Goal: Task Accomplishment & Management: Complete application form

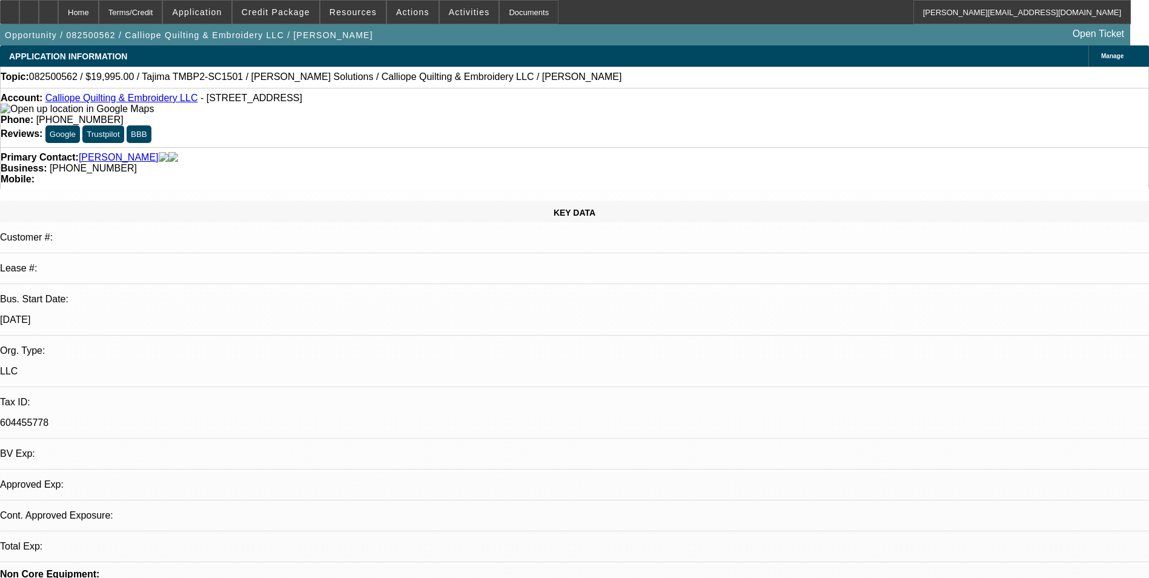
select select "0"
select select "2"
select select "0.1"
select select "1"
select select "2"
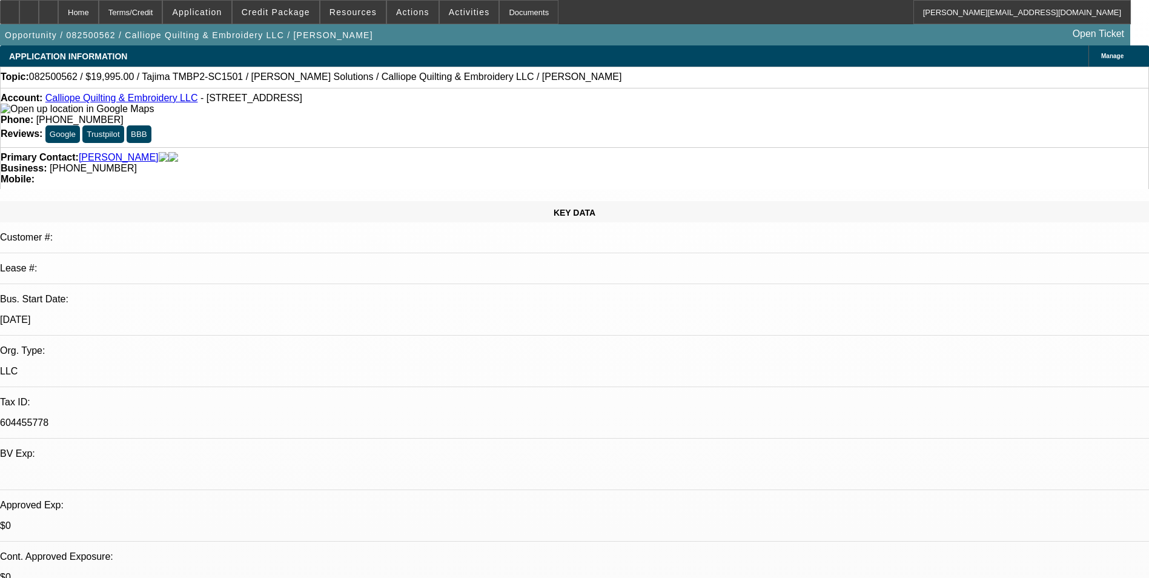
select select "4"
click at [1101, 53] on span "Manage" at bounding box center [1112, 56] width 22 height 7
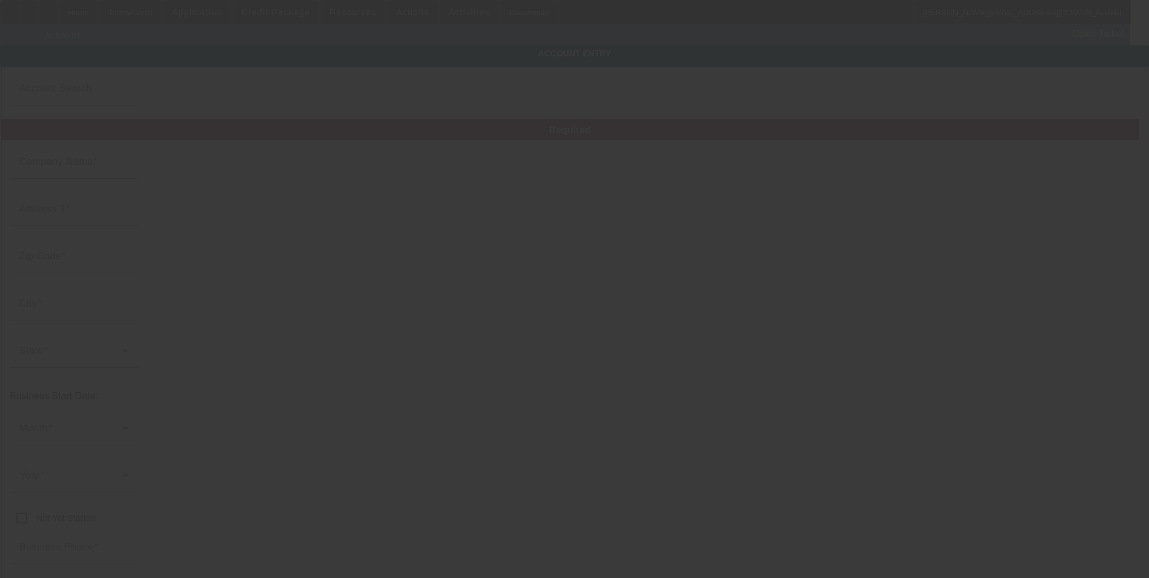
type input "Calliope Quilting & Embroidery LLC"
type input "[STREET_ADDRESS]"
type input "98444"
type input "Parkland"
type input "[PHONE_NUMBER]"
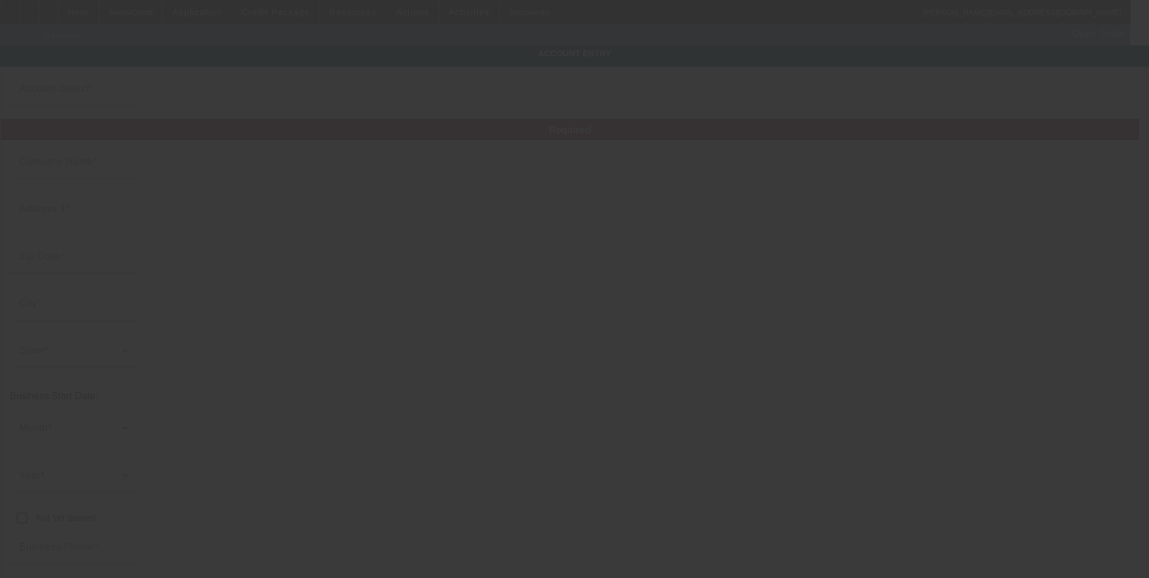
type input "[EMAIL_ADDRESS][DOMAIN_NAME]"
type input "604455778"
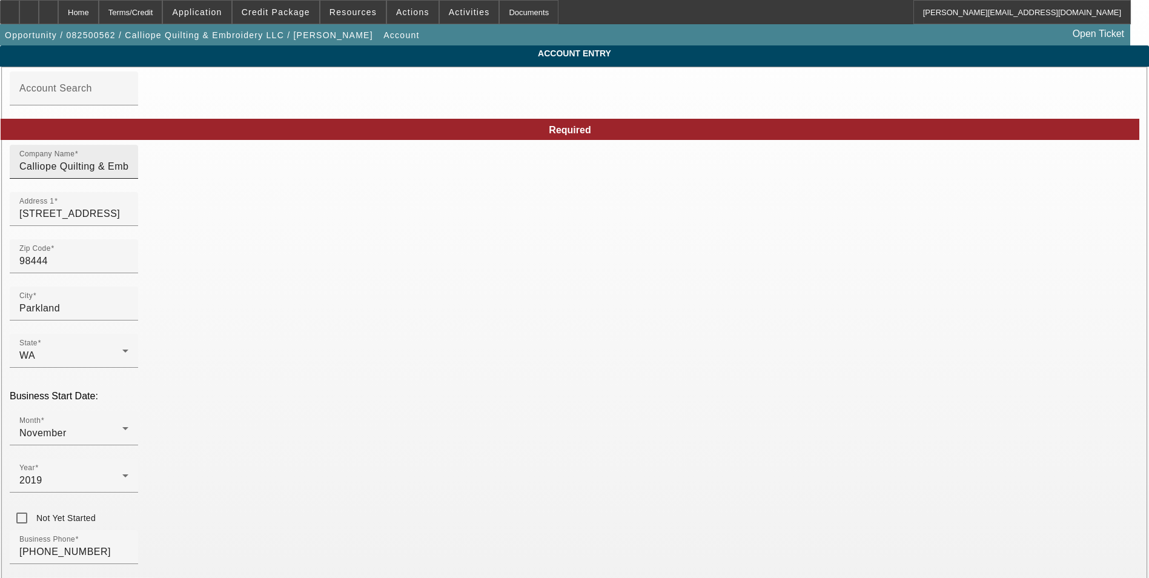
type input "[DATE]"
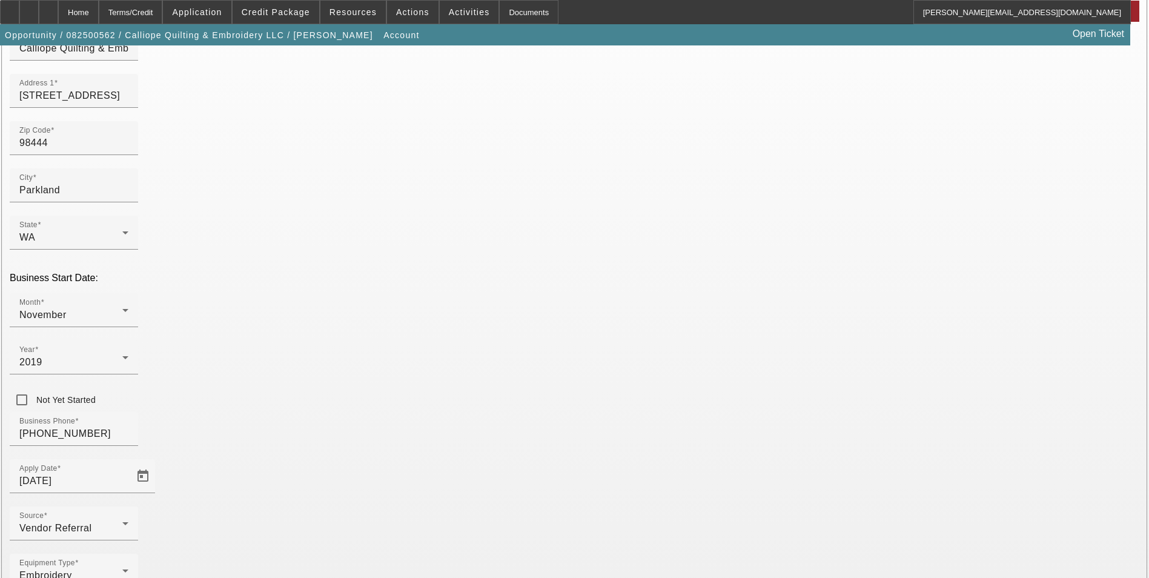
scroll to position [136, 0]
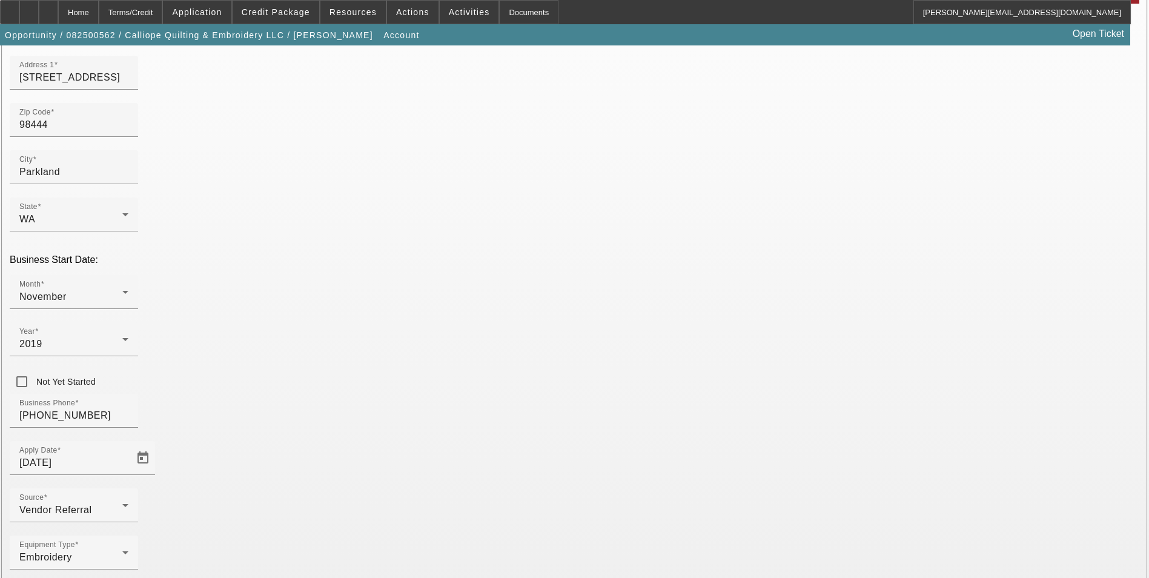
drag, startPoint x: 822, startPoint y: 392, endPoint x: 696, endPoint y: 390, distance: 126.0
type input "842000850"
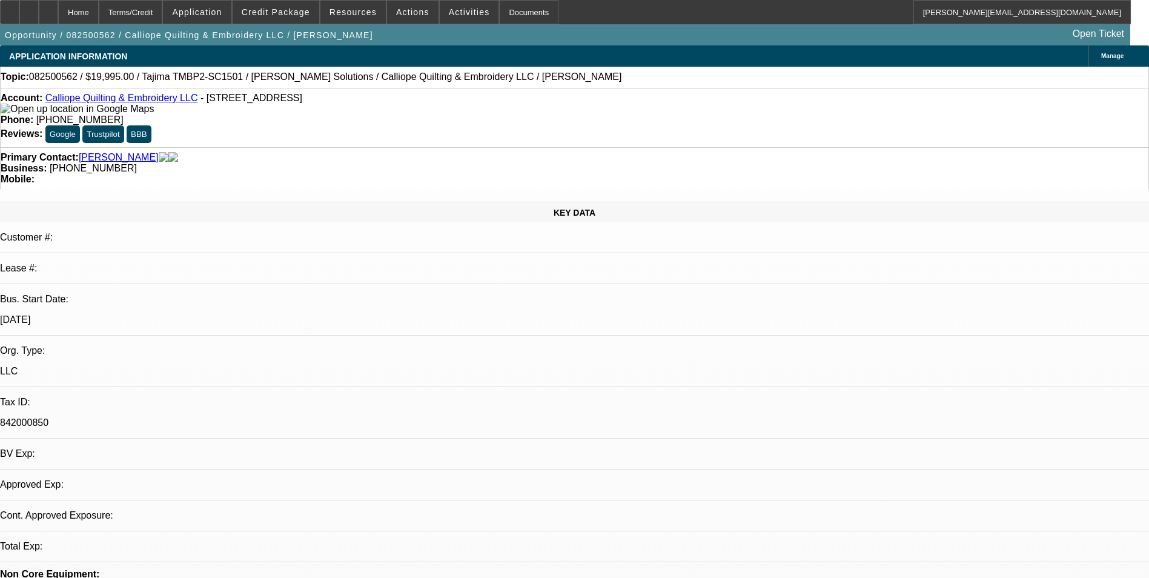
select select "0"
select select "2"
select select "0.1"
select select "4"
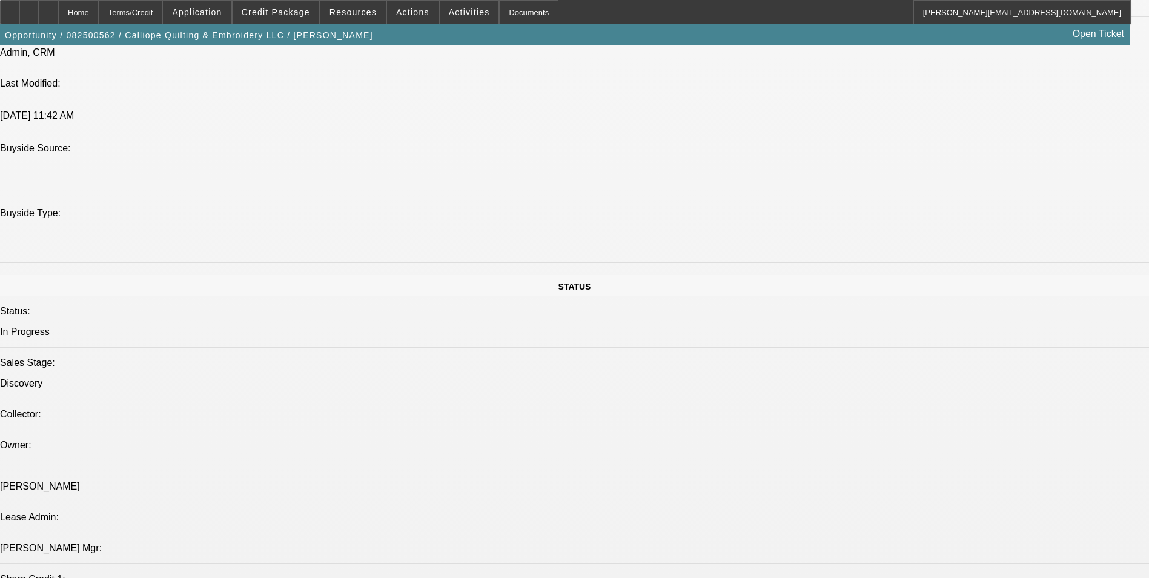
scroll to position [90, 0]
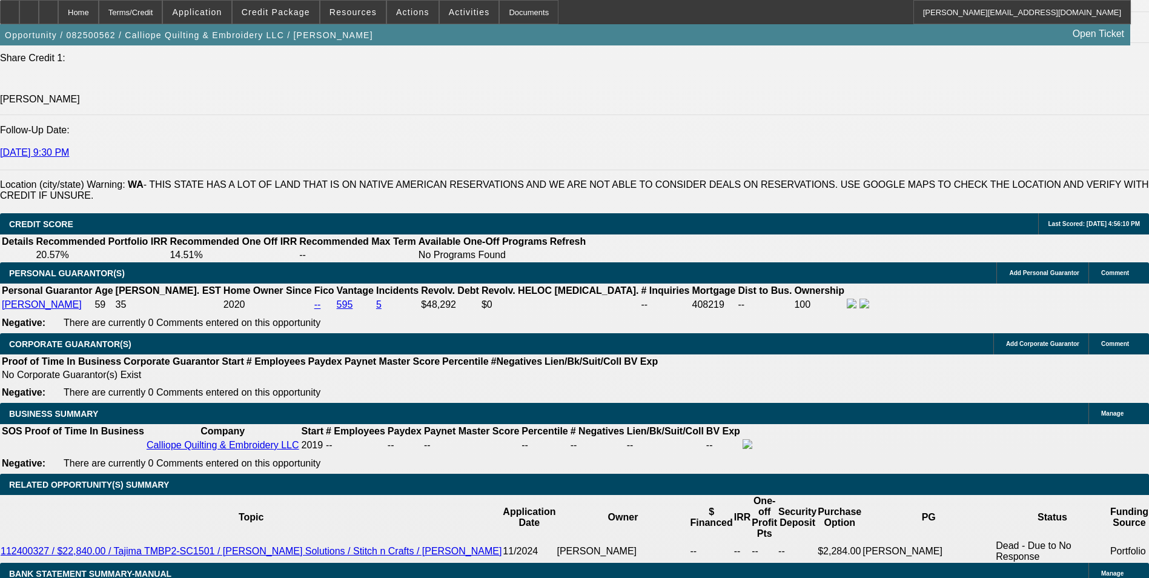
scroll to position [1333, 0]
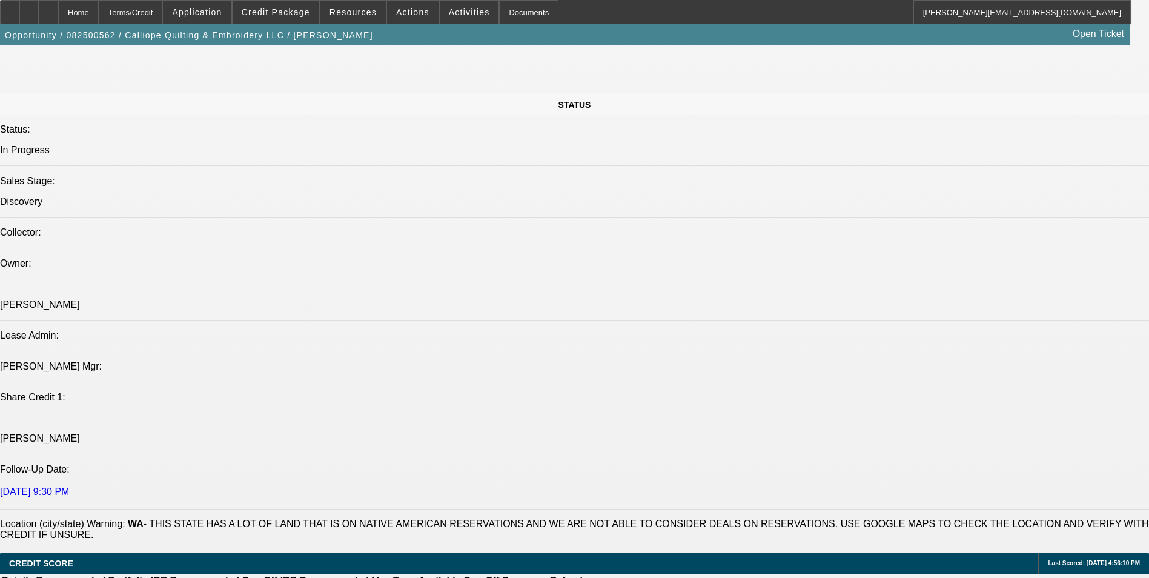
radio input "true"
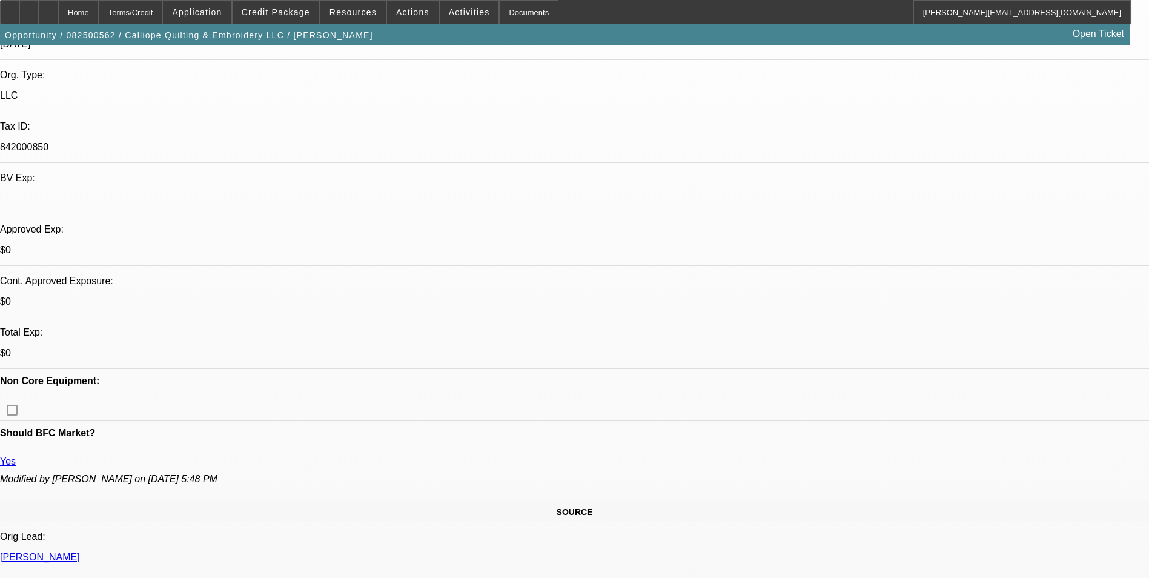
scroll to position [182, 0]
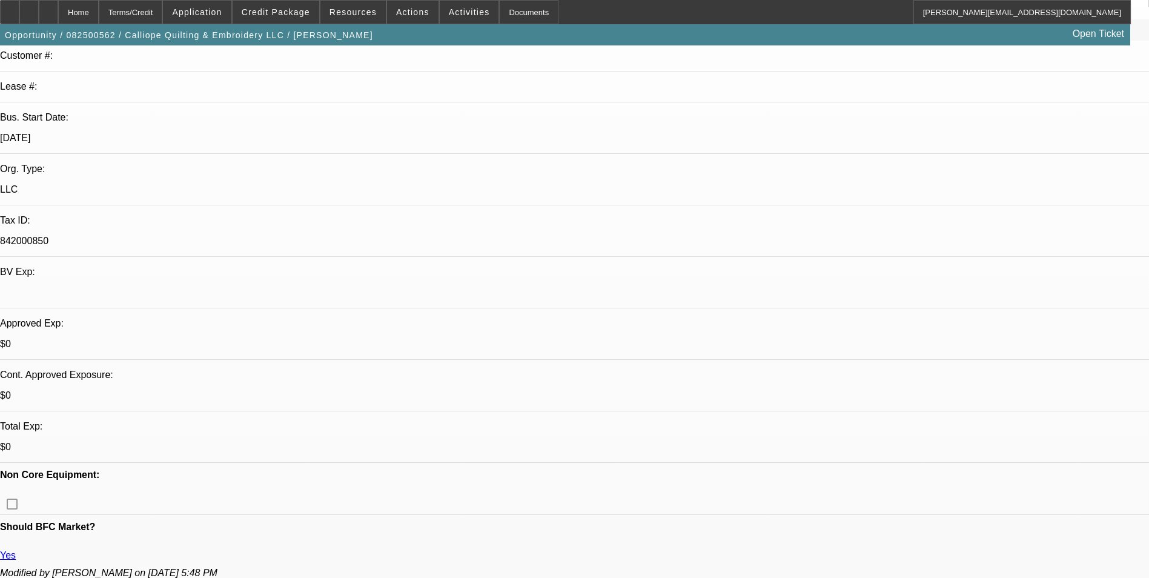
click at [310, 15] on span "Credit Package" at bounding box center [276, 12] width 68 height 10
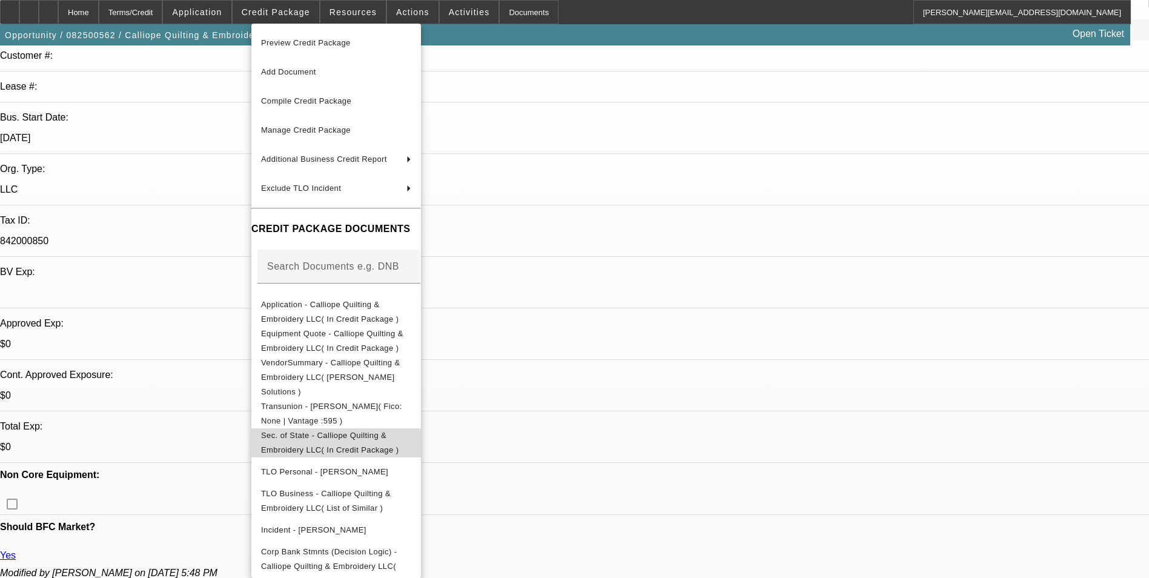
click at [376, 431] on span "Sec. of State - Calliope Quilting & Embroidery LLC( In Credit Package )" at bounding box center [330, 443] width 138 height 24
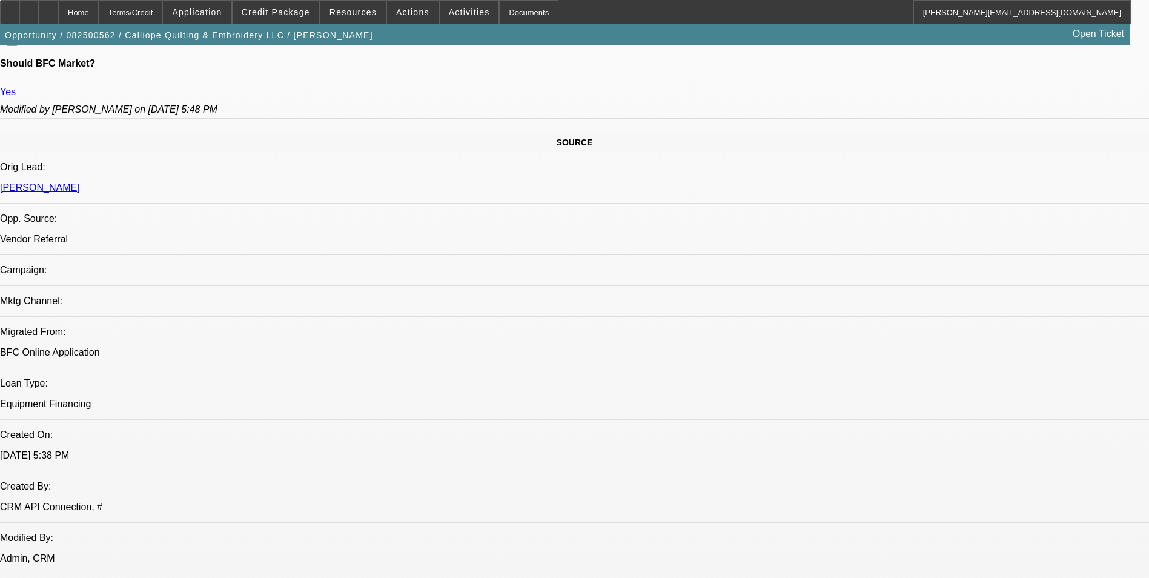
scroll to position [666, 0]
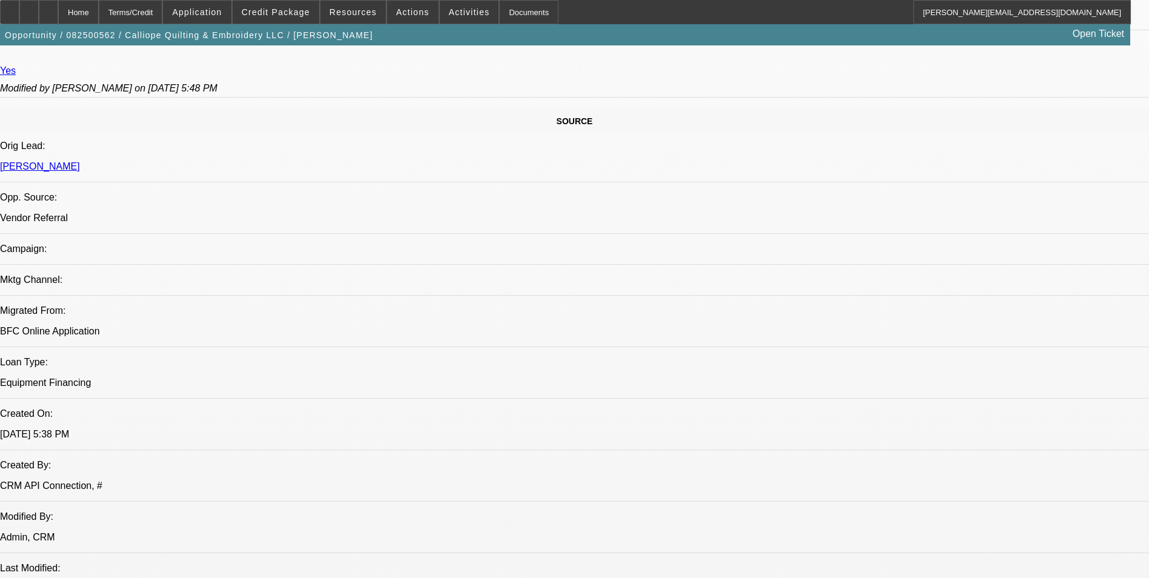
type textarea "Deborah Lynes initially started this business in 2022 under the business name S…"
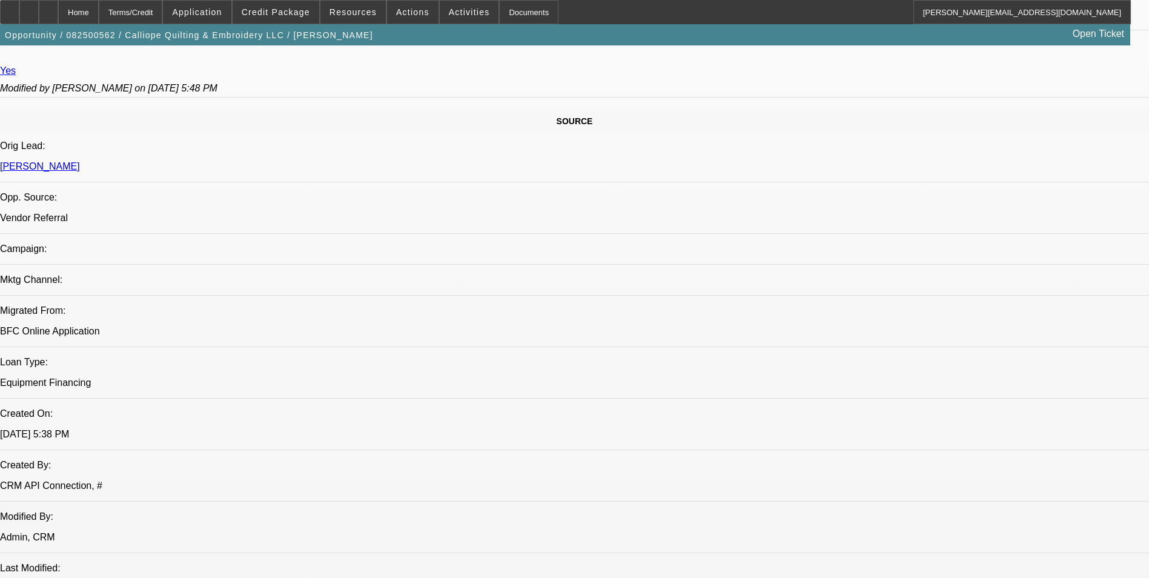
radio input "true"
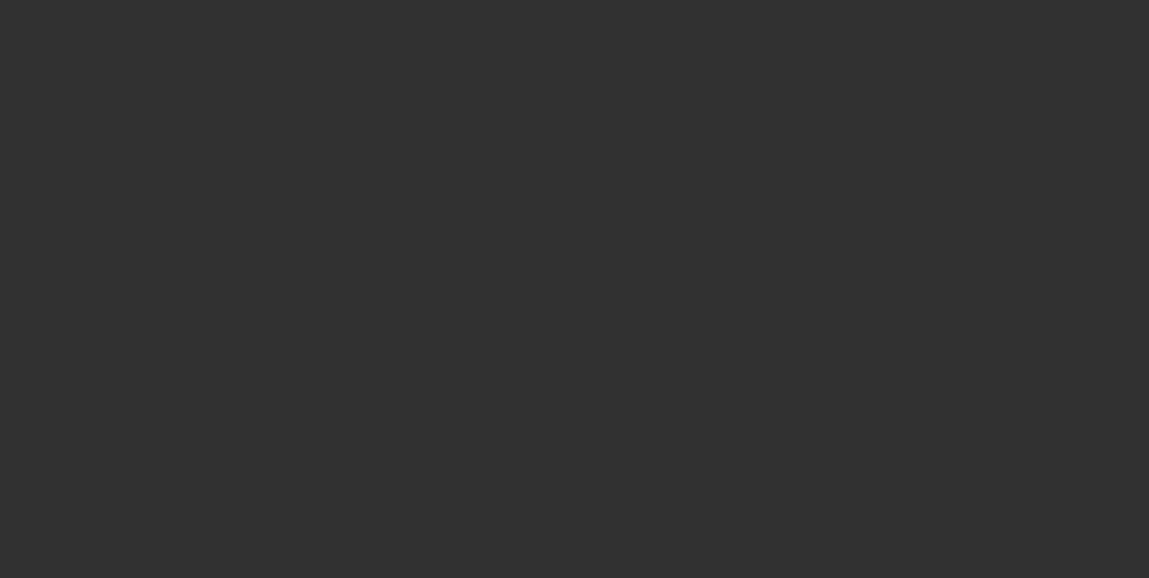
scroll to position [0, 0]
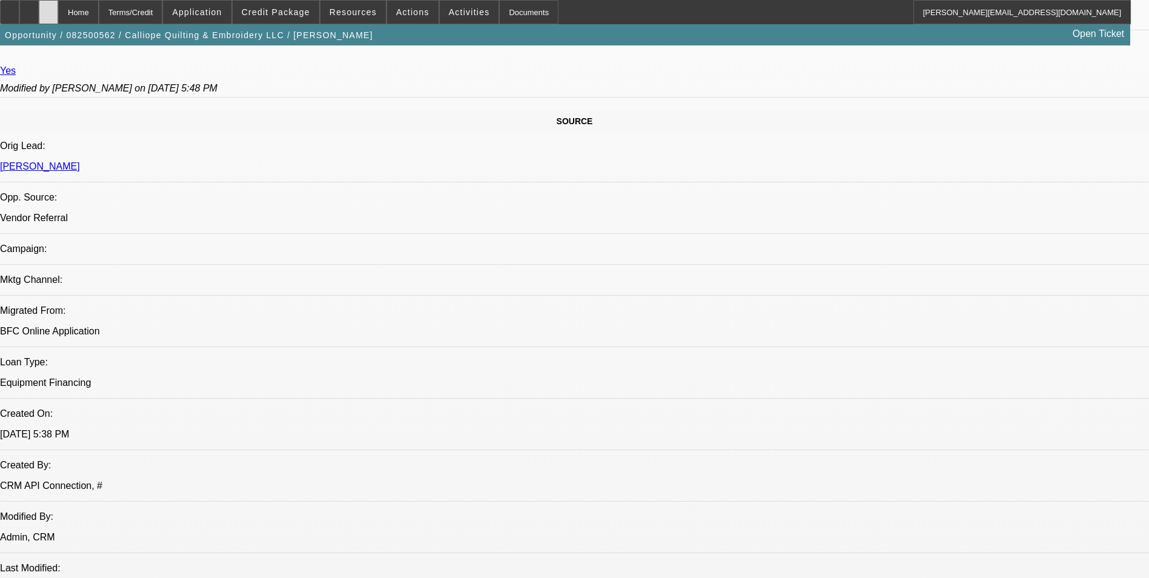
click at [48, 8] on icon at bounding box center [48, 8] width 0 height 0
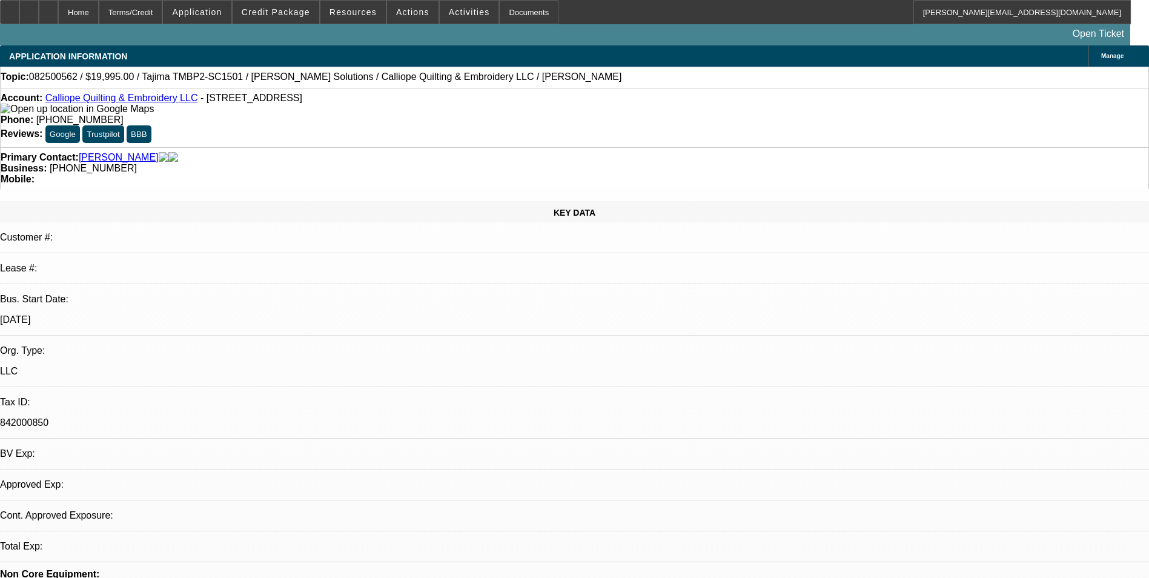
select select "0"
select select "2"
select select "0.1"
select select "4"
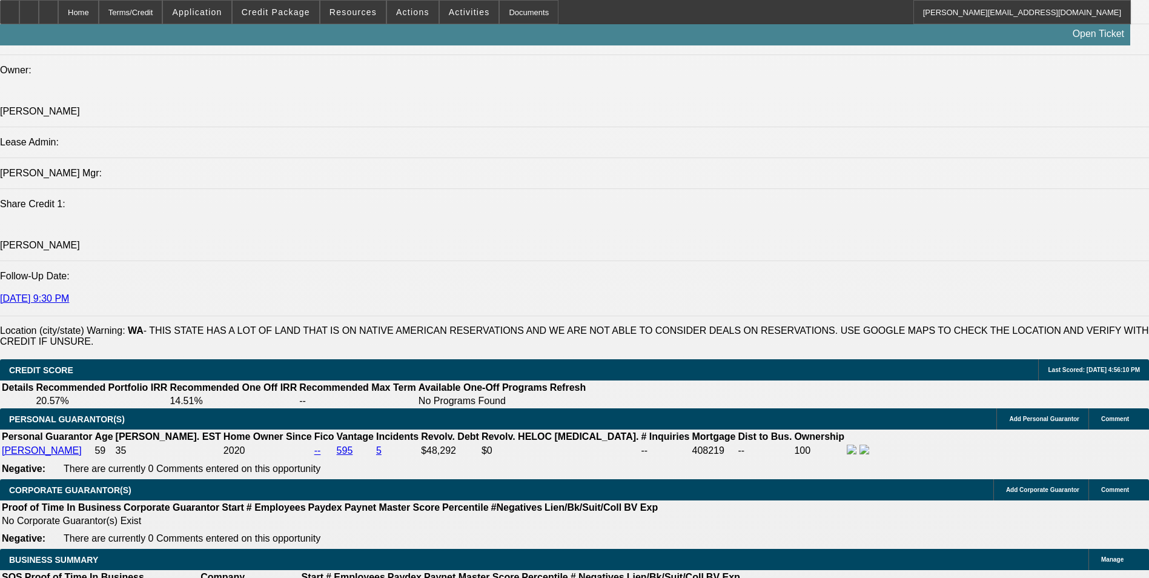
scroll to position [1575, 0]
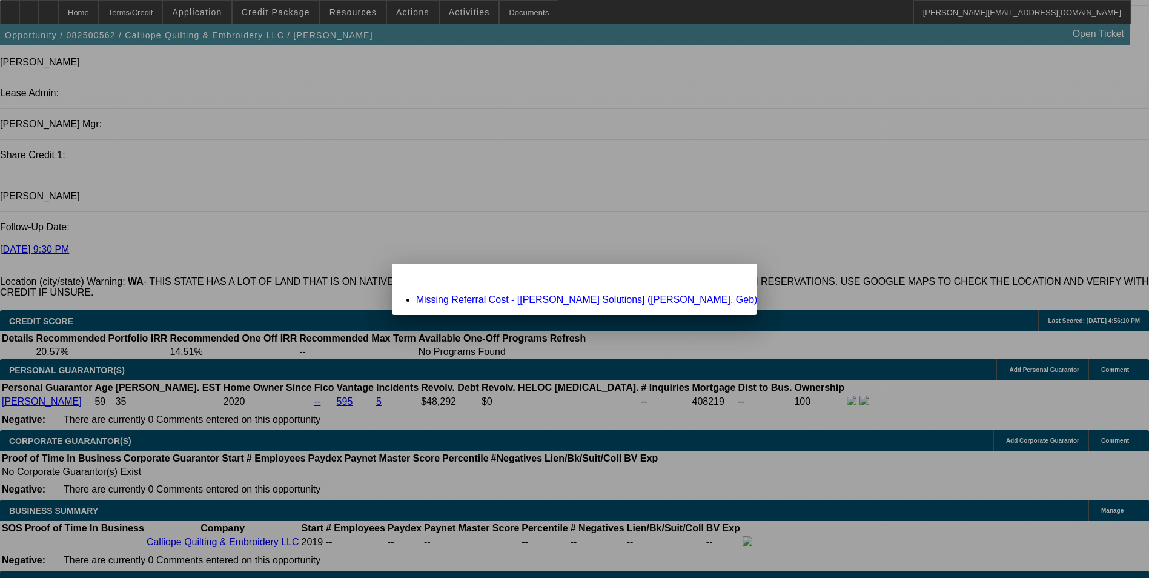
scroll to position [0, 0]
click at [635, 301] on link "Missing Referral Cost - [Hirsch Solutions] (Firneisz, Geb)" at bounding box center [587, 299] width 342 height 10
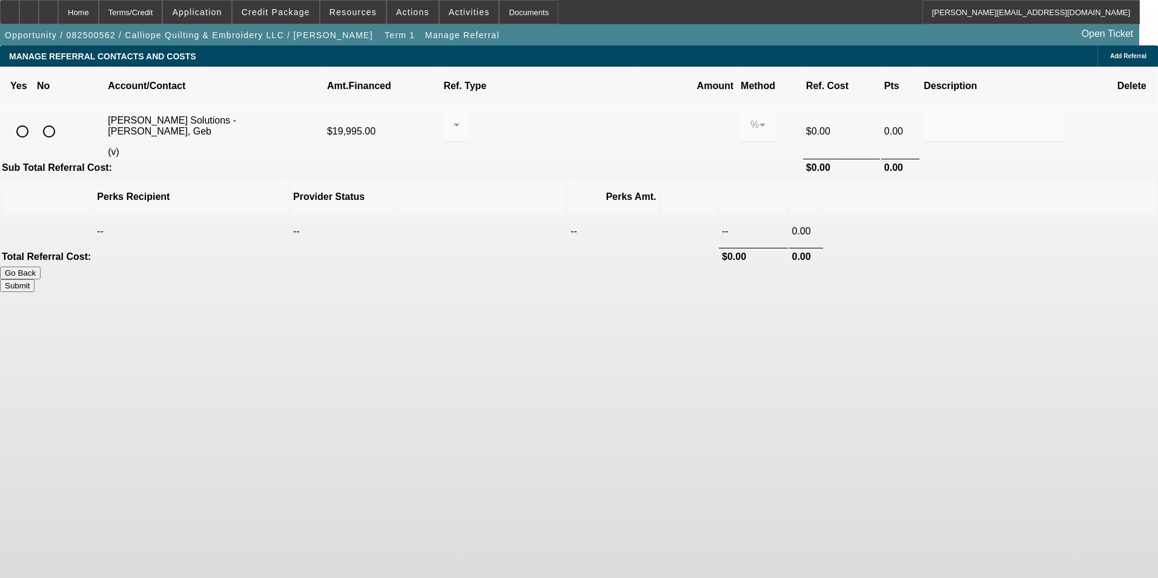
click at [35, 119] on input "radio" at bounding box center [22, 131] width 24 height 24
radio input "true"
click at [454, 118] on div at bounding box center [453, 125] width 1 height 15
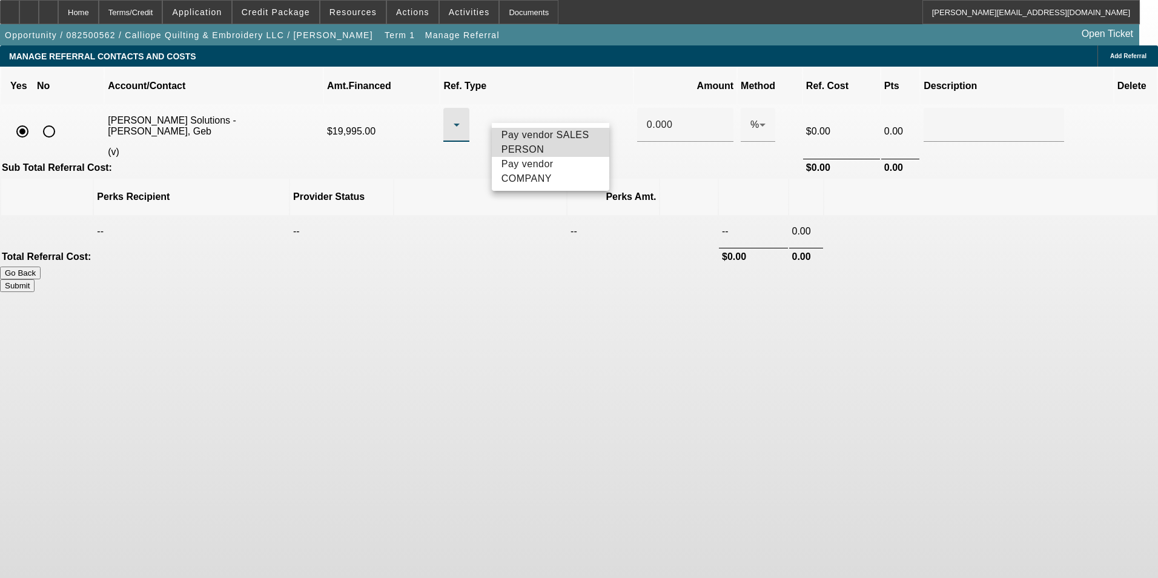
click at [564, 136] on span "Pay vendor SALES PERSON" at bounding box center [551, 142] width 98 height 29
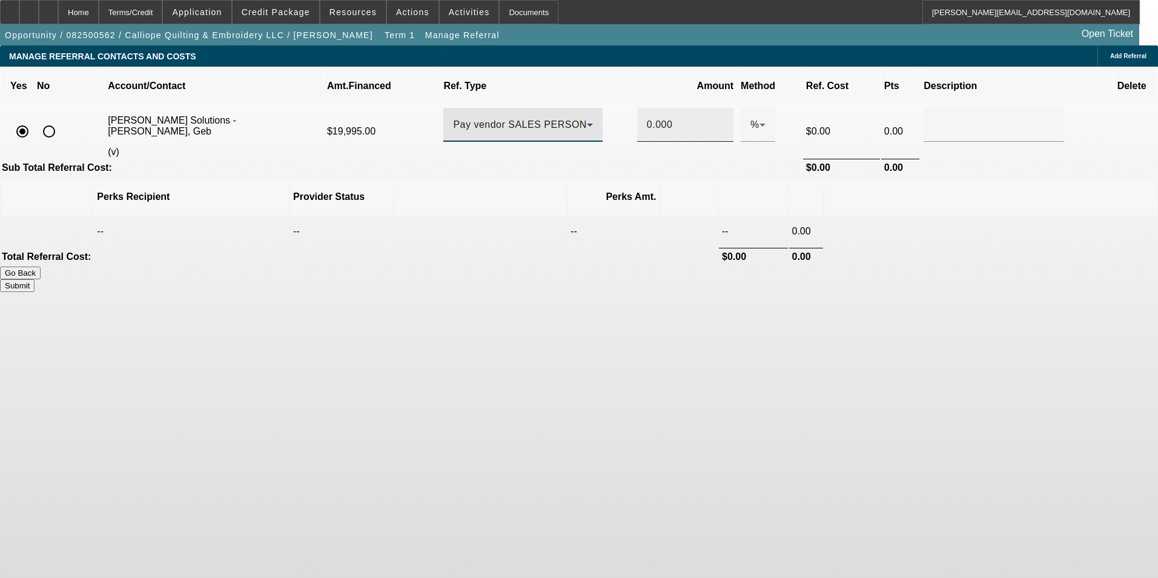
click at [647, 118] on input "0.000" at bounding box center [685, 125] width 77 height 15
click at [886, 179] on th at bounding box center [991, 197] width 333 height 36
click at [35, 279] on button "Submit" at bounding box center [17, 285] width 35 height 13
type input "0.500"
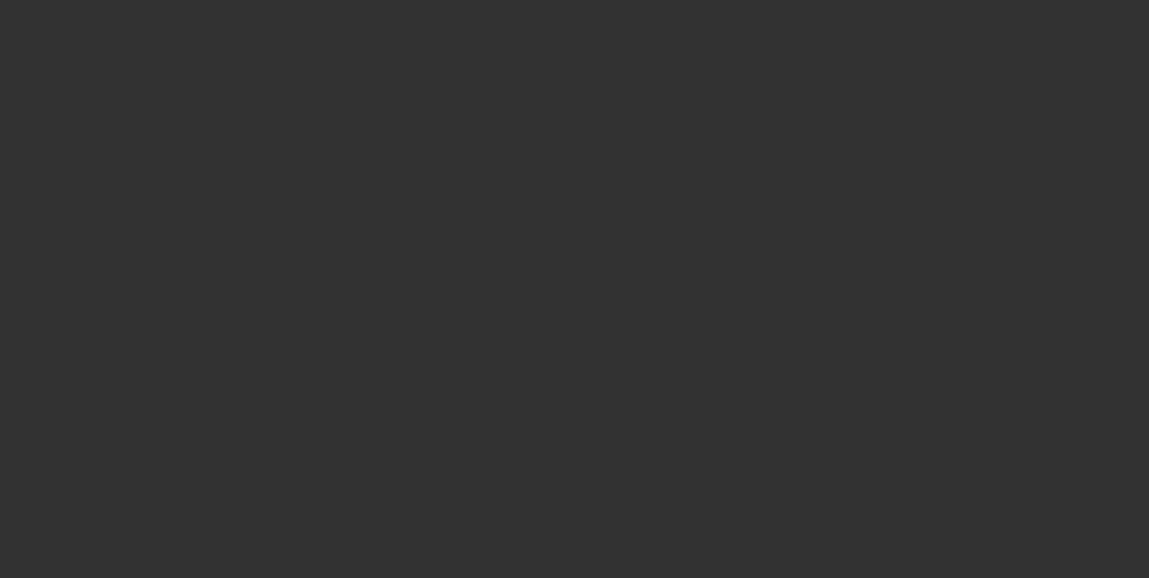
select select "0"
select select "2"
select select "0.1"
select select "4"
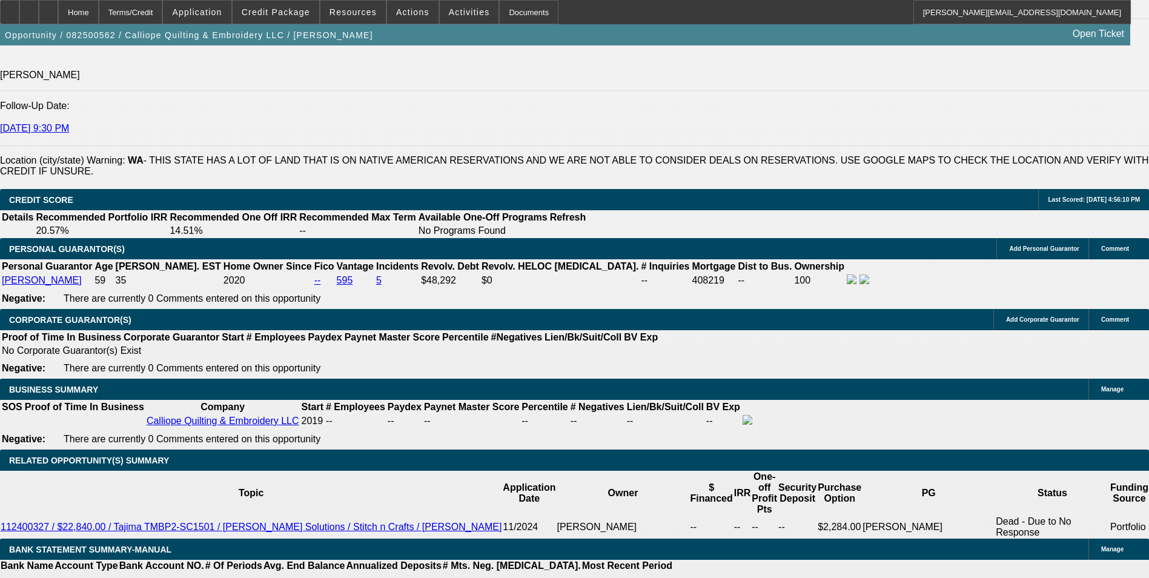
scroll to position [1757, 0]
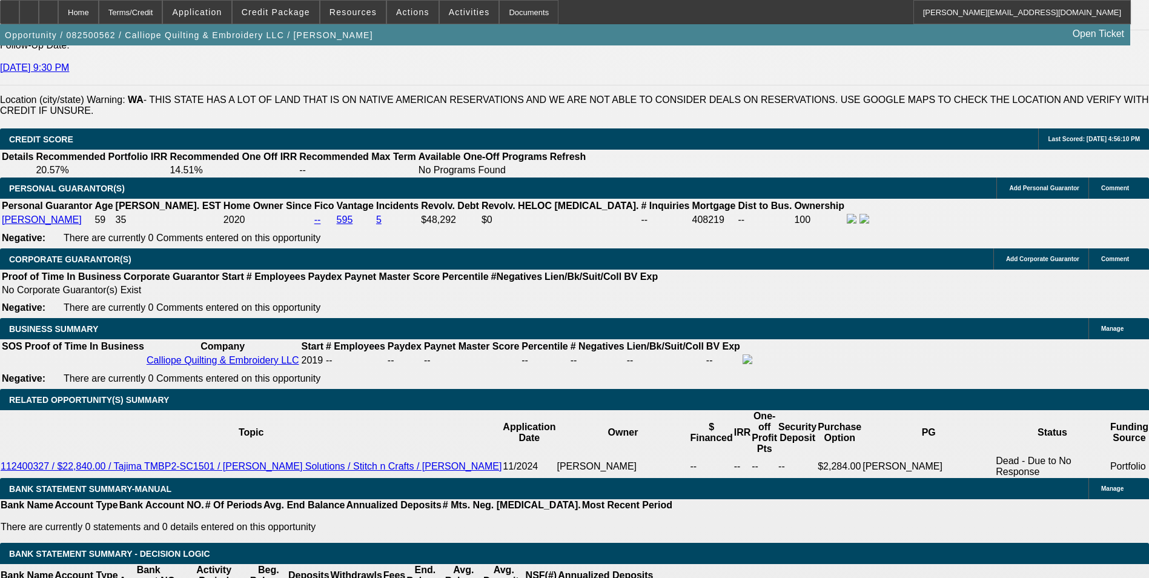
type input "$3,500.00"
type input "UNKNOWN"
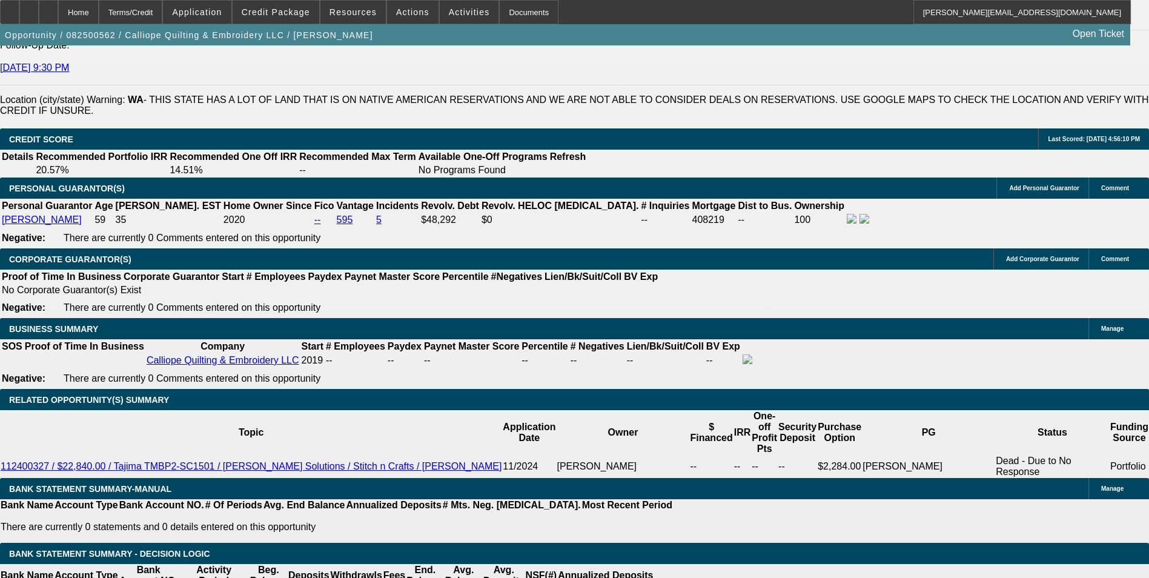
select select "0.15"
drag, startPoint x: 211, startPoint y: 222, endPoint x: 376, endPoint y: 211, distance: 165.7
type input "$3,500.00"
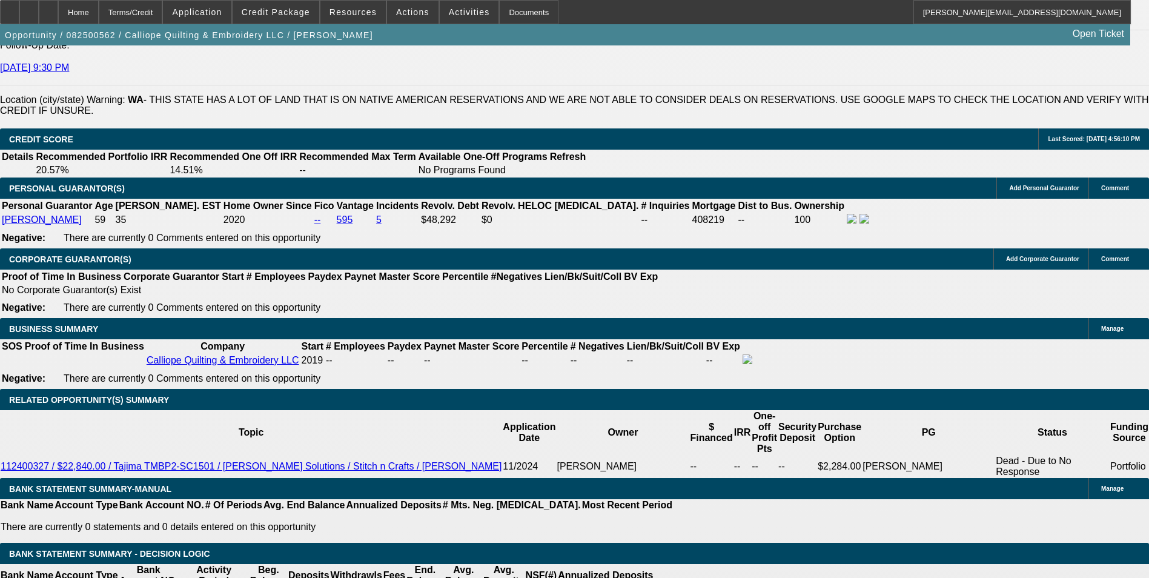
click at [383, 211] on body "Home Terms/Credit Application Credit Package Resources Actions Activities Docum…" at bounding box center [574, 589] width 1149 height 4692
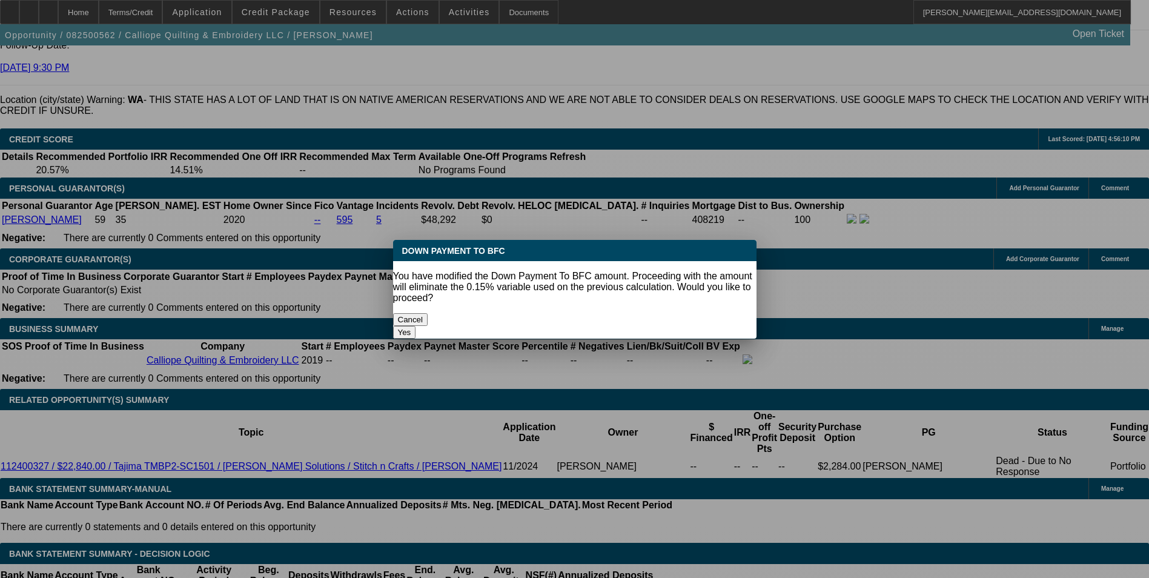
click at [416, 326] on button "Yes" at bounding box center [404, 332] width 23 height 13
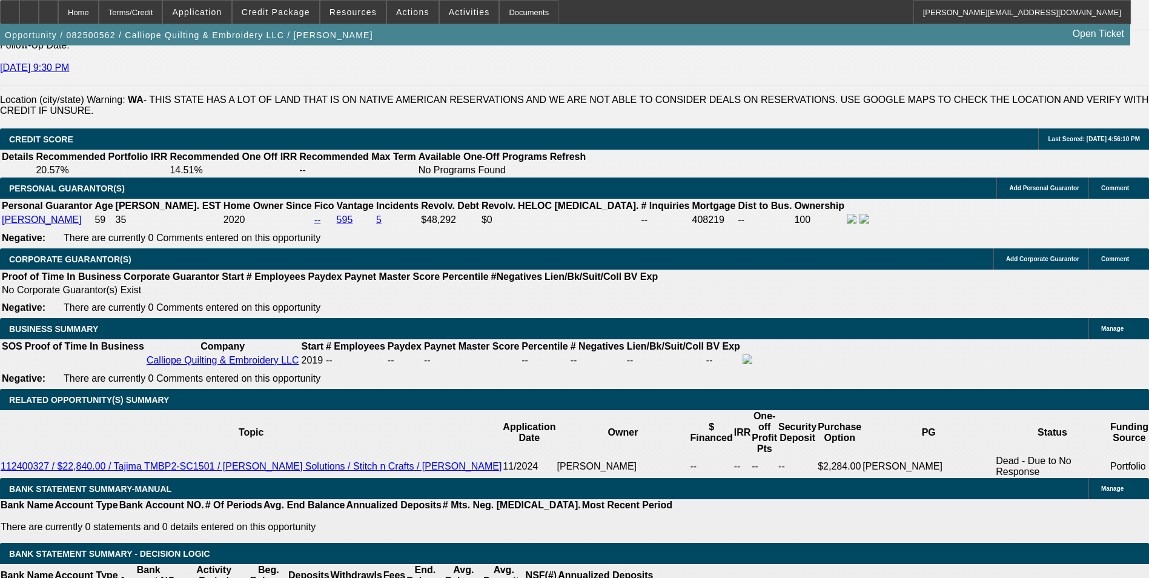
scroll to position [1757, 0]
select select "0"
drag, startPoint x: 239, startPoint y: 313, endPoint x: 299, endPoint y: 297, distance: 61.4
type input "60"
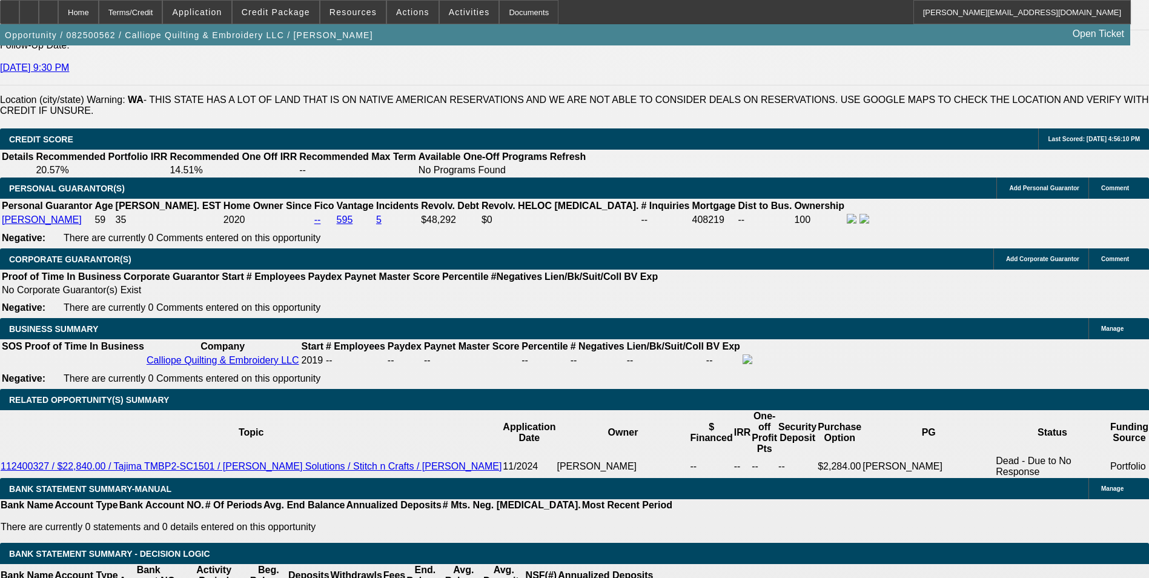
type input "15"
type input "$563.92"
type input "$281.96"
type input "$784.82"
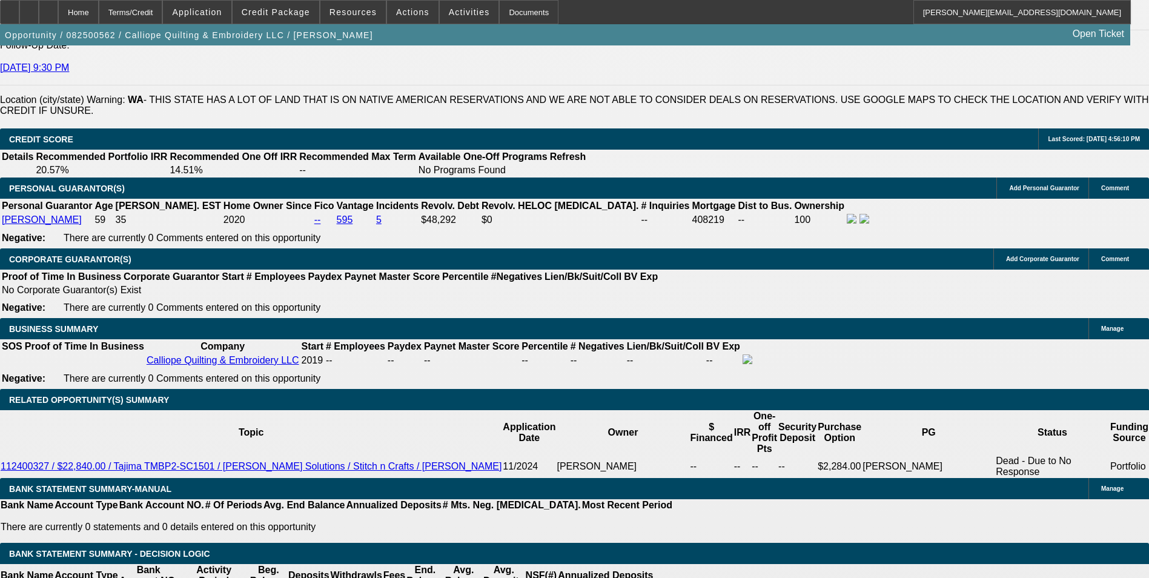
type input "$392.41"
type input "15"
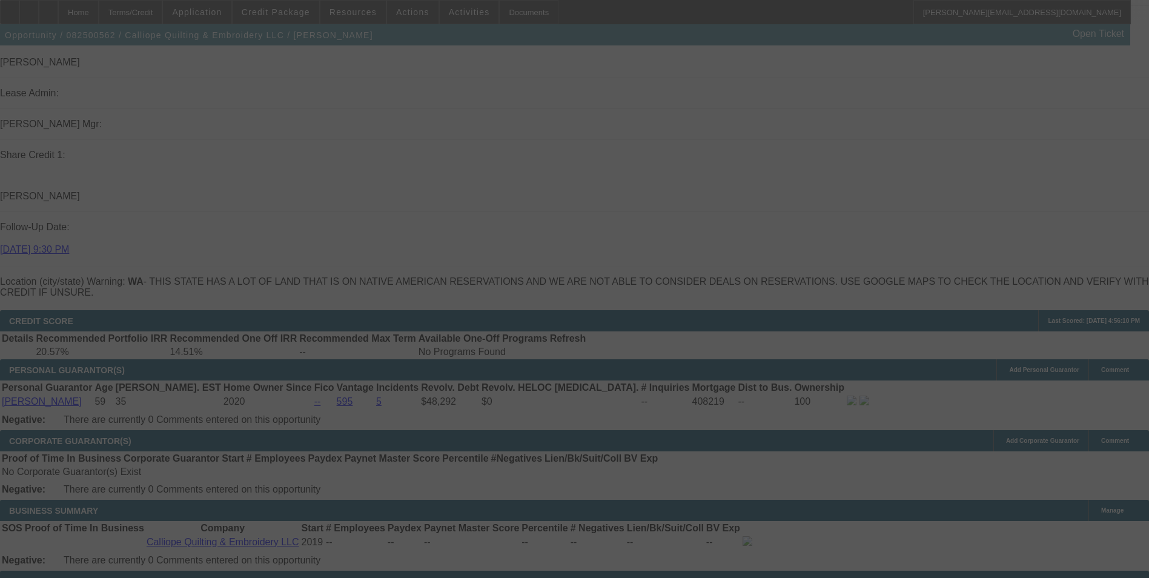
select select "0"
select select "2"
select select "0.1"
select select "4"
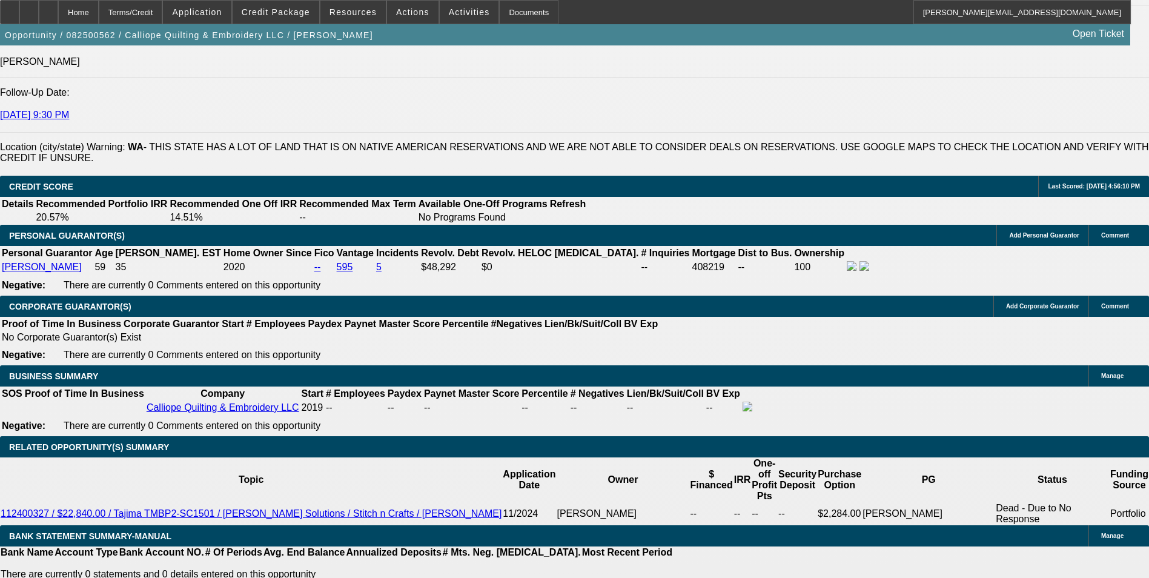
scroll to position [1817, 0]
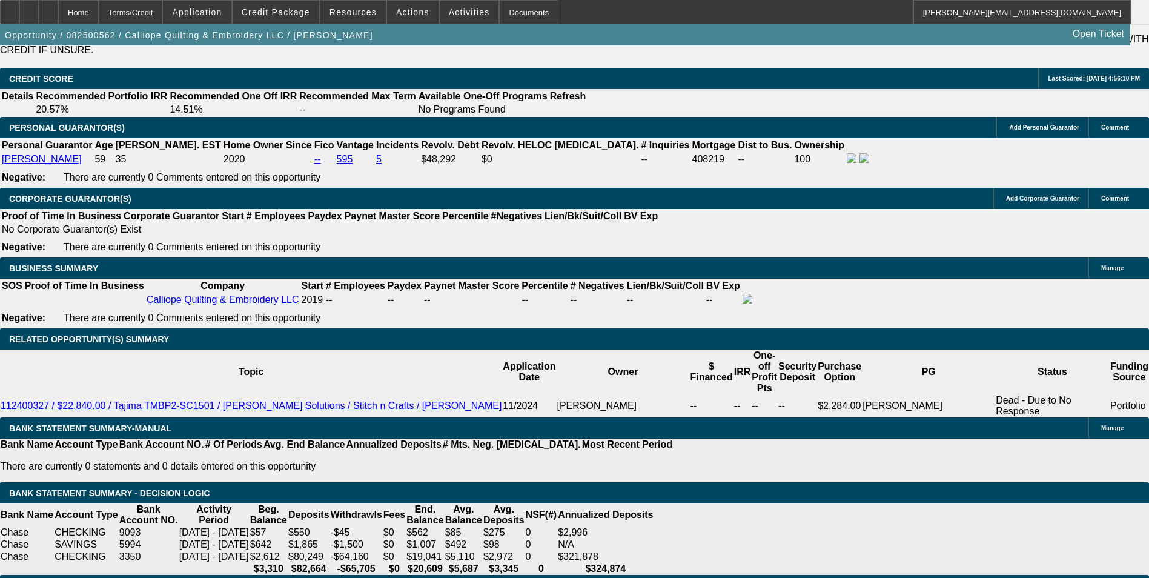
drag, startPoint x: 265, startPoint y: 249, endPoint x: 304, endPoint y: 242, distance: 40.0
type input "UNKNOWN"
type input "16"
type input "$563.92"
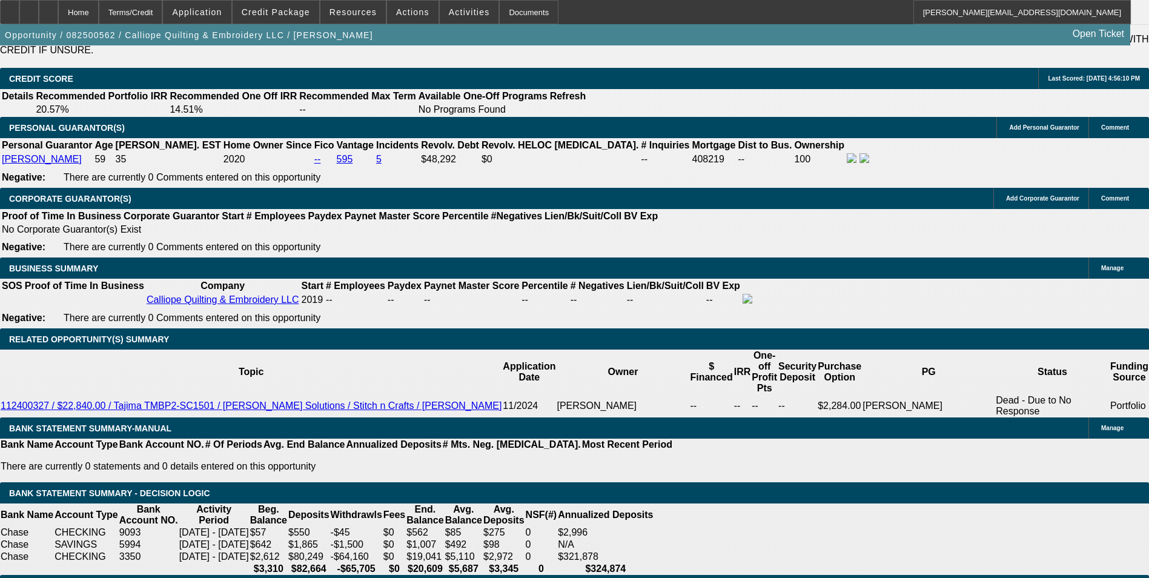
type input "$281.96"
type input "$802.26"
type input "$401.13"
type input "16.5"
type input "$811.04"
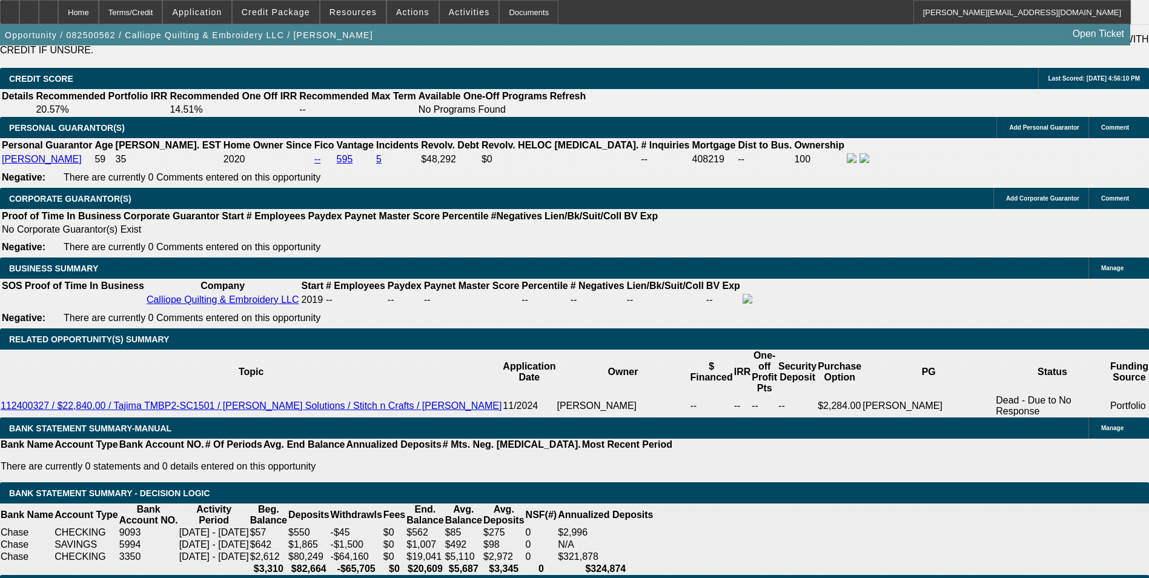
type input "$405.52"
type input "16.5"
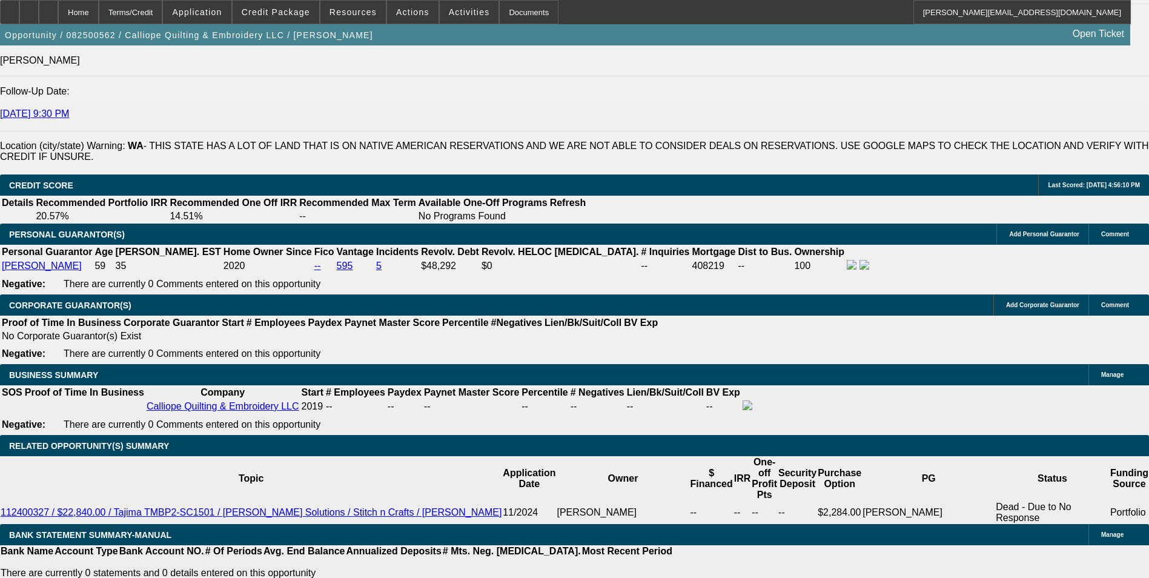
scroll to position [1575, 0]
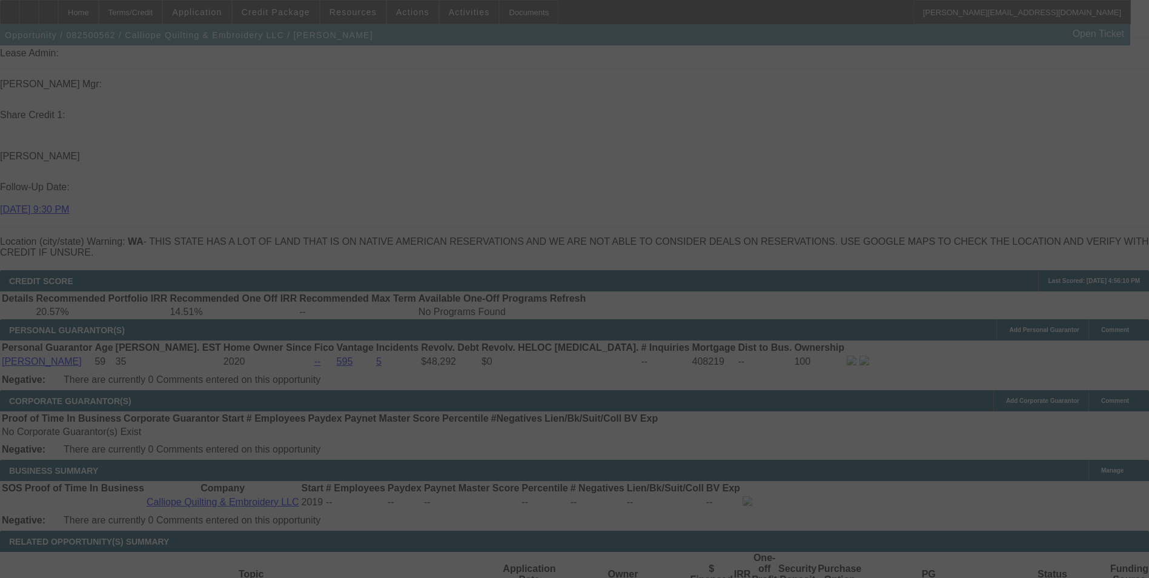
scroll to position [1696, 0]
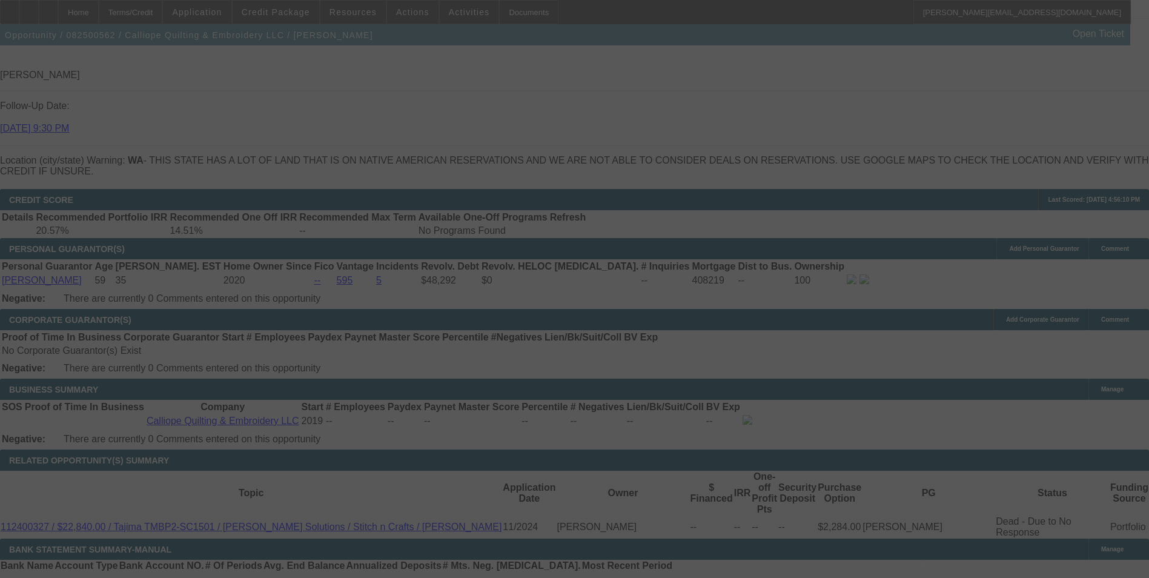
select select "0"
select select "2"
select select "0.1"
select select "4"
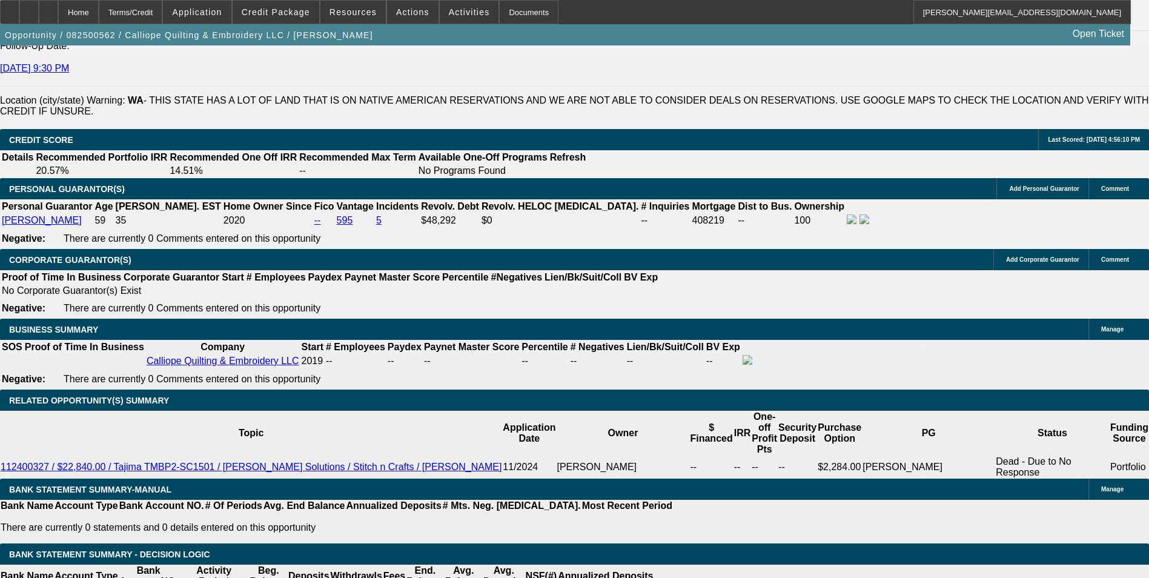
scroll to position [1757, 0]
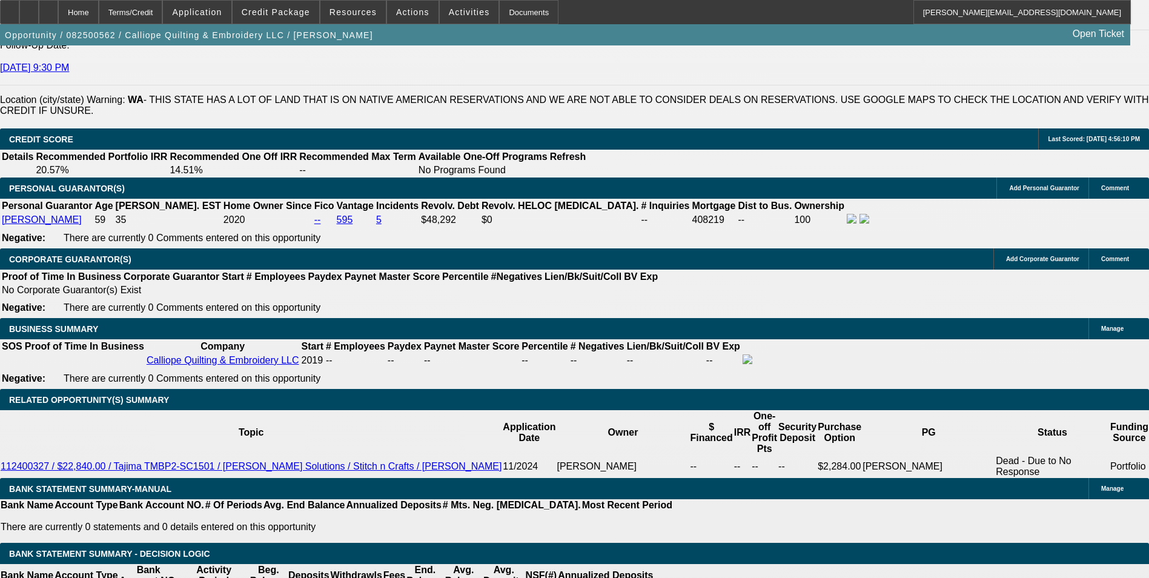
type input "$3,300.00"
type input "UNKNOWN"
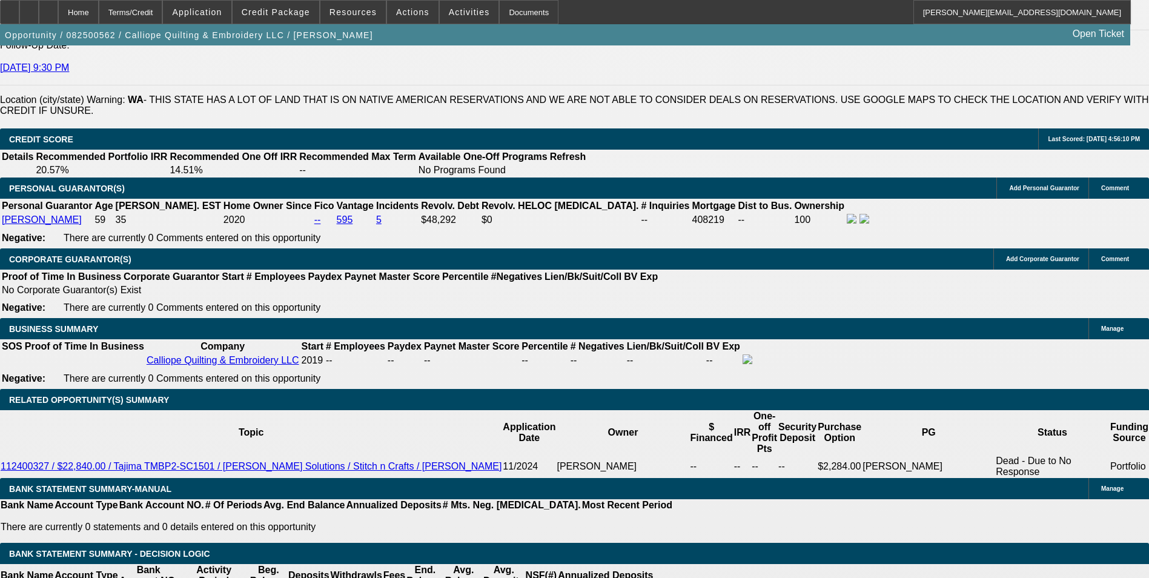
type input "$820.88"
type input "$410.44"
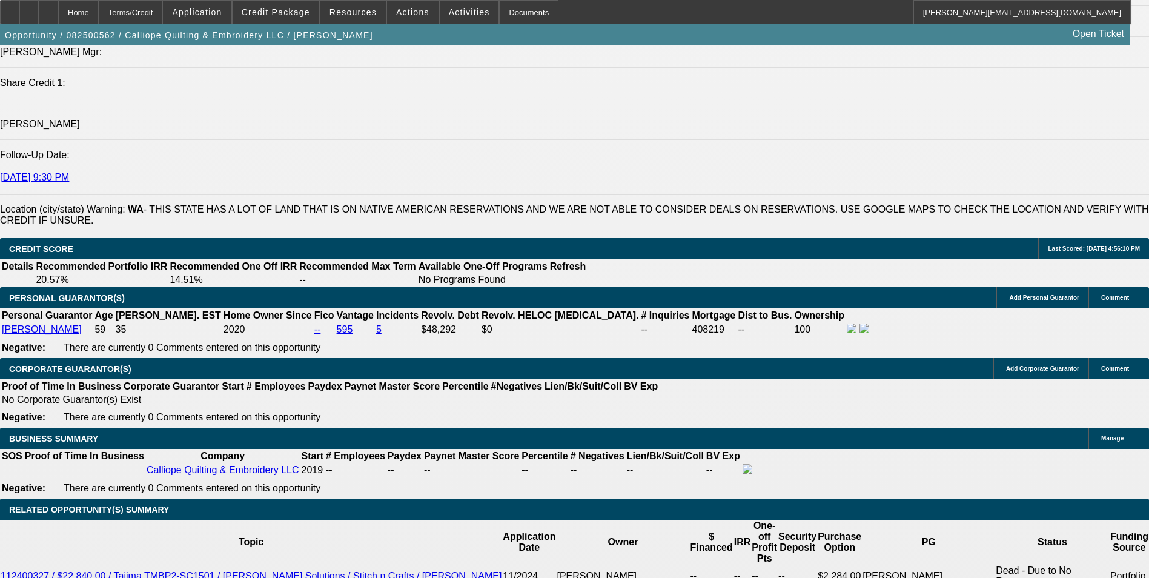
scroll to position [1636, 0]
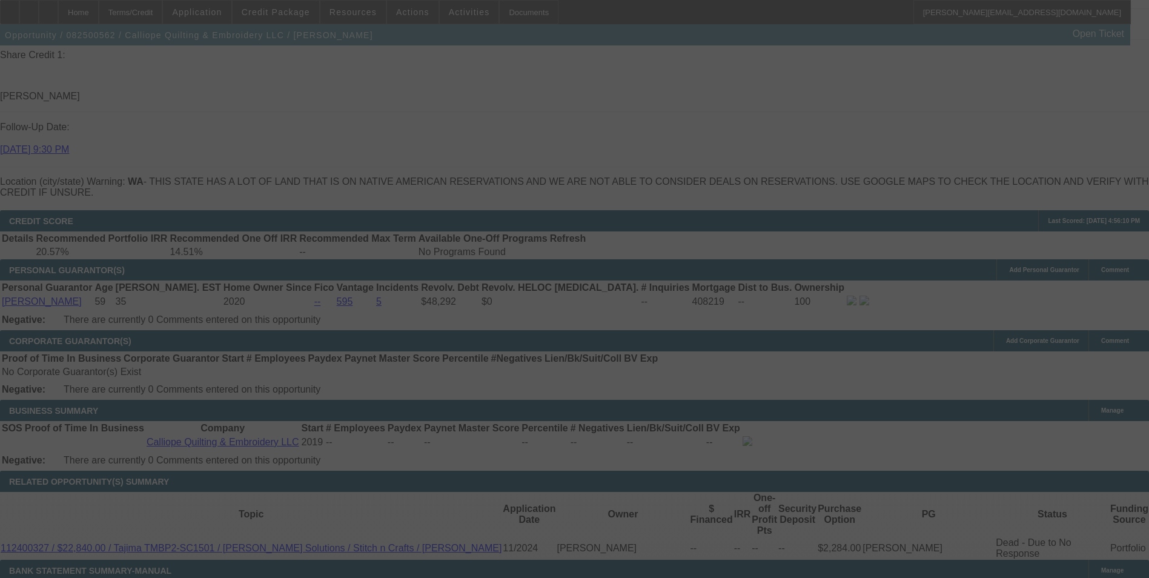
scroll to position [1696, 0]
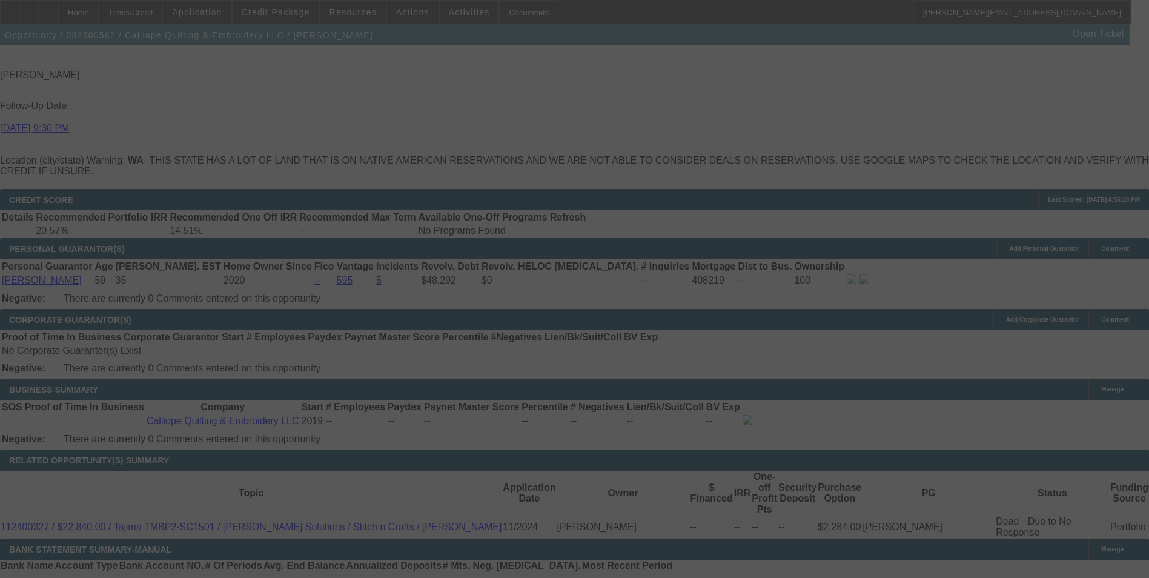
select select "0"
select select "2"
select select "0.1"
select select "4"
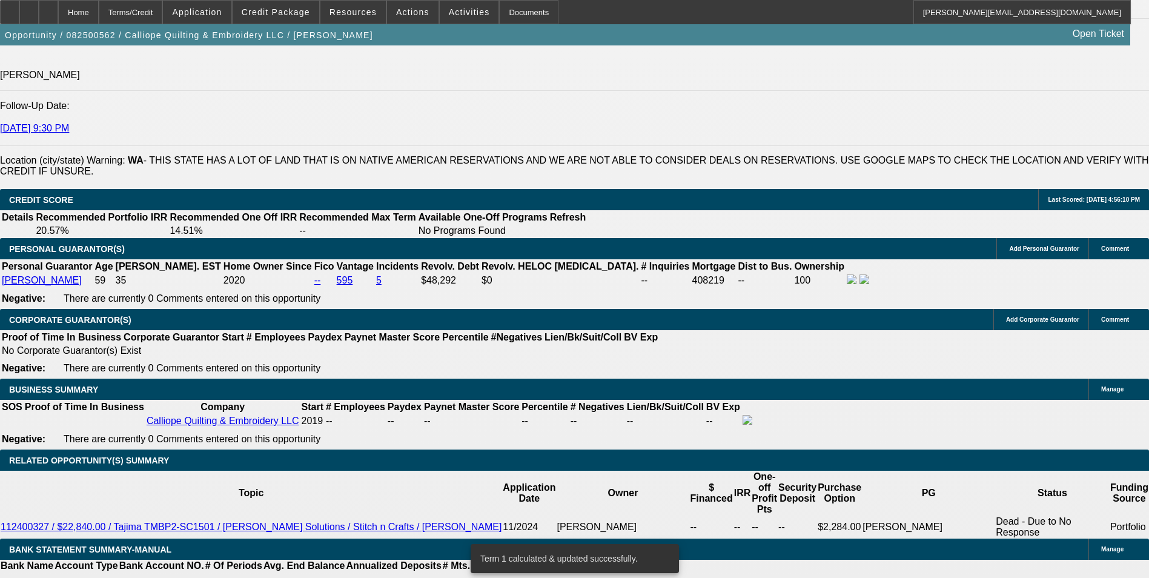
scroll to position [1757, 0]
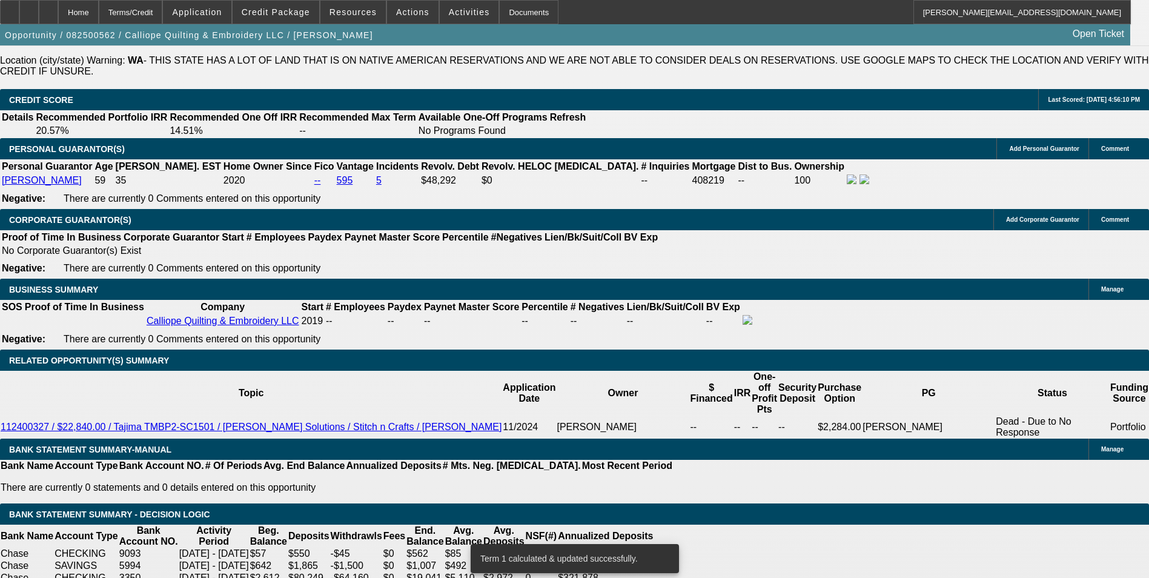
scroll to position [1817, 0]
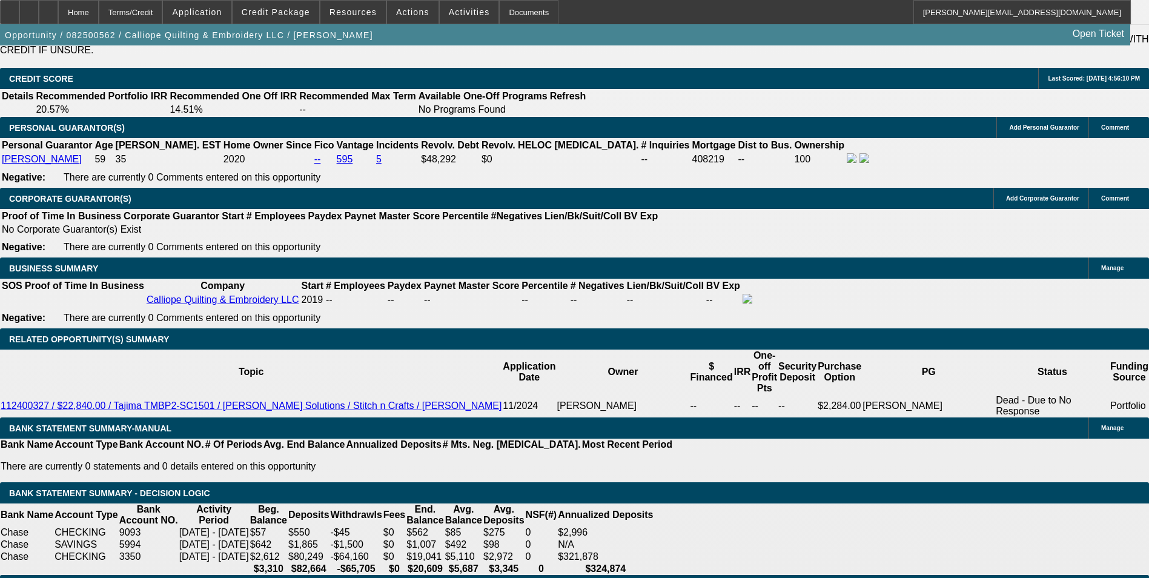
drag, startPoint x: 256, startPoint y: 250, endPoint x: 327, endPoint y: 248, distance: 70.3
type input "UNKNOWN"
type input "16"
type input "$570.76"
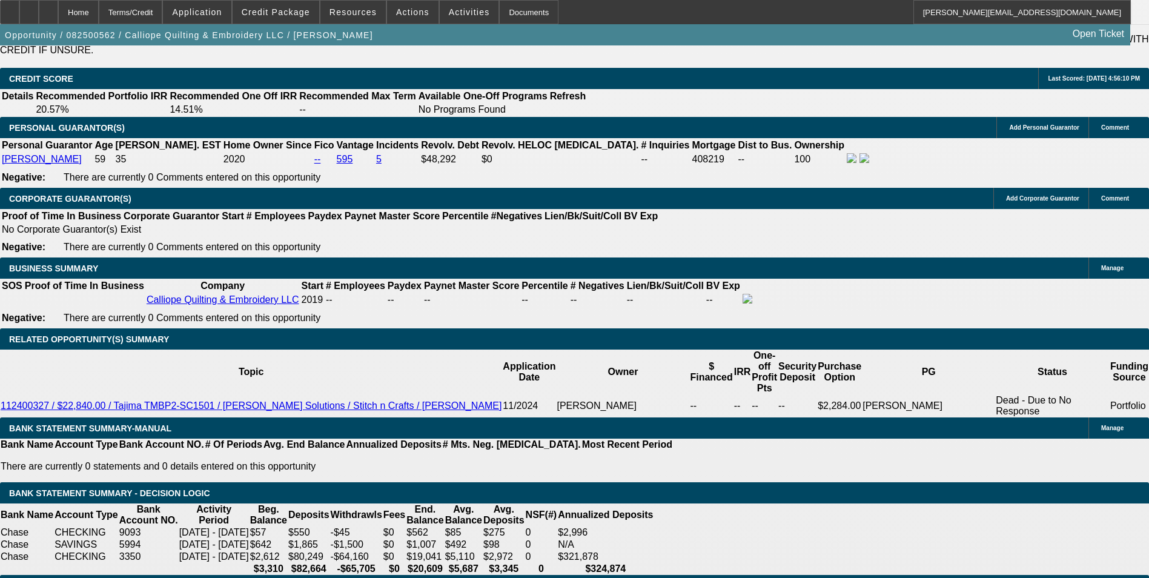
type input "$285.38"
type input "16.8"
type input "$826.24"
type input "$413.12"
type input "$811.98"
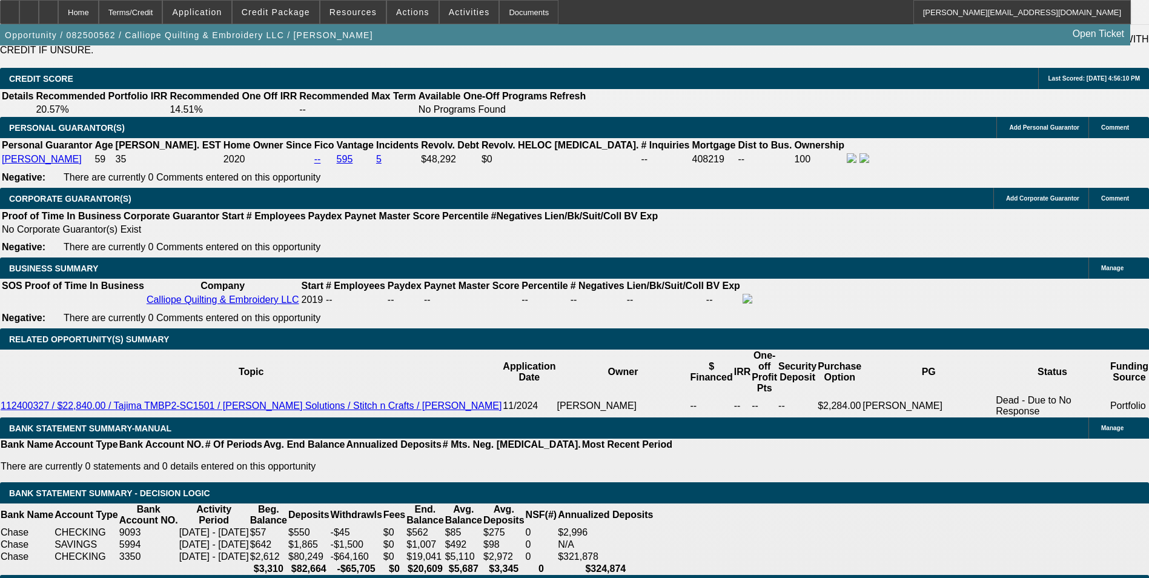
type input "$405.99"
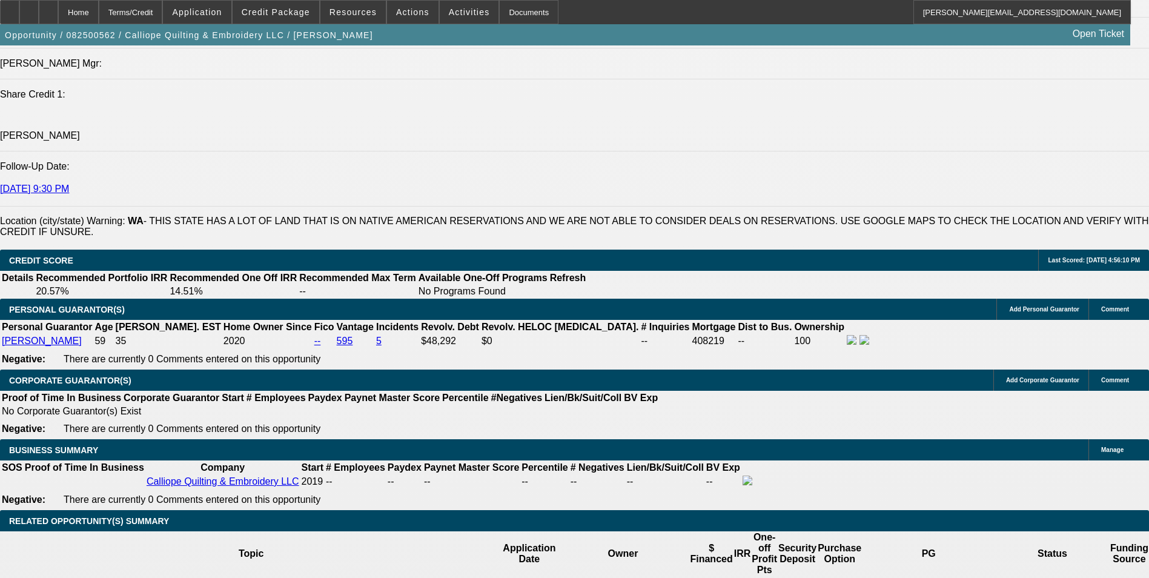
type input "16.8"
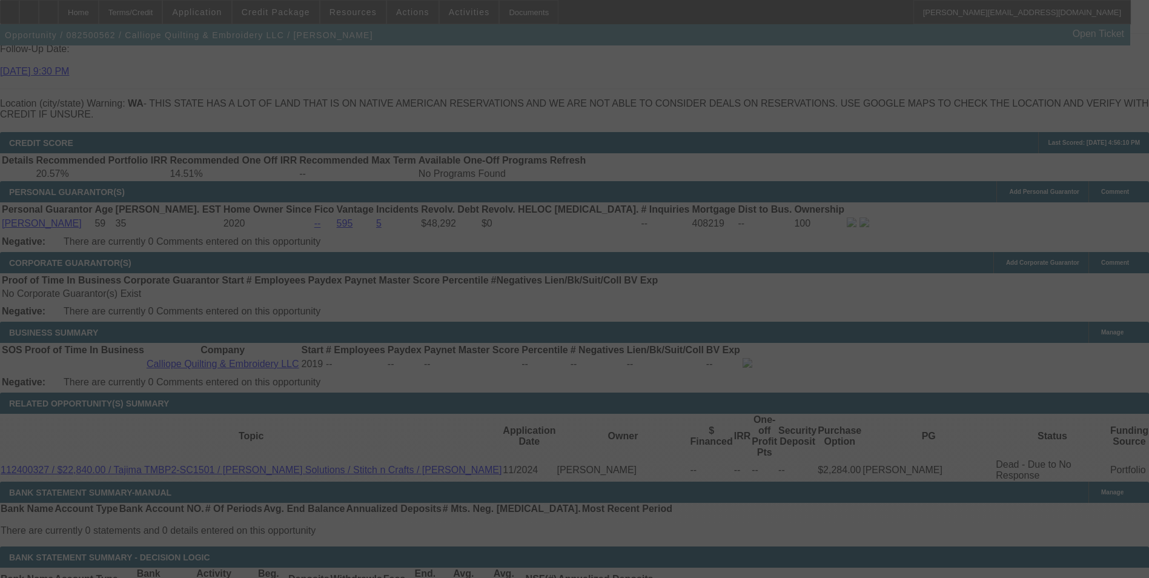
scroll to position [1757, 0]
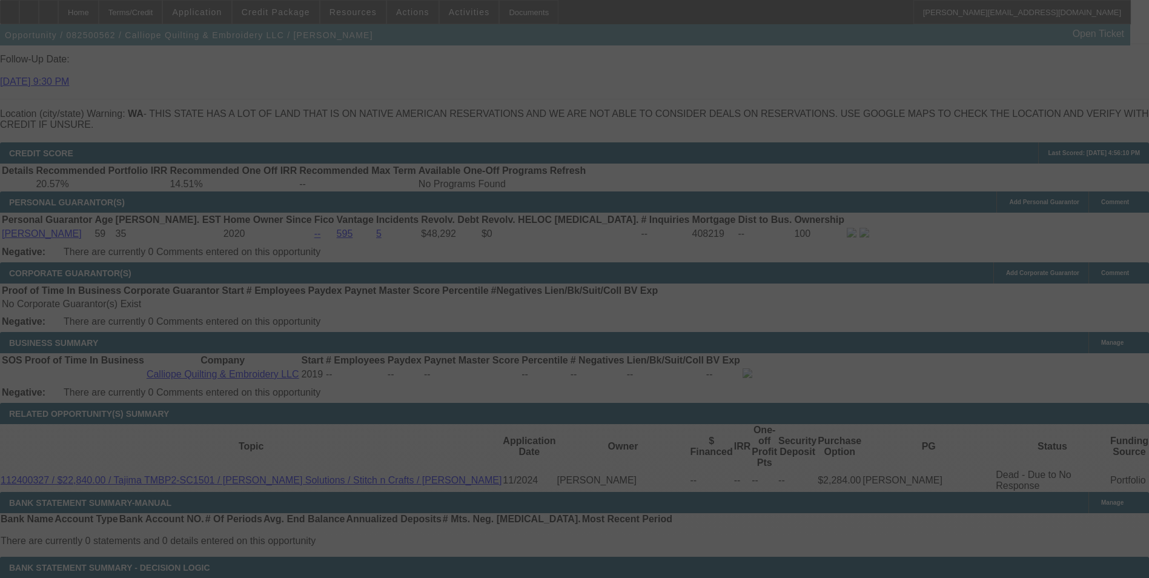
select select "0"
select select "2"
select select "0.1"
select select "4"
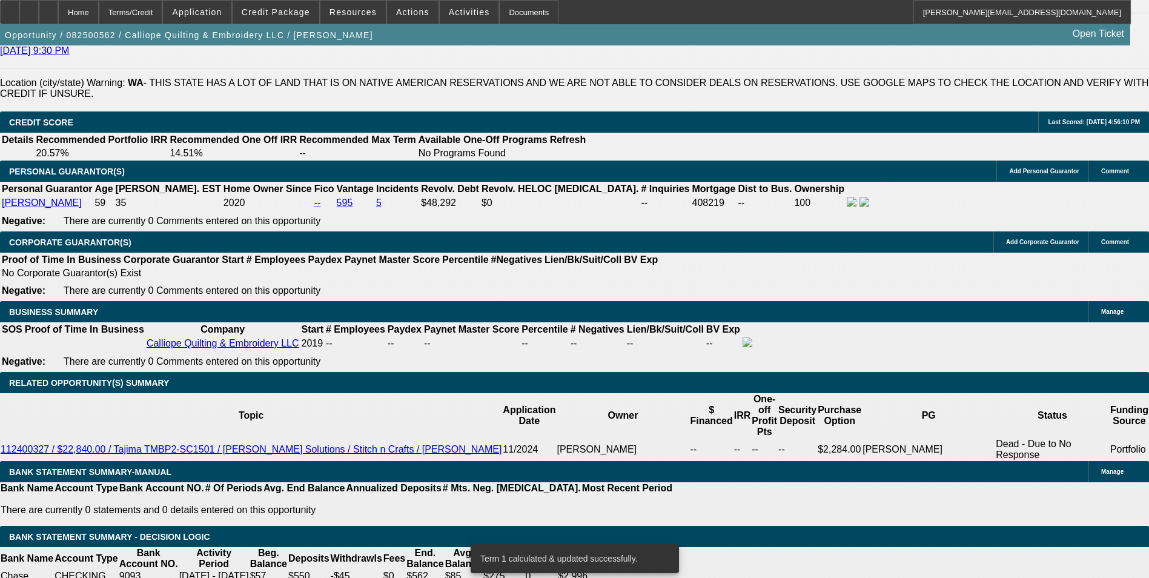
scroll to position [1804, 0]
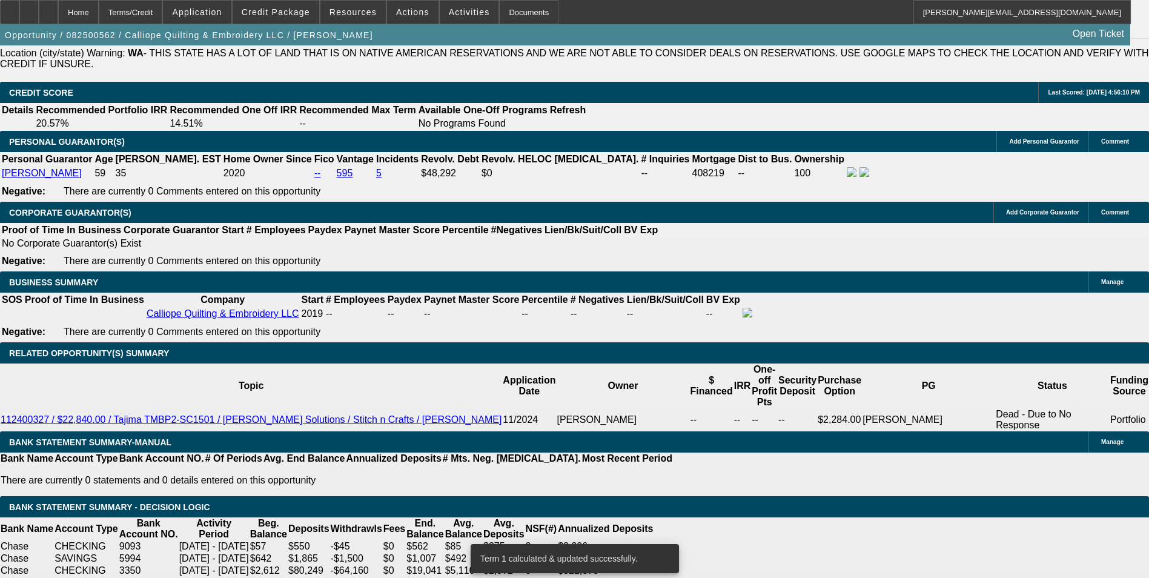
drag, startPoint x: 262, startPoint y: 260, endPoint x: 338, endPoint y: 260, distance: 76.3
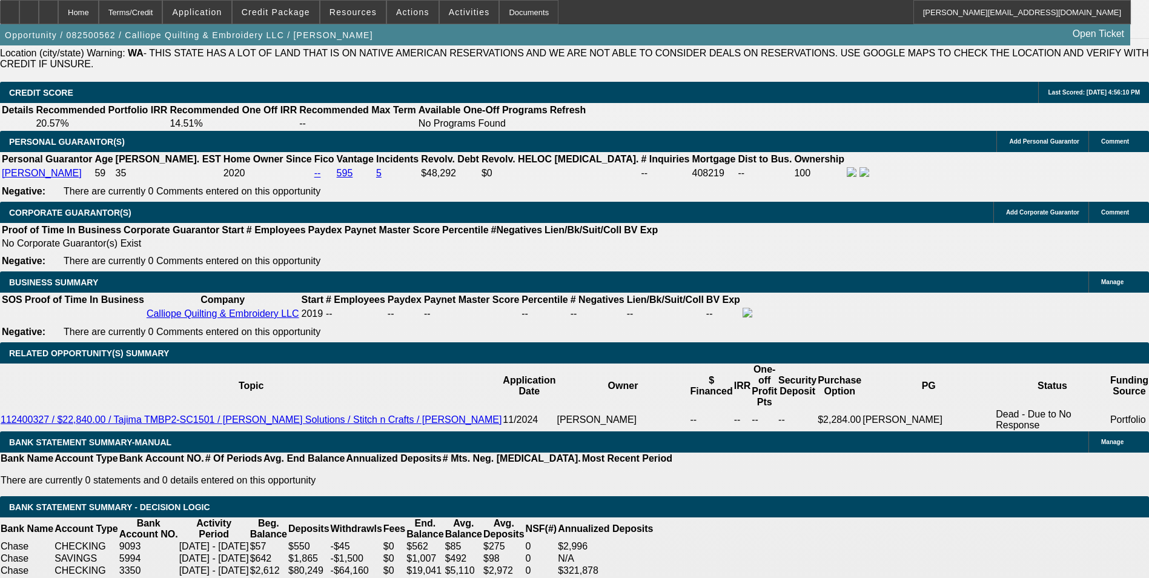
type input "UNKNOWN"
type input "16"
type input "$570.76"
type input "$285.38"
type input "$811.98"
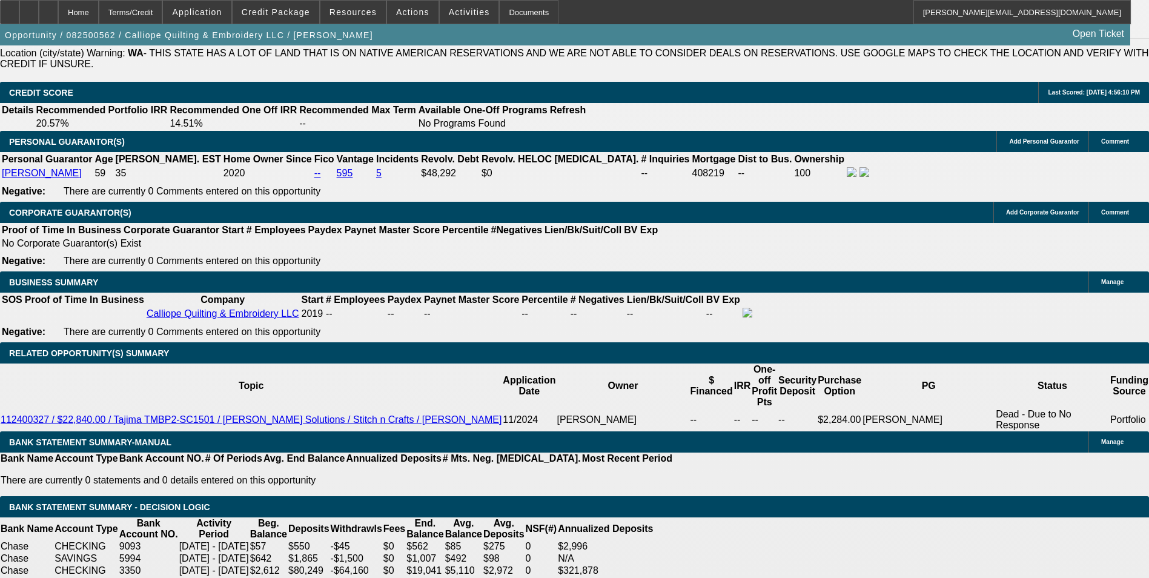
type input "$405.99"
type input "16.8"
type input "$826.24"
type input "$413.12"
type input "16.8"
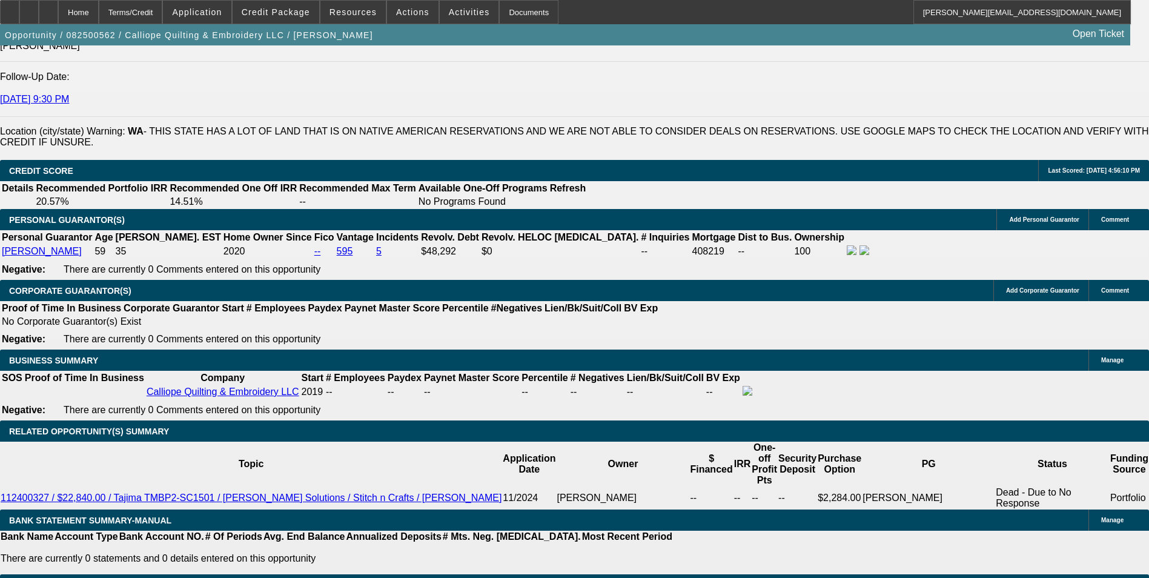
scroll to position [1622, 0]
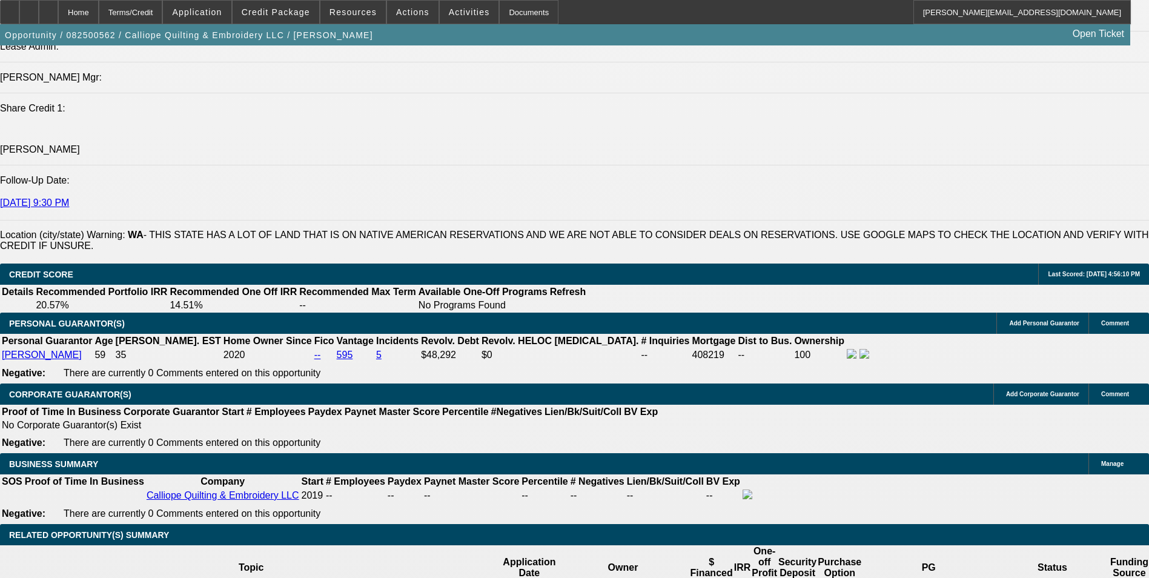
drag, startPoint x: 184, startPoint y: 118, endPoint x: 202, endPoint y: 124, distance: 18.4
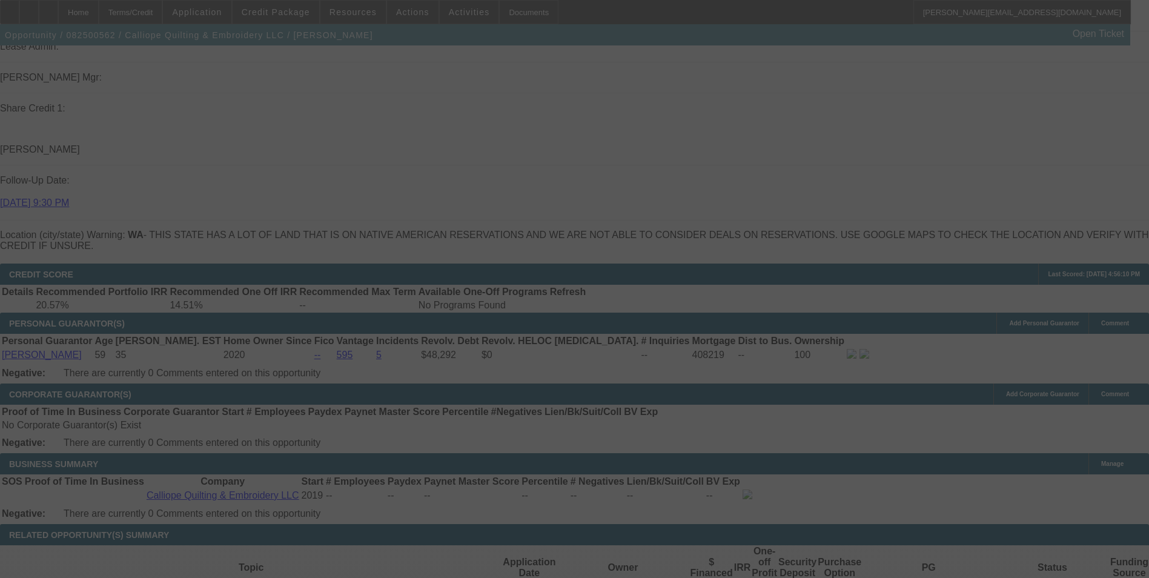
select select "0"
select select "2"
select select "0.1"
select select "4"
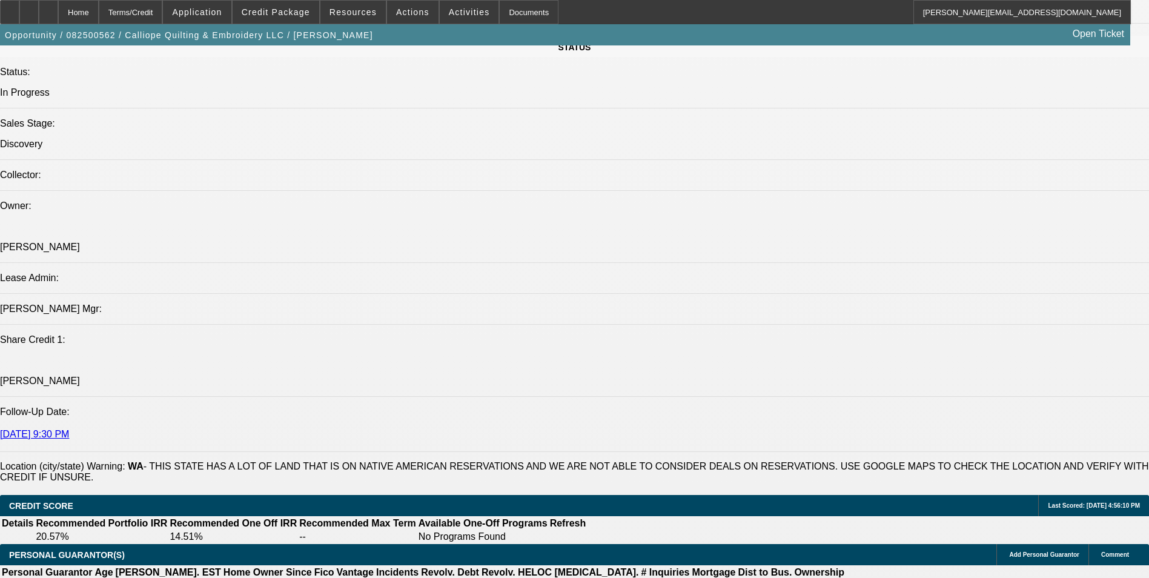
scroll to position [1379, 0]
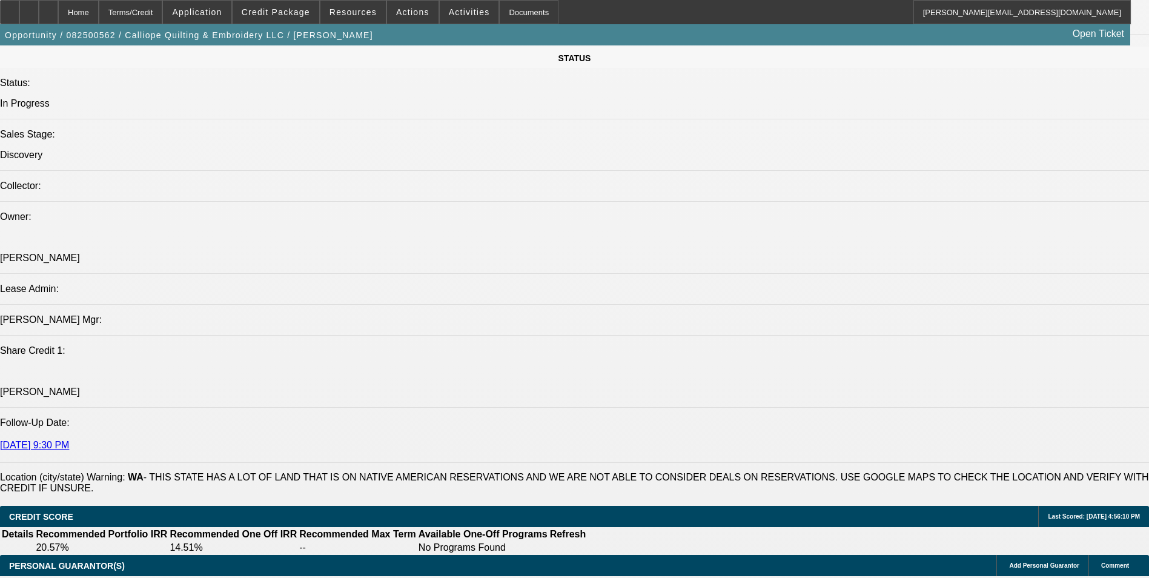
drag, startPoint x: 533, startPoint y: 250, endPoint x: 94, endPoint y: 217, distance: 439.9
drag, startPoint x: 94, startPoint y: 217, endPoint x: 114, endPoint y: 221, distance: 20.3
copy span "[PERSON_NAME] initially started this business in [DATE] under the business name…"
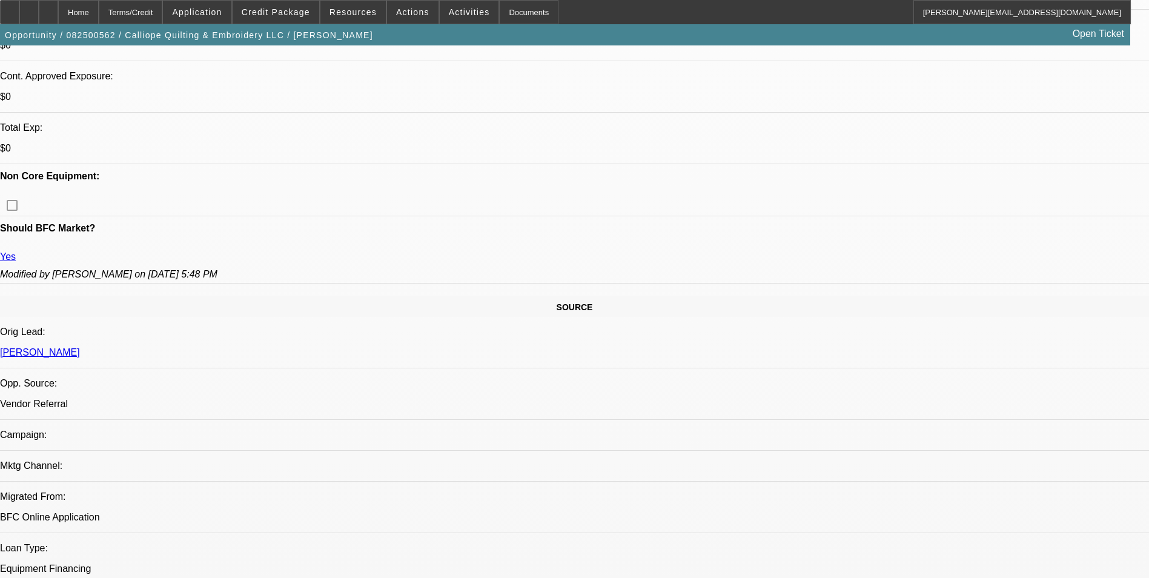
scroll to position [410, 0]
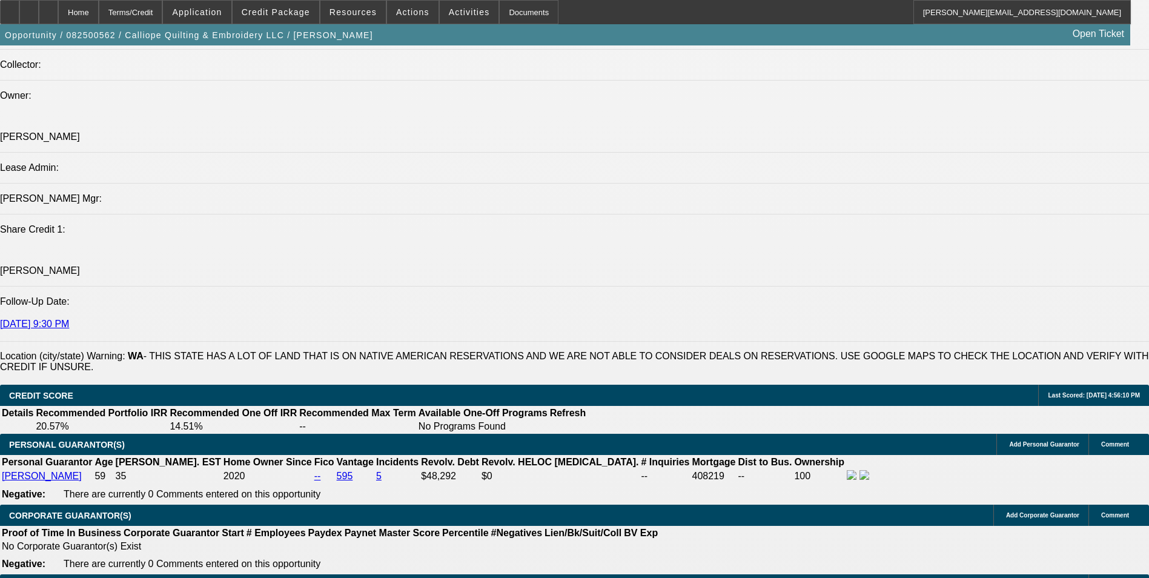
scroll to position [1682, 0]
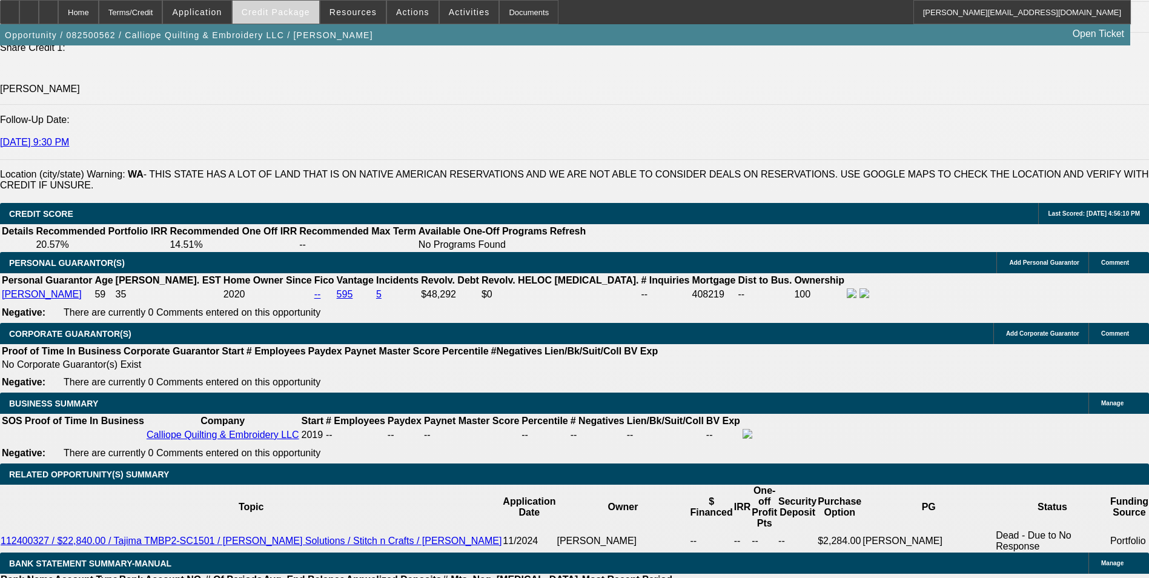
click at [295, 13] on span "Credit Package" at bounding box center [276, 12] width 68 height 10
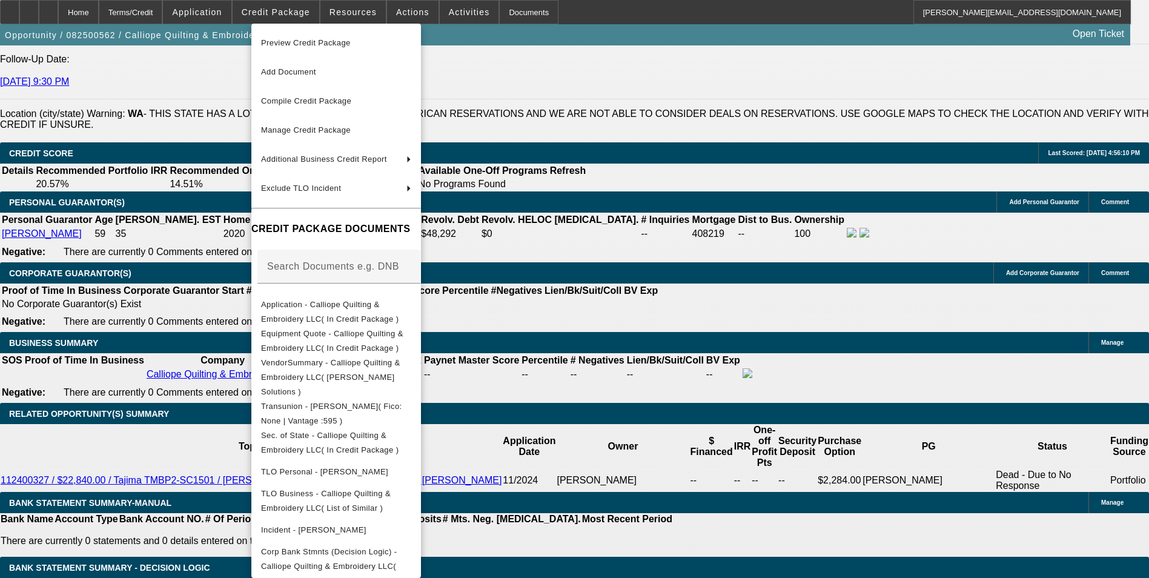
click at [671, 419] on div at bounding box center [574, 289] width 1149 height 578
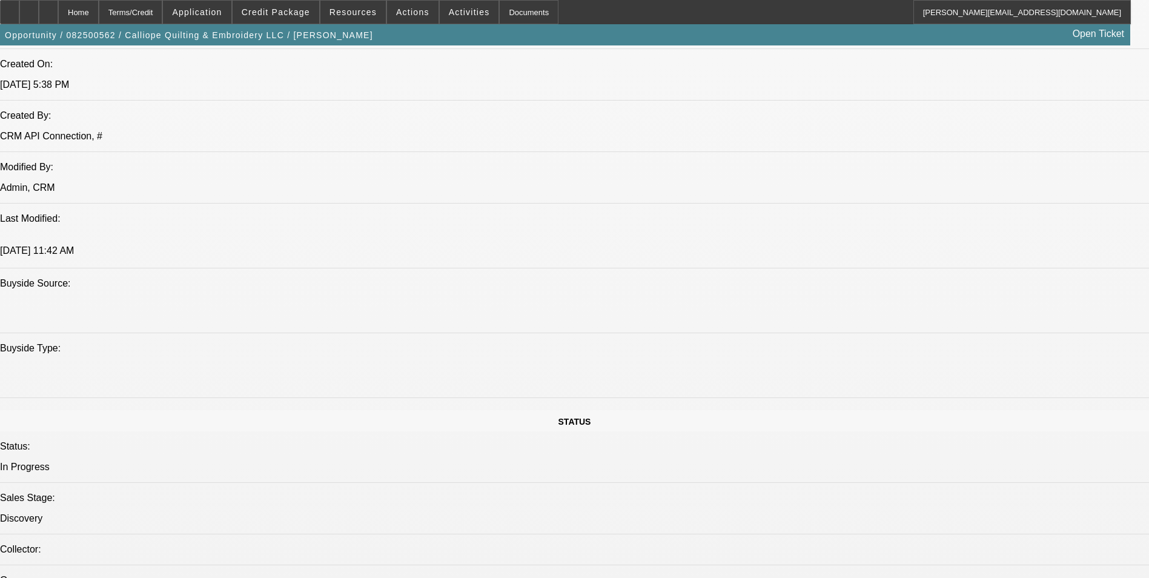
scroll to position [895, 0]
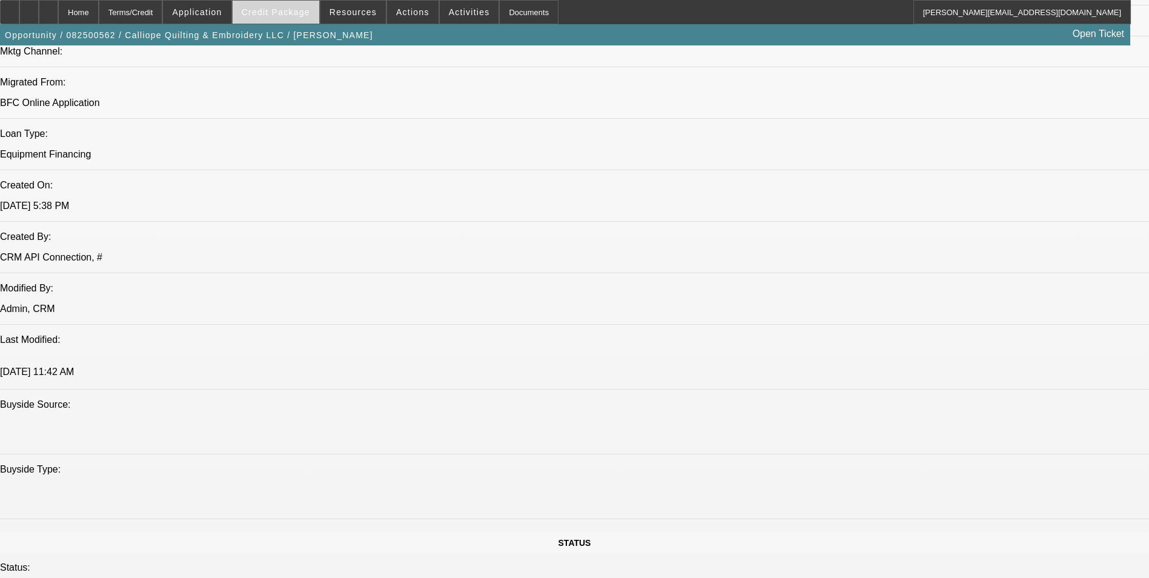
click at [279, 13] on span "Credit Package" at bounding box center [276, 12] width 68 height 10
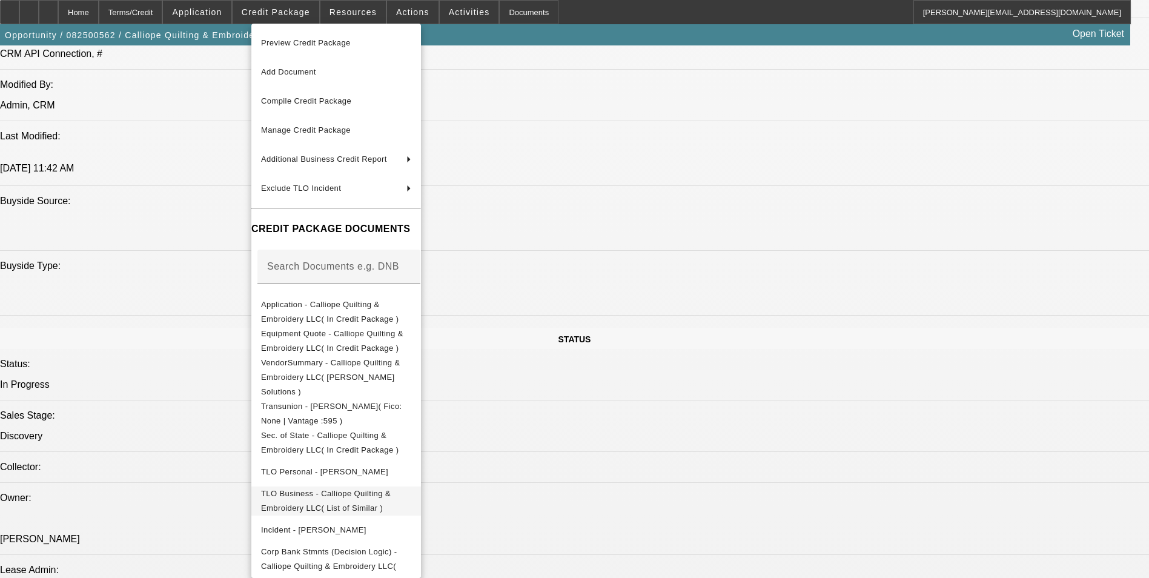
scroll to position [1198, 0]
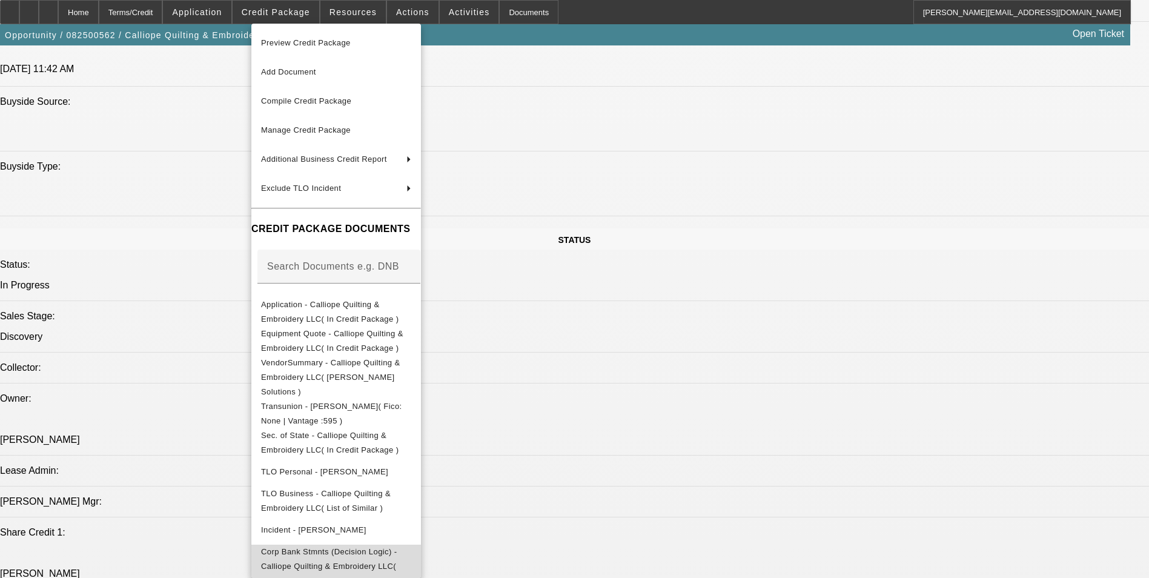
click at [397, 547] on span "Corp Bank Stmnts (Decision Logic) - Calliope Quilting & Embroidery LLC( Request…" at bounding box center [329, 566] width 136 height 38
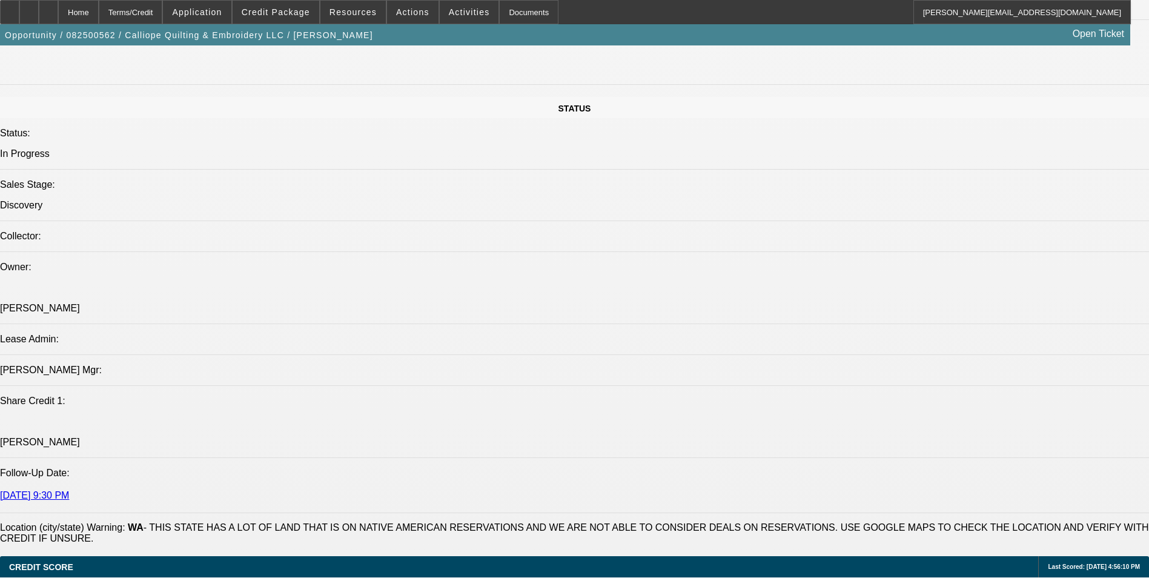
scroll to position [1319, 0]
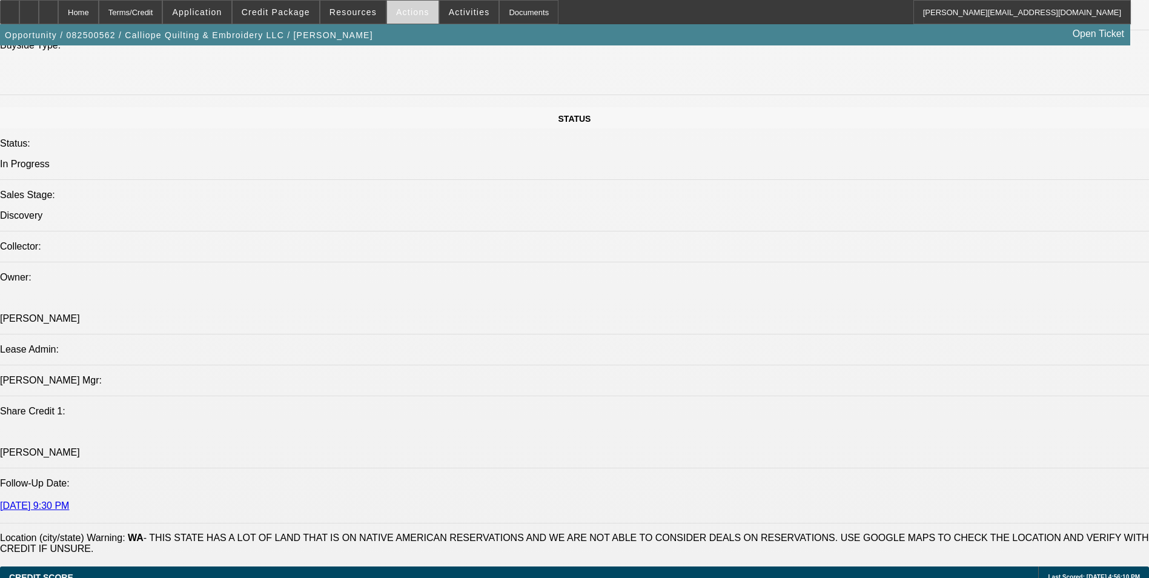
click at [415, 16] on span "Actions" at bounding box center [412, 12] width 33 height 10
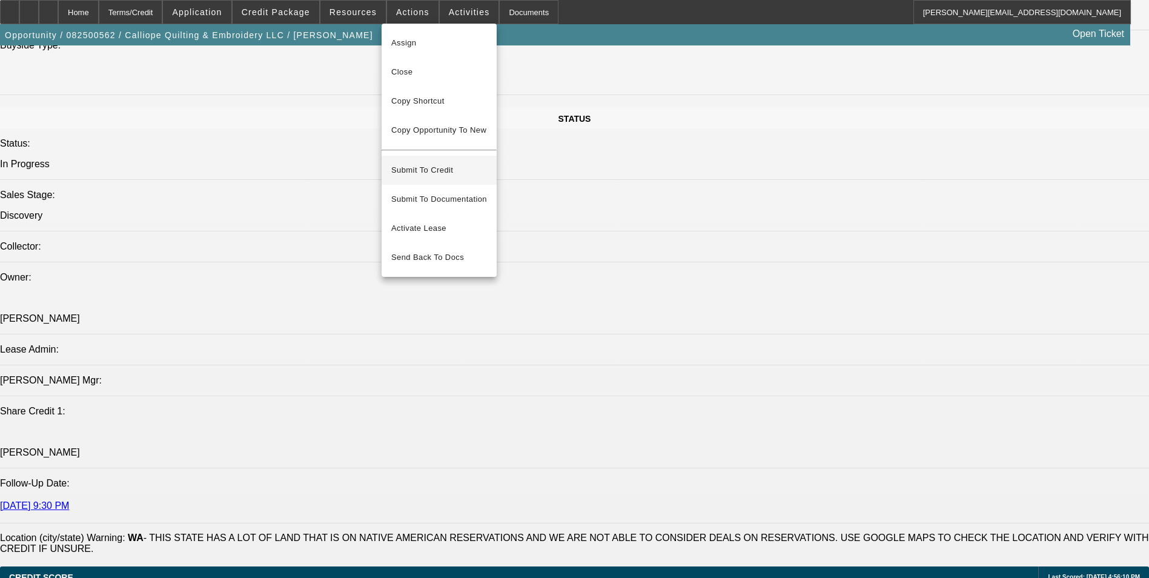
click at [446, 163] on span "Submit To Credit" at bounding box center [439, 170] width 96 height 15
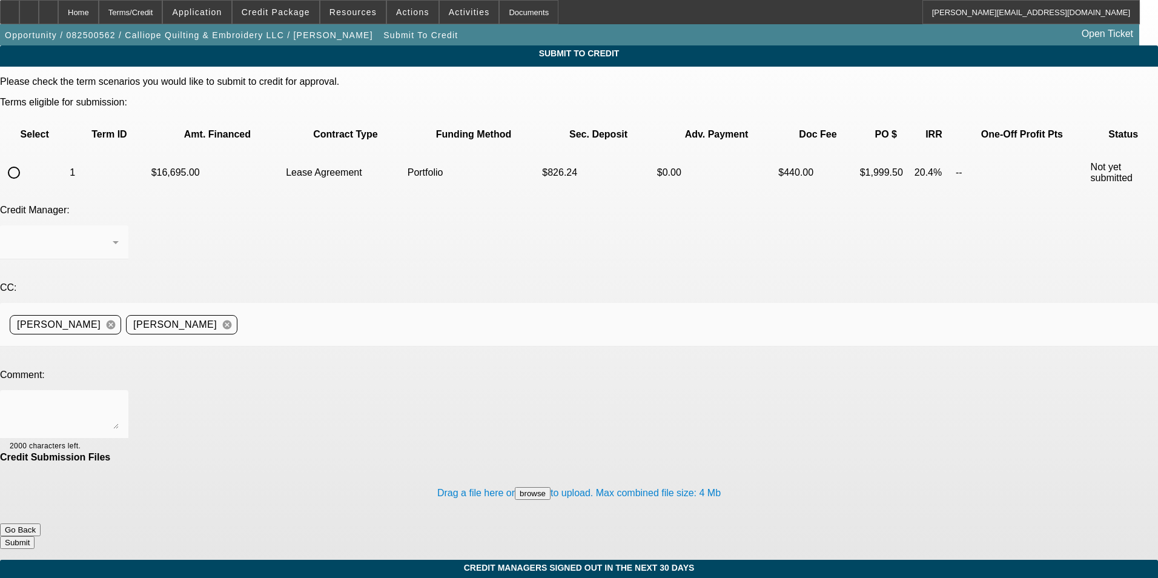
click at [26, 161] on input "radio" at bounding box center [14, 173] width 24 height 24
radio input "true"
click at [119, 225] on div "Arida, George" at bounding box center [64, 242] width 109 height 34
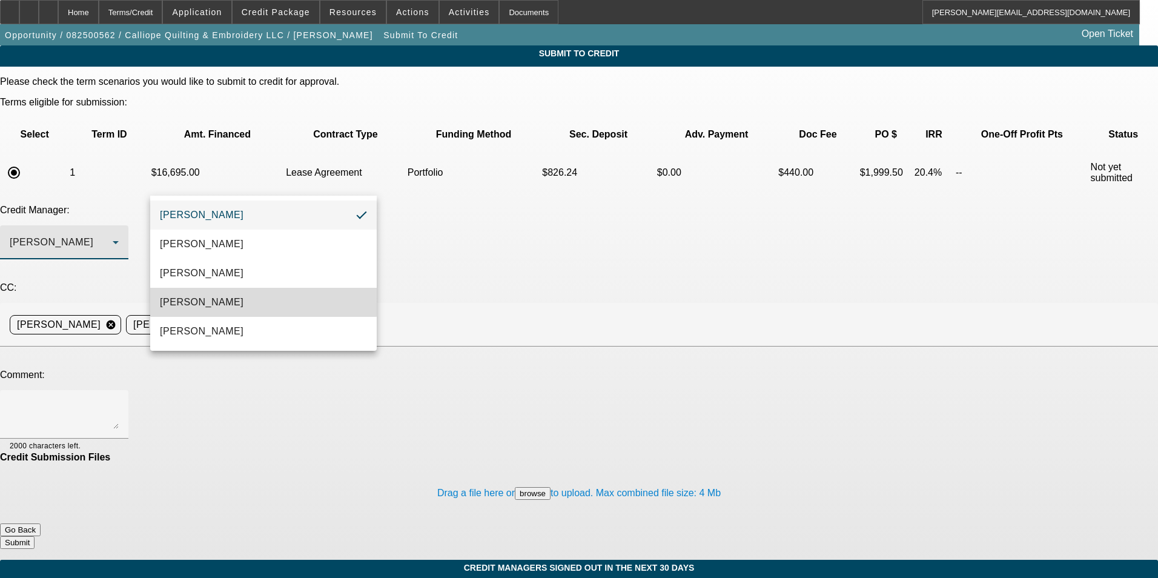
click at [213, 302] on span "[PERSON_NAME]" at bounding box center [202, 302] width 84 height 15
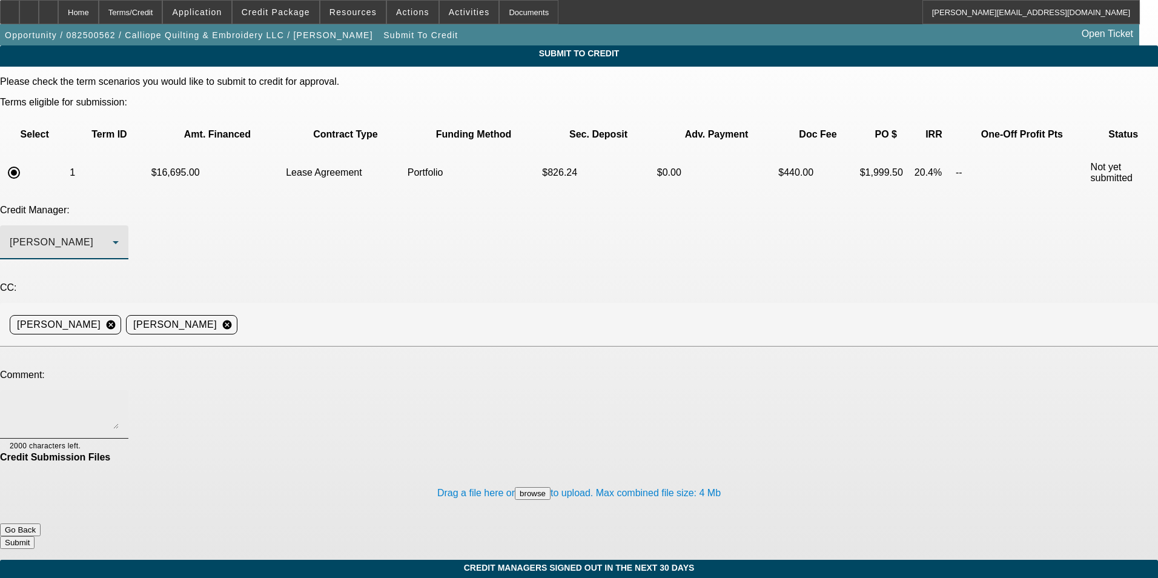
click at [119, 400] on textarea at bounding box center [64, 414] width 109 height 29
paste textarea "[PERSON_NAME] initially started this business in [DATE] under the business name…"
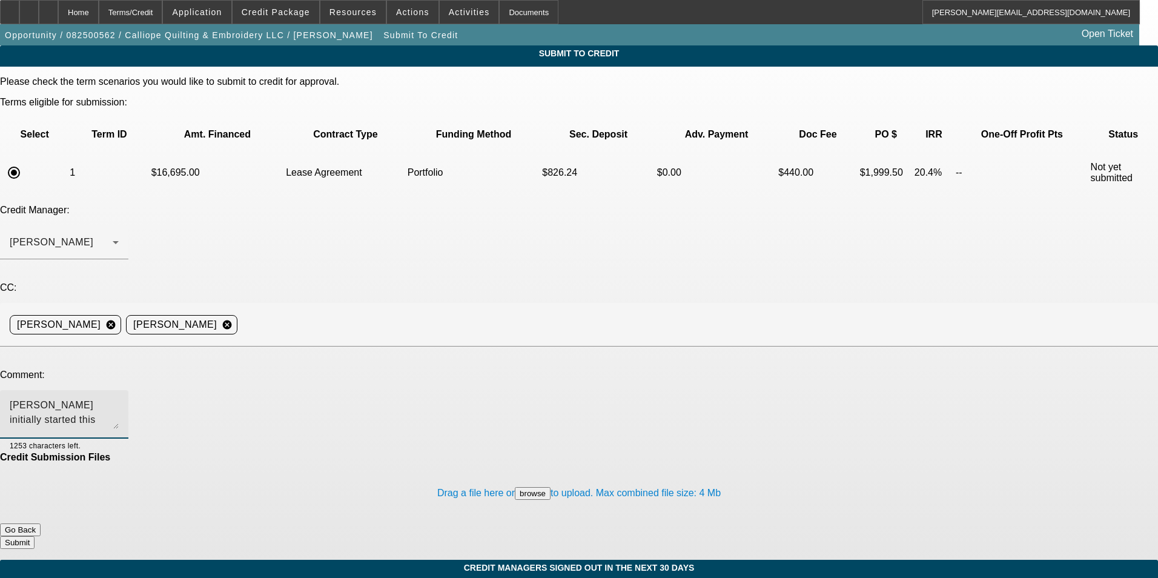
scroll to position [12, 0]
click at [119, 400] on textarea "Bill - Deborah Lynes initially started this business in 2022 under the business…" at bounding box center [64, 414] width 109 height 29
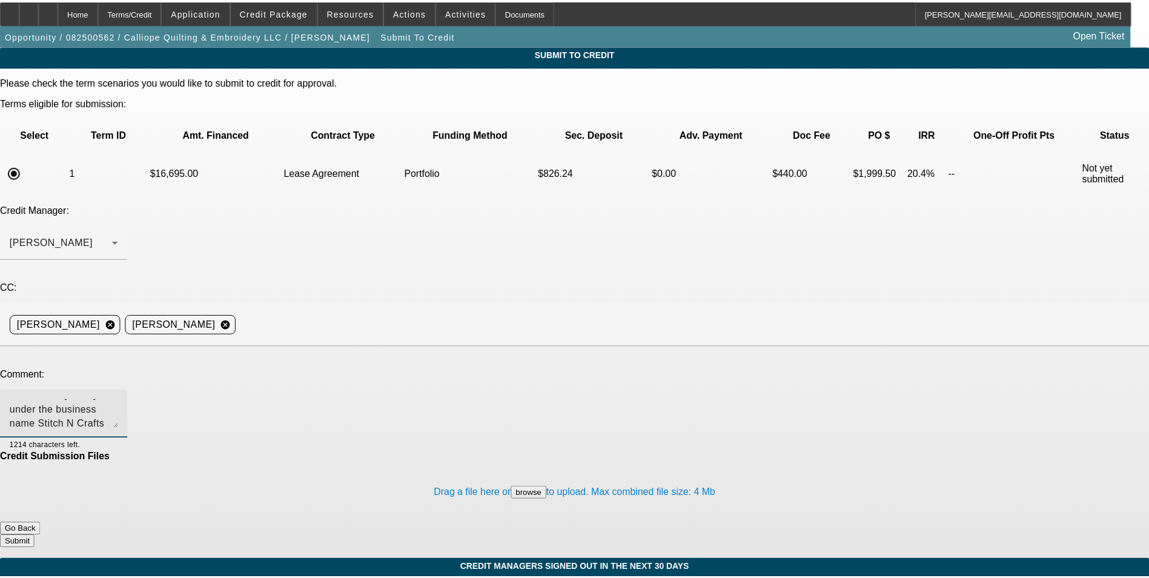
scroll to position [44, 0]
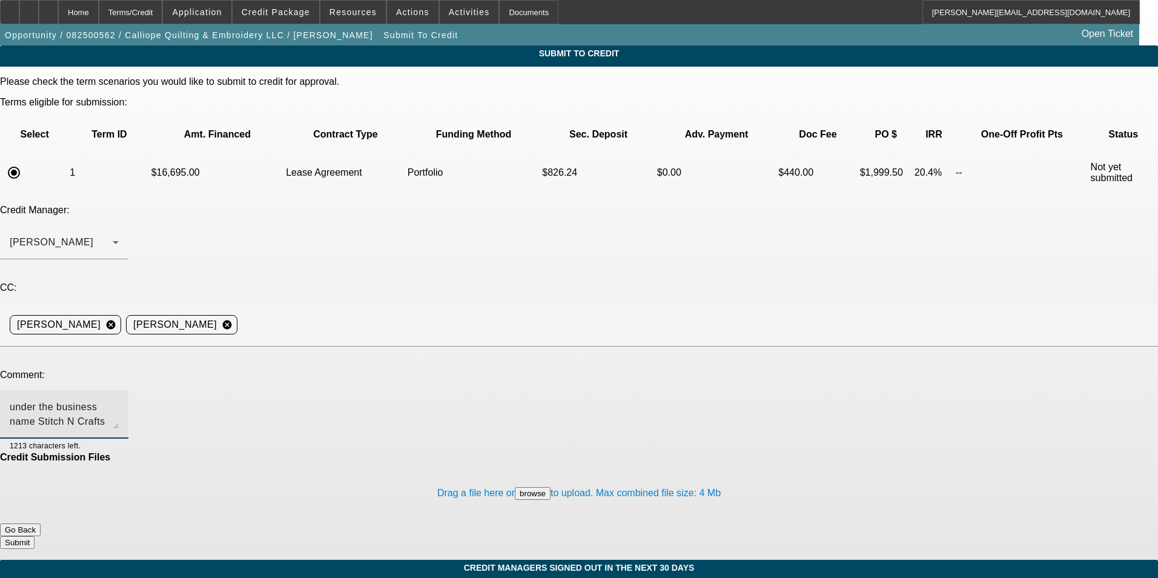
type textarea "Bill - Deborah Lynes initially started this business in 2022 under the business…"
click at [35, 536] on button "Submit" at bounding box center [17, 542] width 35 height 13
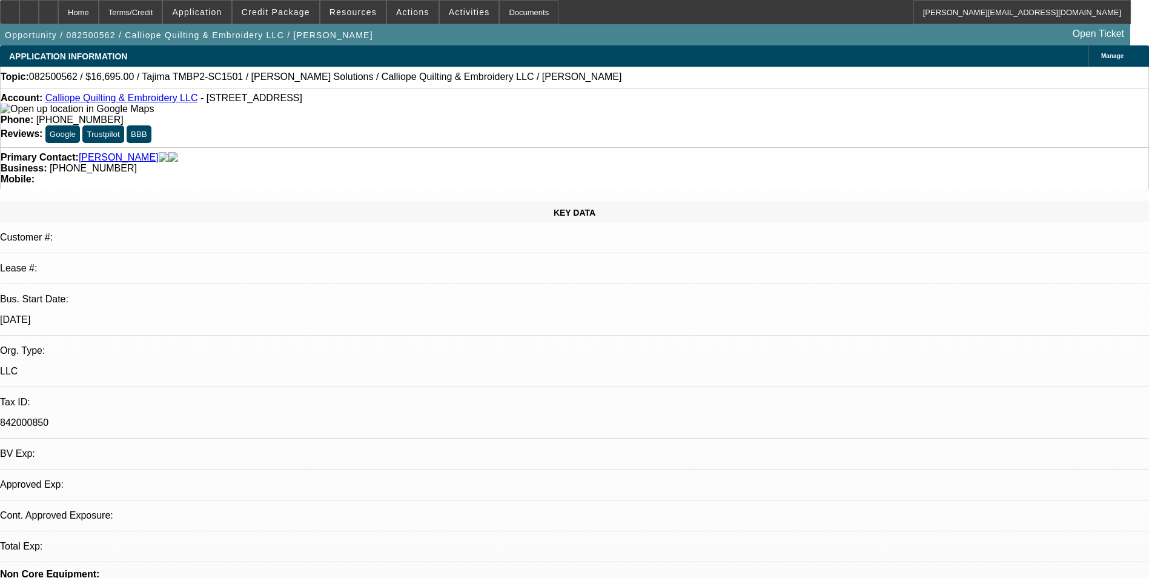
select select "0"
select select "2"
select select "0.1"
select select "4"
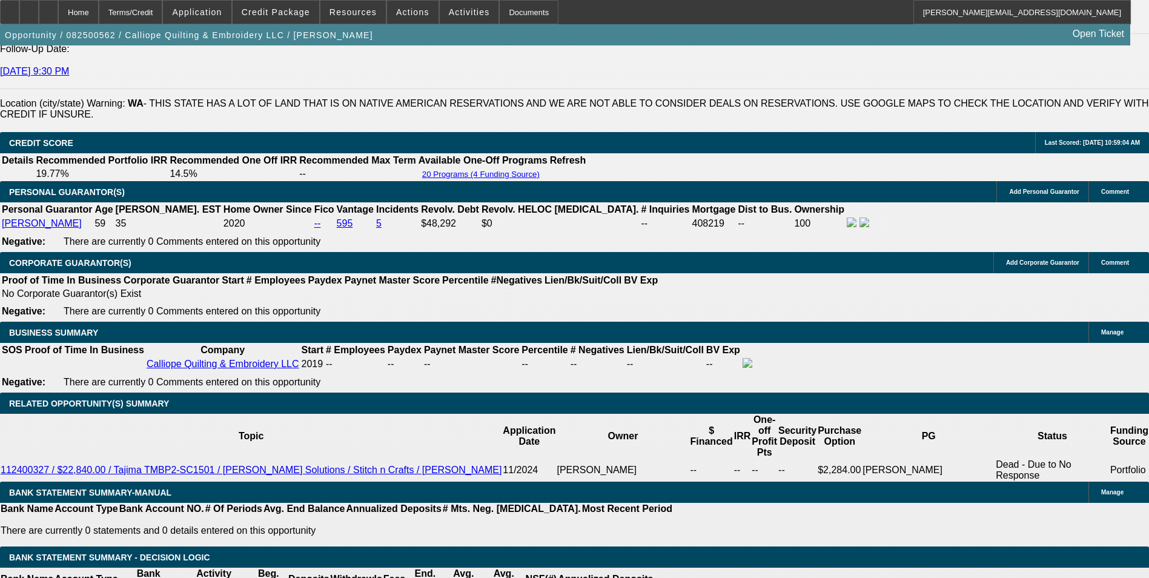
scroll to position [1757, 0]
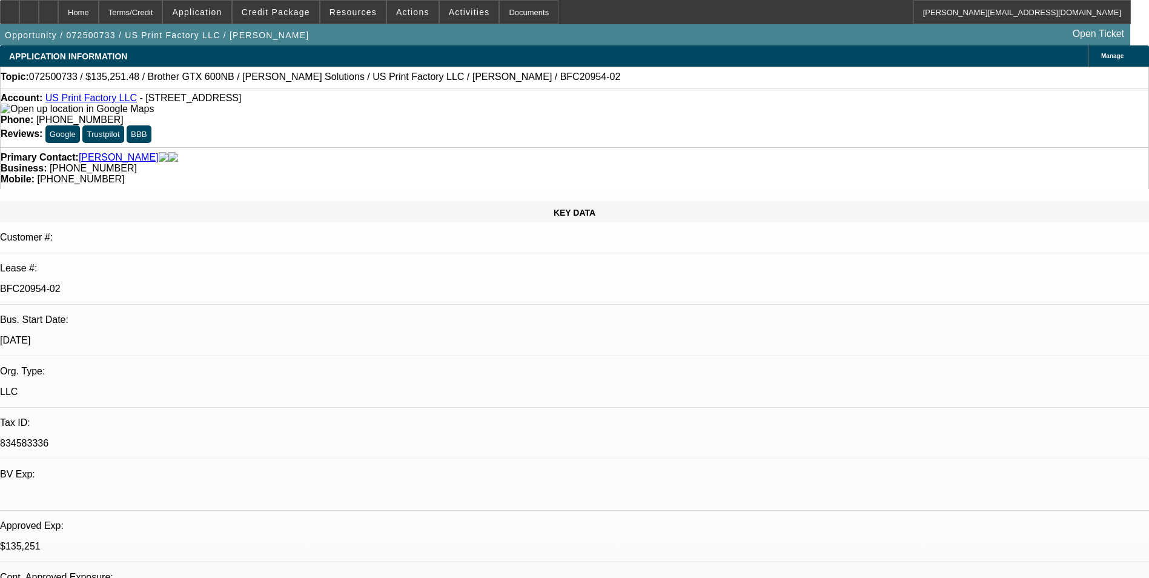
select select "0"
select select "2"
select select "0"
select select "2"
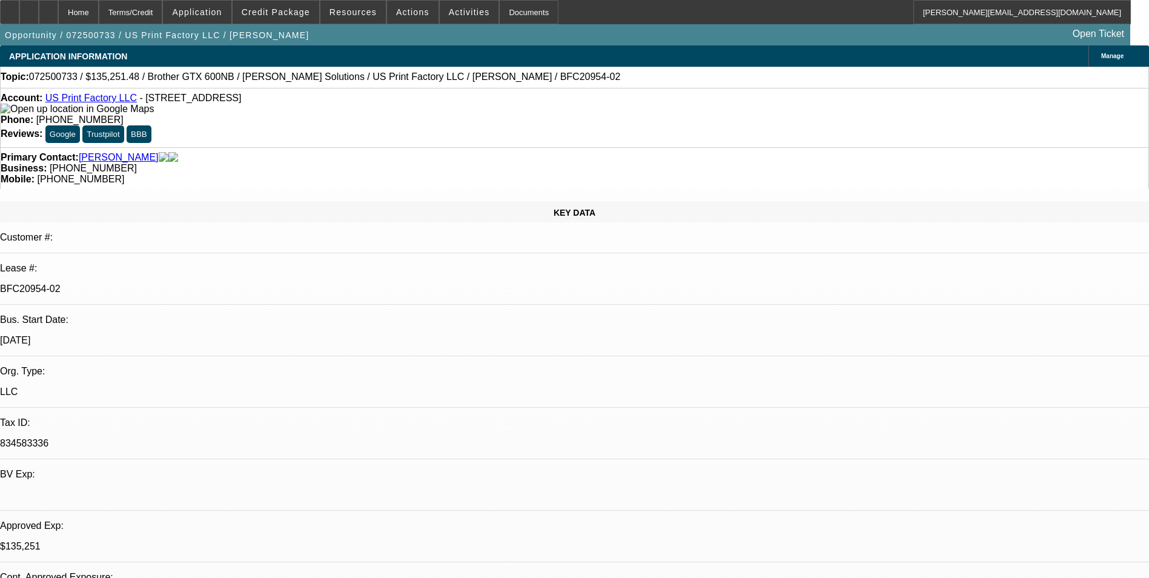
select select "0"
select select "2"
select select "0"
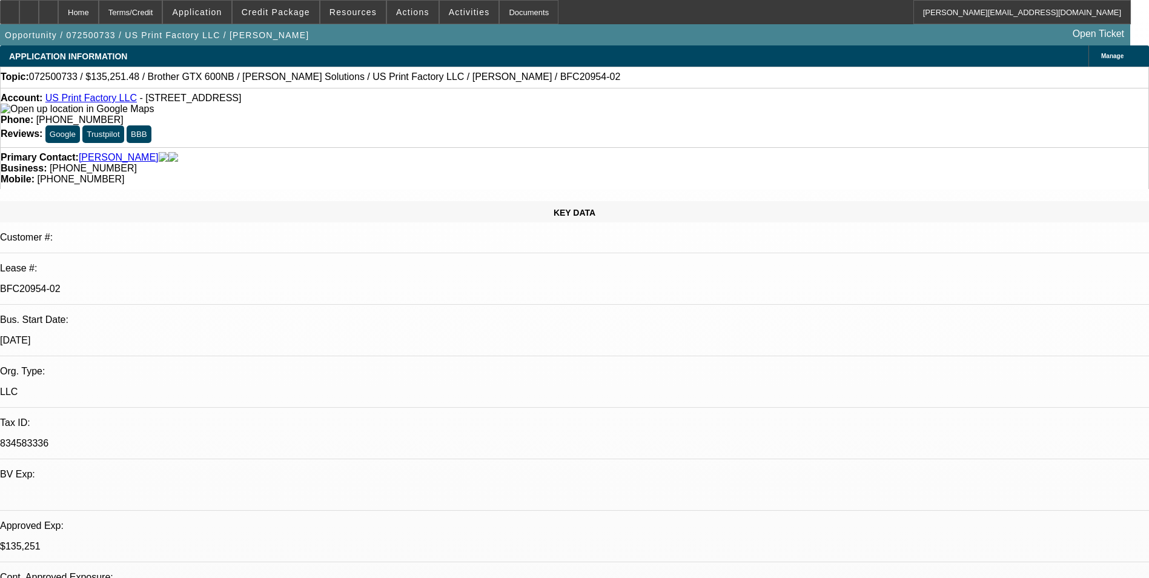
select select "2"
select select "0"
select select "1"
select select "2"
select select "6"
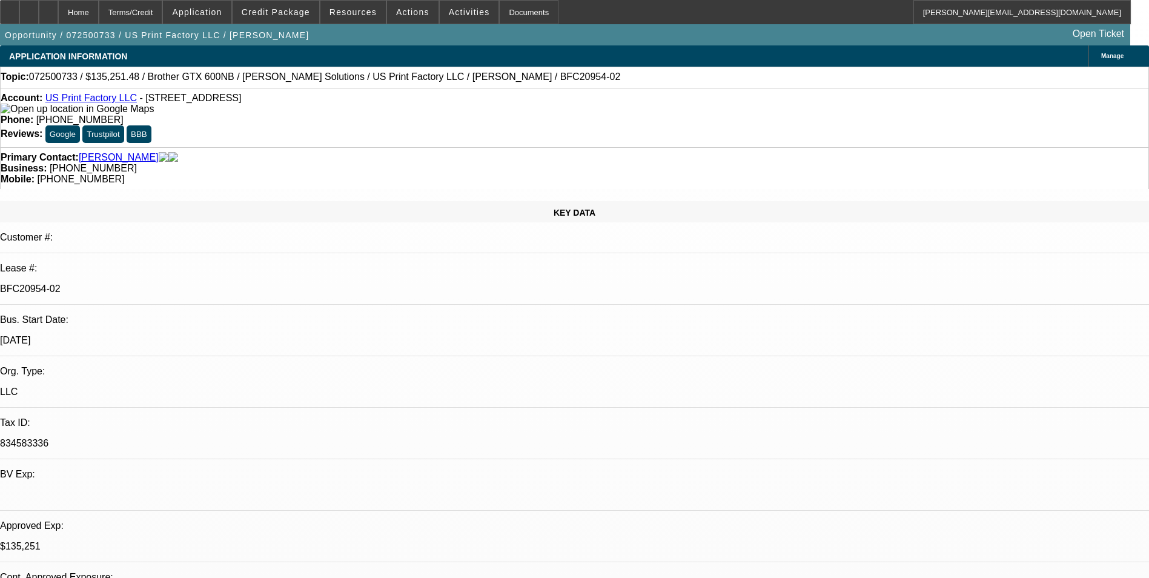
select select "1"
select select "2"
select select "6"
select select "1"
select select "2"
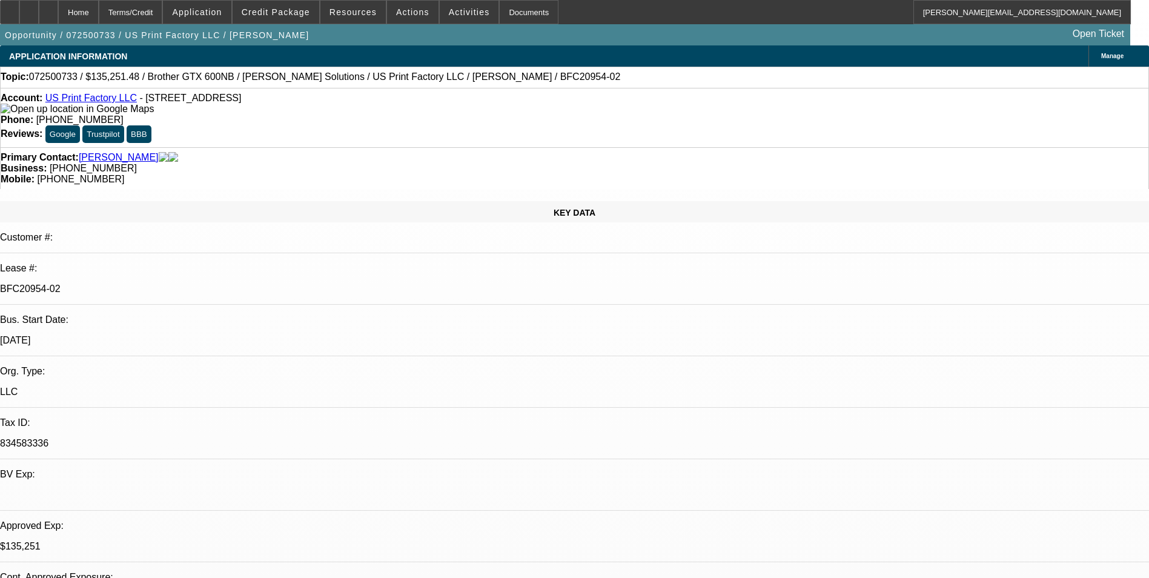
select select "6"
select select "1"
select select "2"
select select "6"
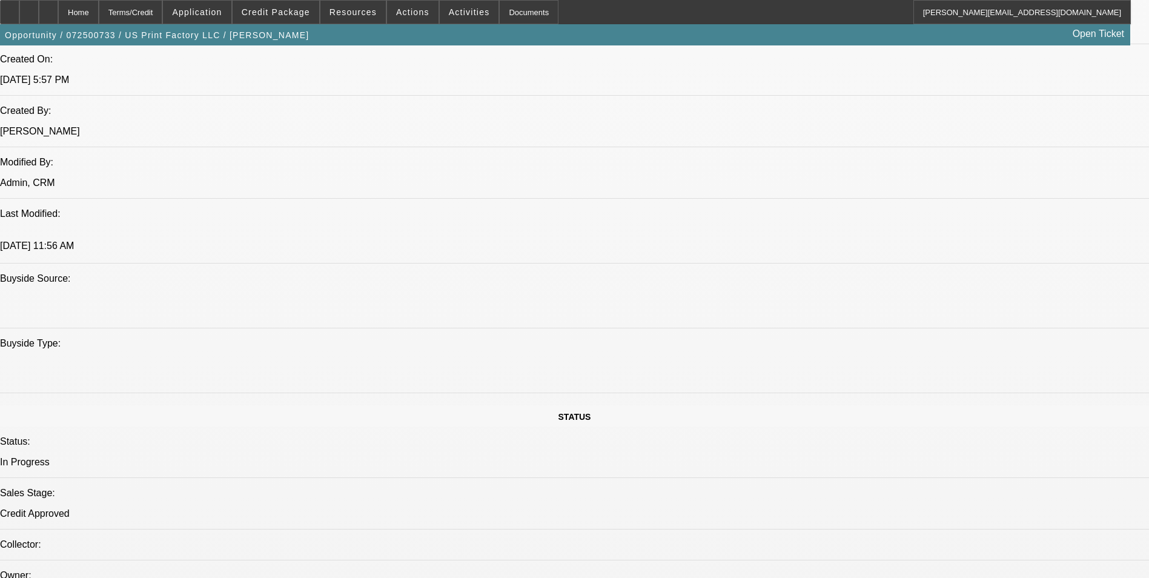
scroll to position [242, 0]
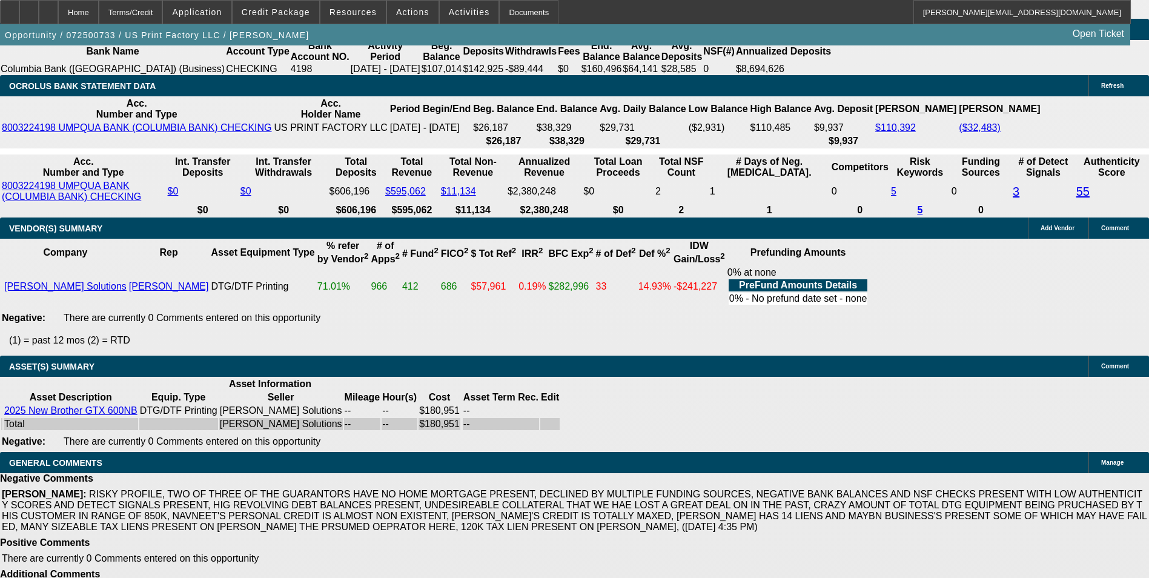
scroll to position [182, 0]
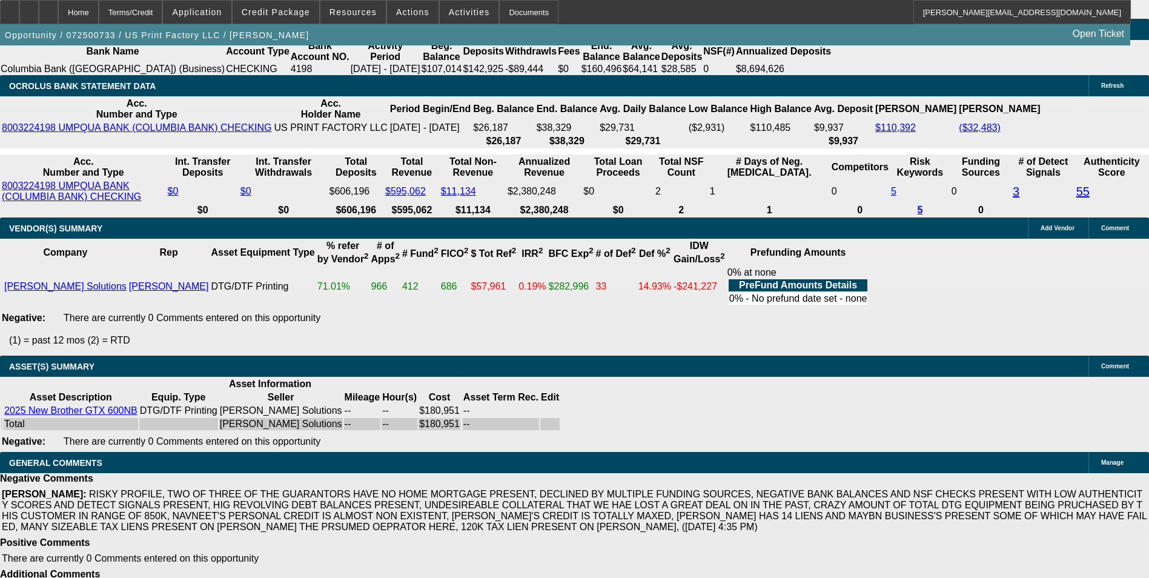
scroll to position [61, 0]
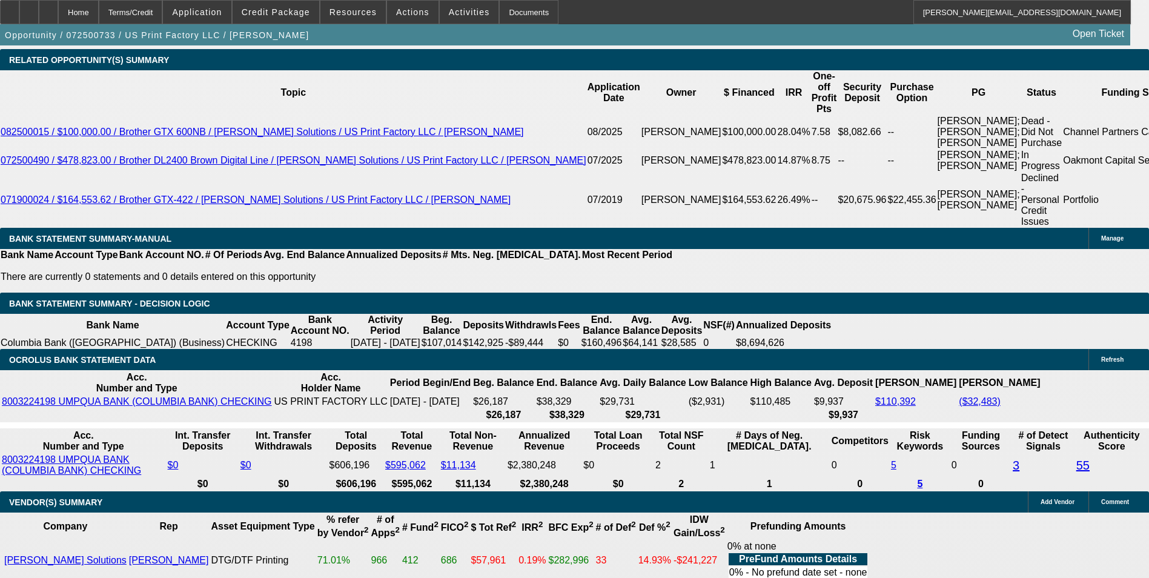
scroll to position [2120, 0]
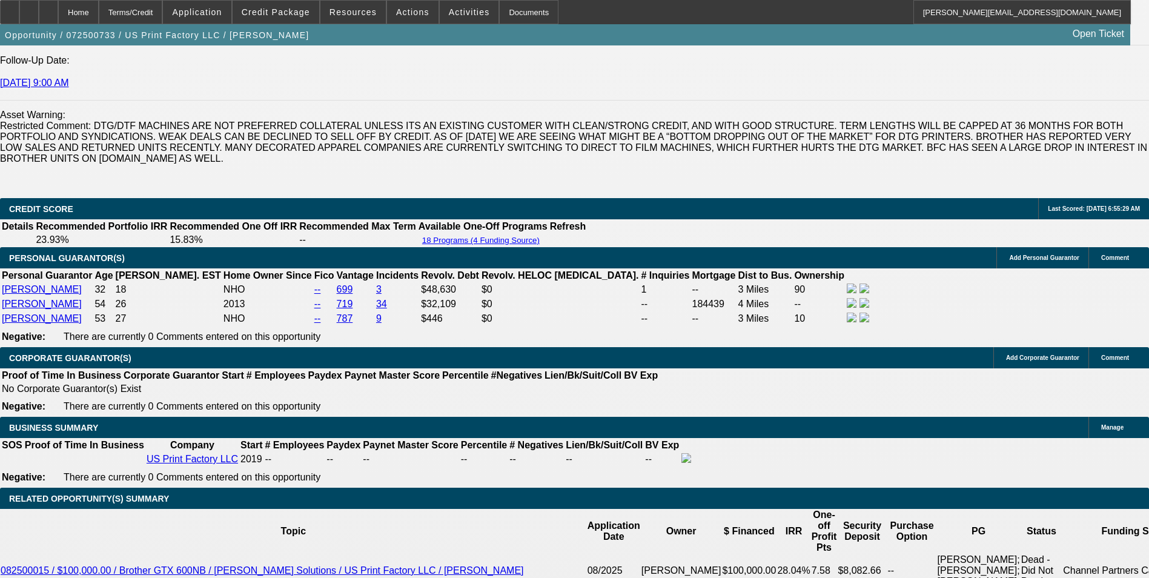
scroll to position [1696, 0]
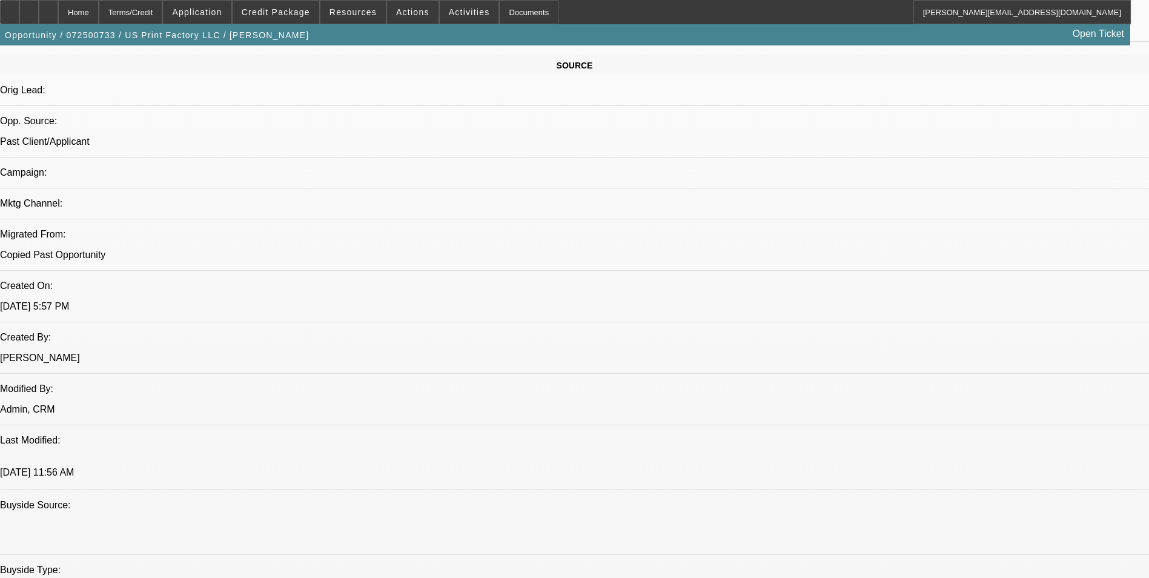
scroll to position [606, 0]
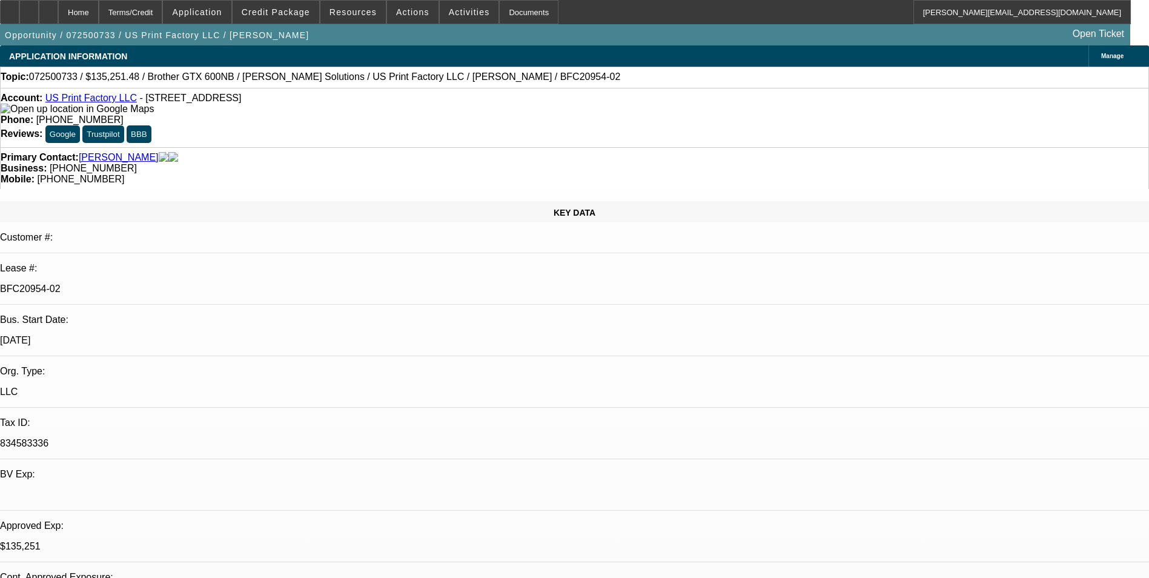
scroll to position [848, 0]
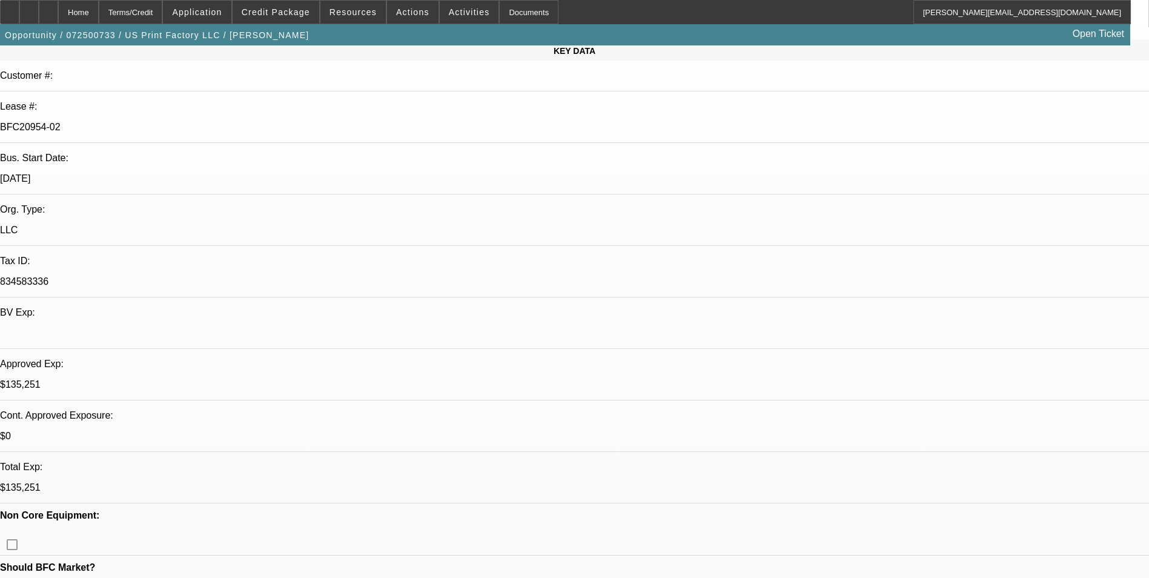
scroll to position [0, 0]
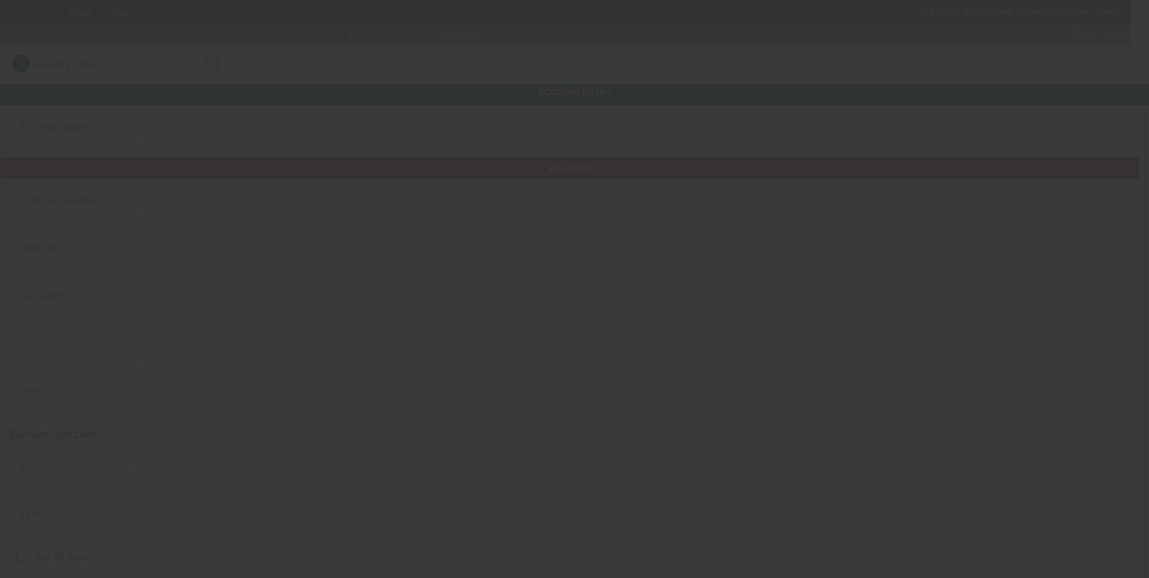
type input "Rodney Peak"
type input "32997 Highway 195"
type input "35565"
type input "Haleyville"
type input "(205) 272-4878"
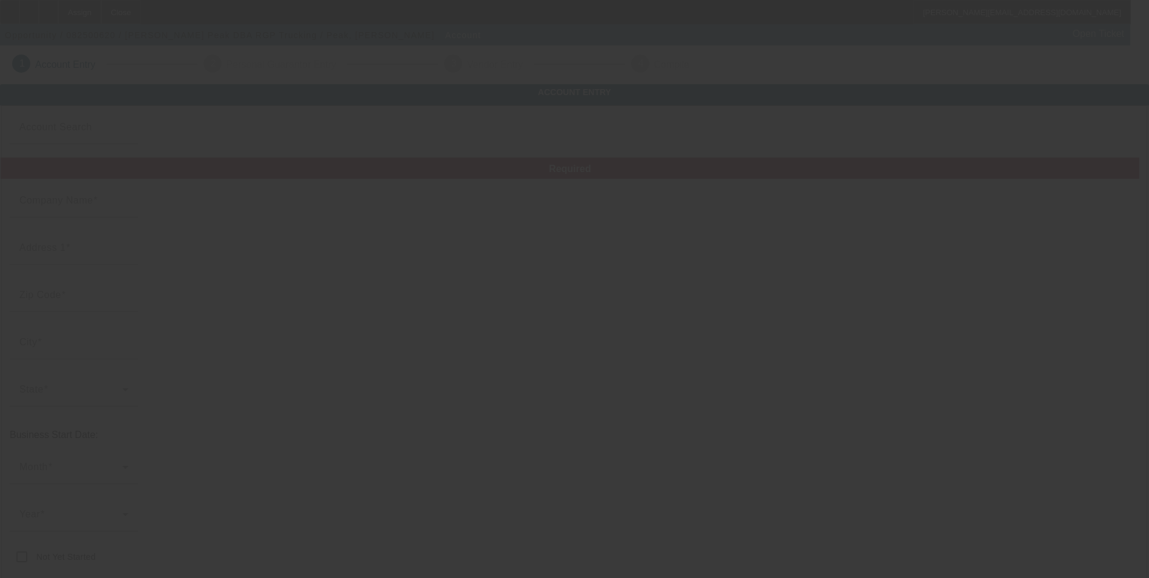
type input "RGP Trucking"
type input "rodney_peak@yahoo.com"
type input "Winston"
type input "473072756"
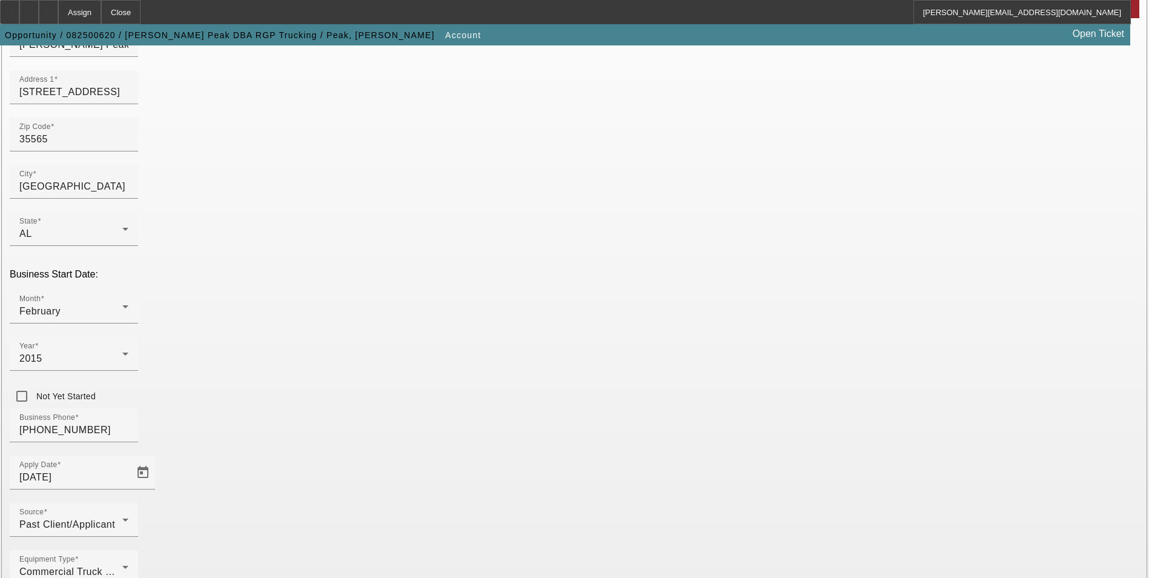
scroll to position [187, 0]
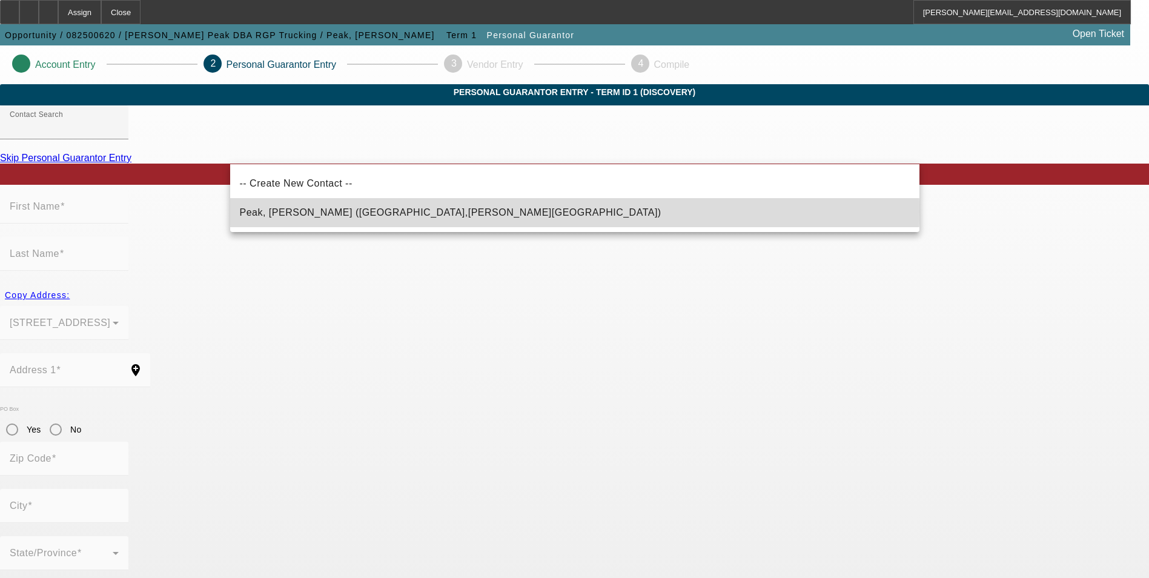
click at [443, 211] on mat-option "Peak, Rodney (Haleyville,AL - Rodney Peak)" at bounding box center [574, 212] width 689 height 29
type input "Peak, Rodney (Haleyville,AL - Rodney Peak)"
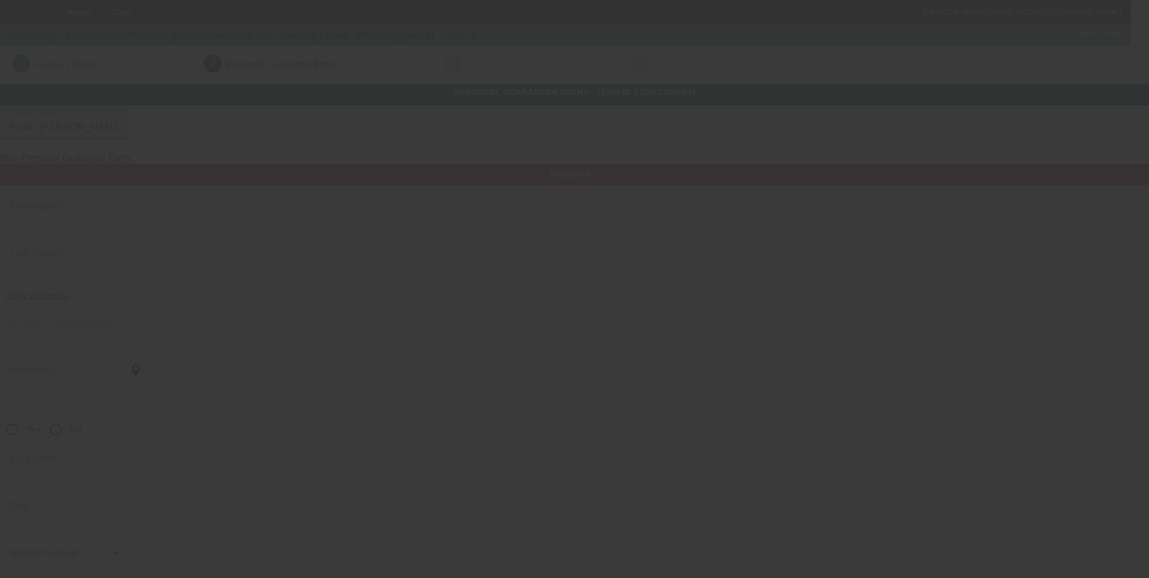
type input "Rodney"
type input "Peak"
type input "32997 Highway 195"
radio input "true"
type input "35565"
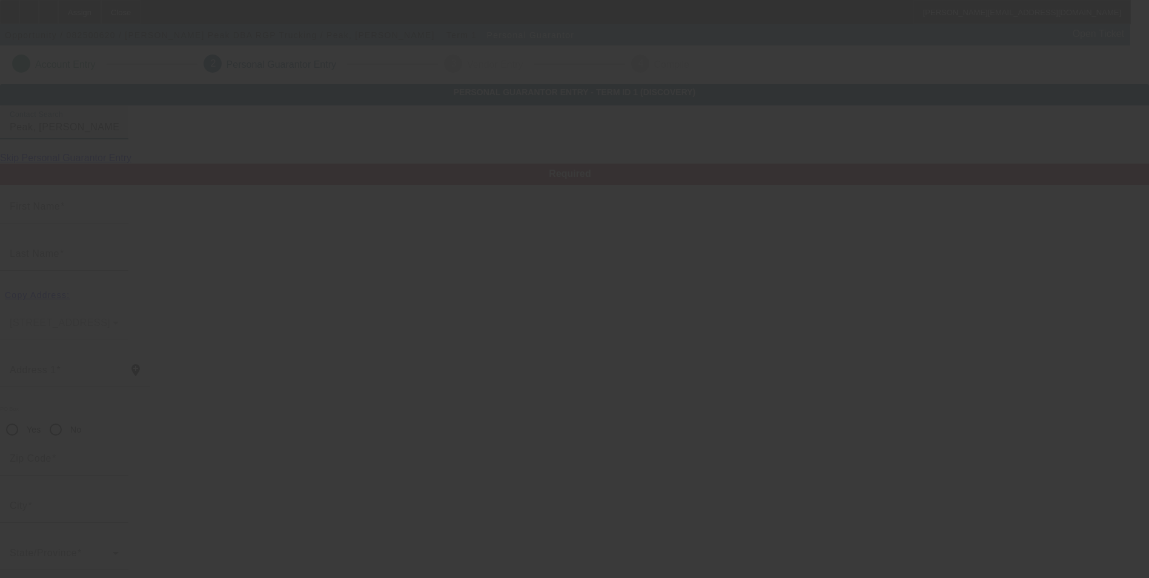
type input "Haleyville"
type input "(205) 272-4878"
type input "100"
type input "422-96-0042"
type input "rodney_peak@yahoo.com"
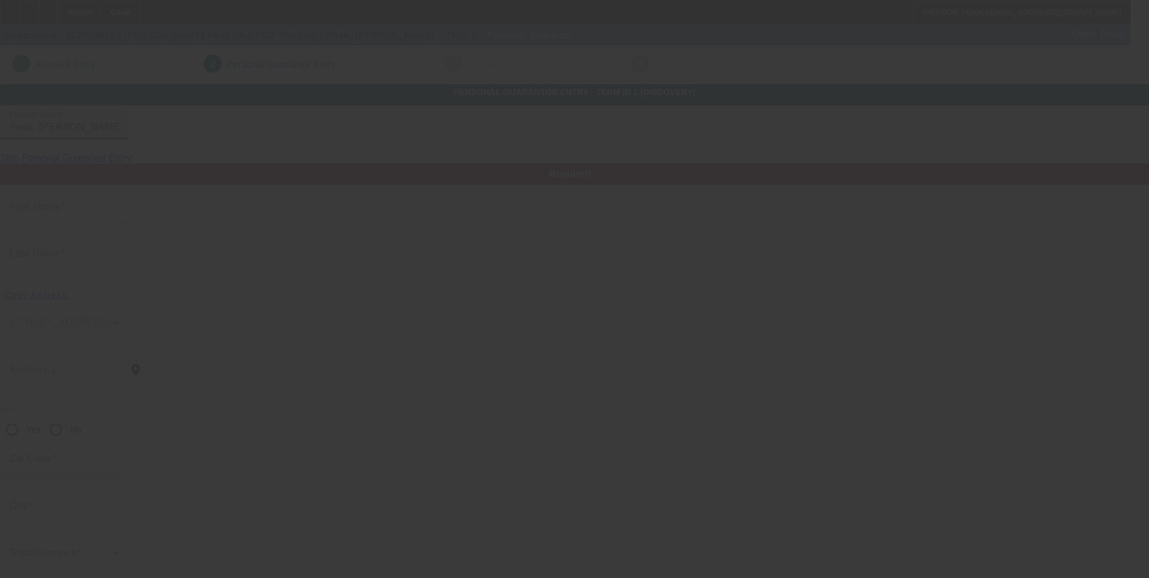
type input "$0.00"
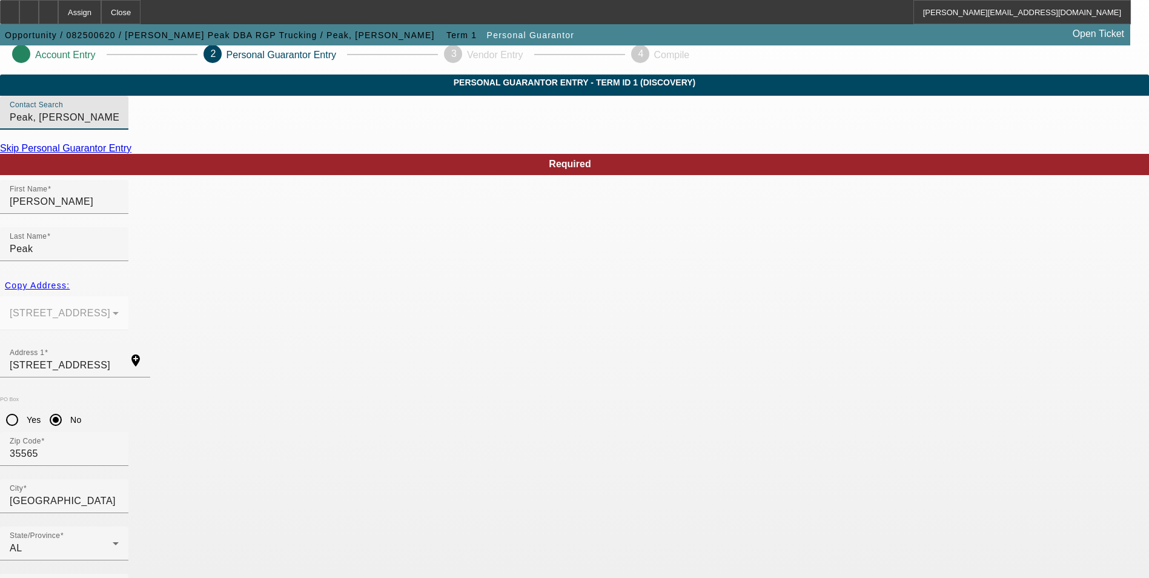
scroll to position [15, 0]
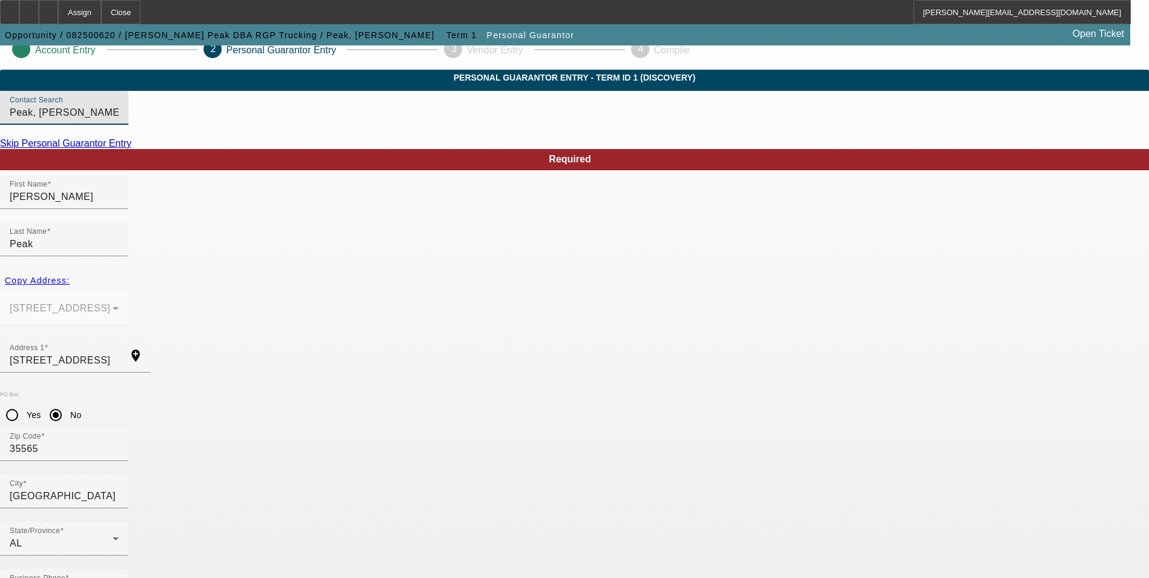
click at [637, 408] on mat-option "Yes" at bounding box center [634, 403] width 100 height 29
type input "0"
drag, startPoint x: 758, startPoint y: 376, endPoint x: 874, endPoint y: 365, distance: 116.3
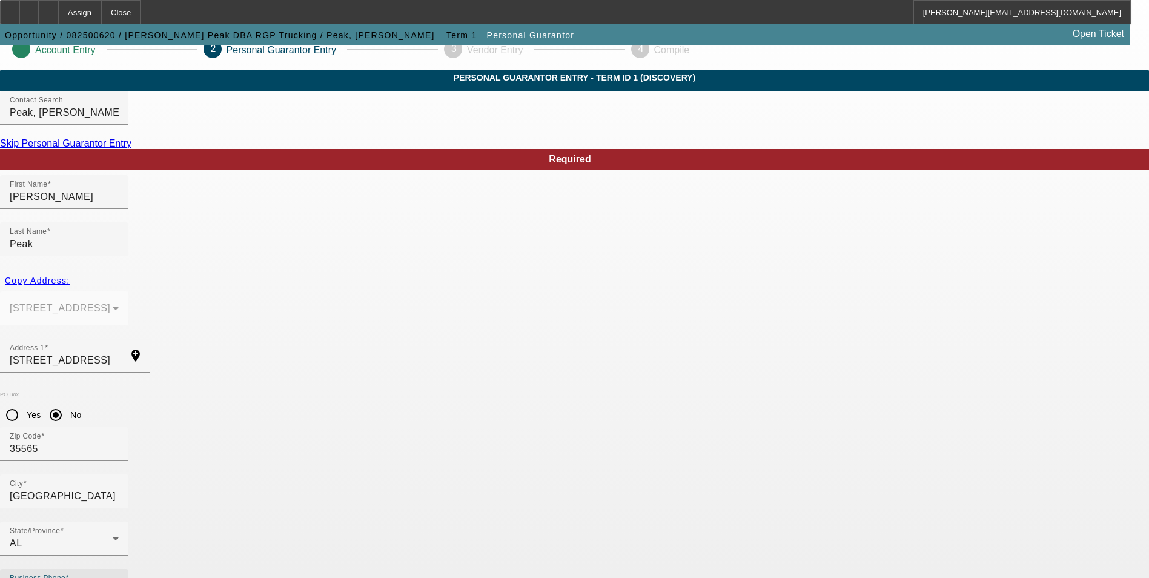
paste input "(205) 272-4878"
type input "(205) 272-4878"
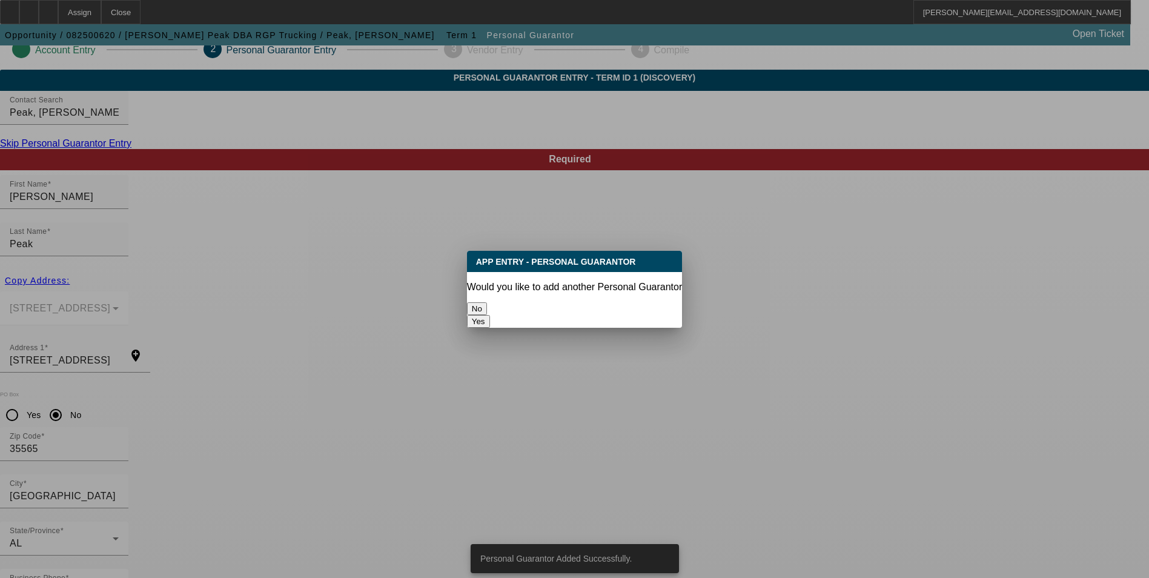
scroll to position [0, 0]
click at [487, 305] on button "No" at bounding box center [477, 308] width 20 height 13
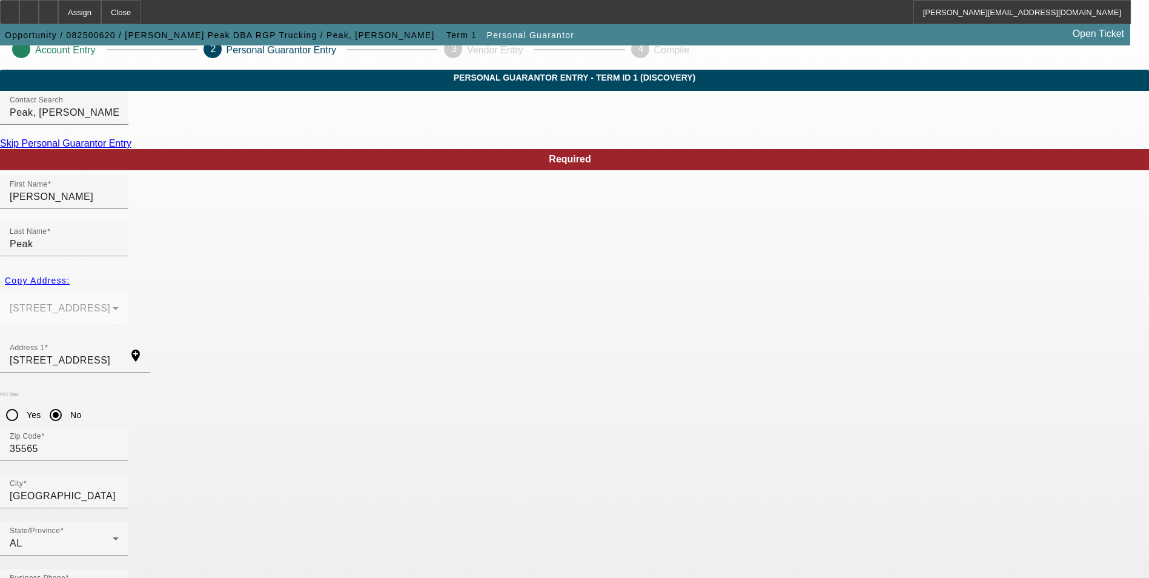
scroll to position [15, 0]
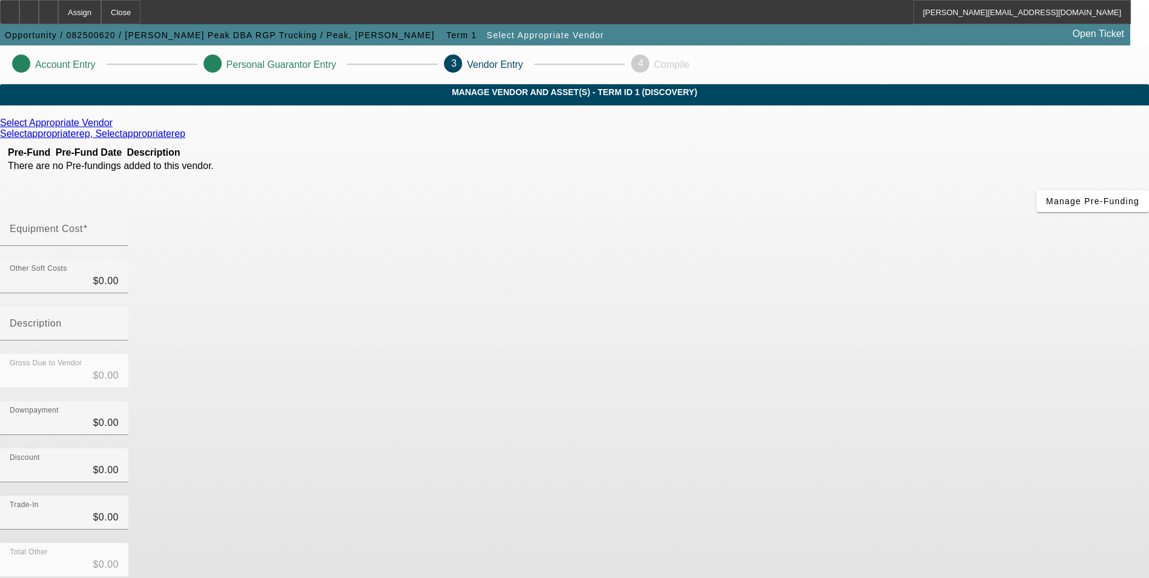
click at [116, 128] on icon at bounding box center [116, 123] width 0 height 10
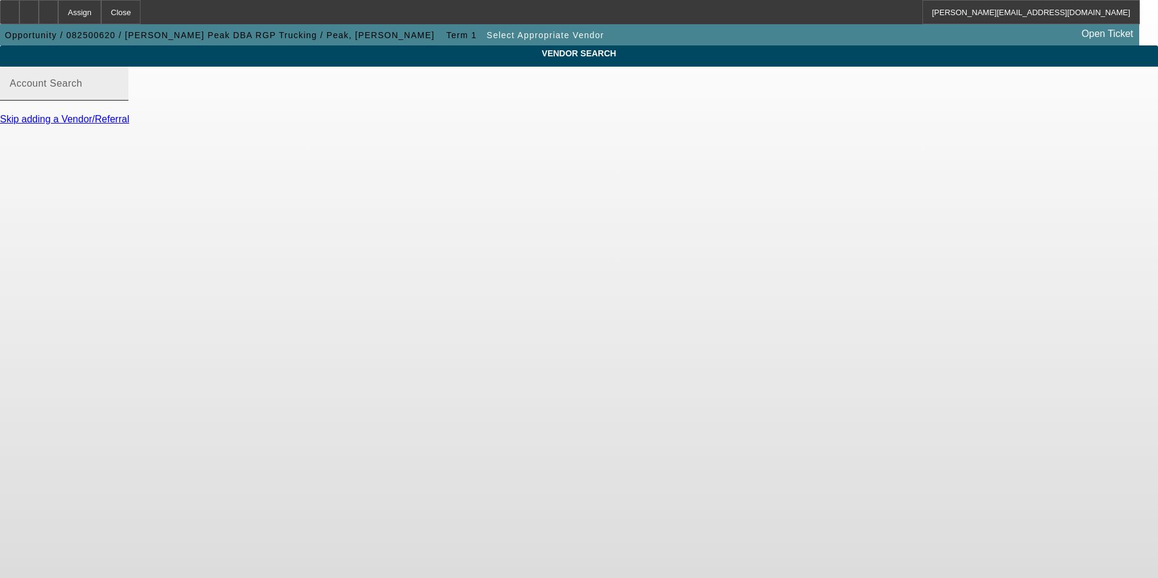
click at [119, 96] on input "Account Search" at bounding box center [64, 88] width 109 height 15
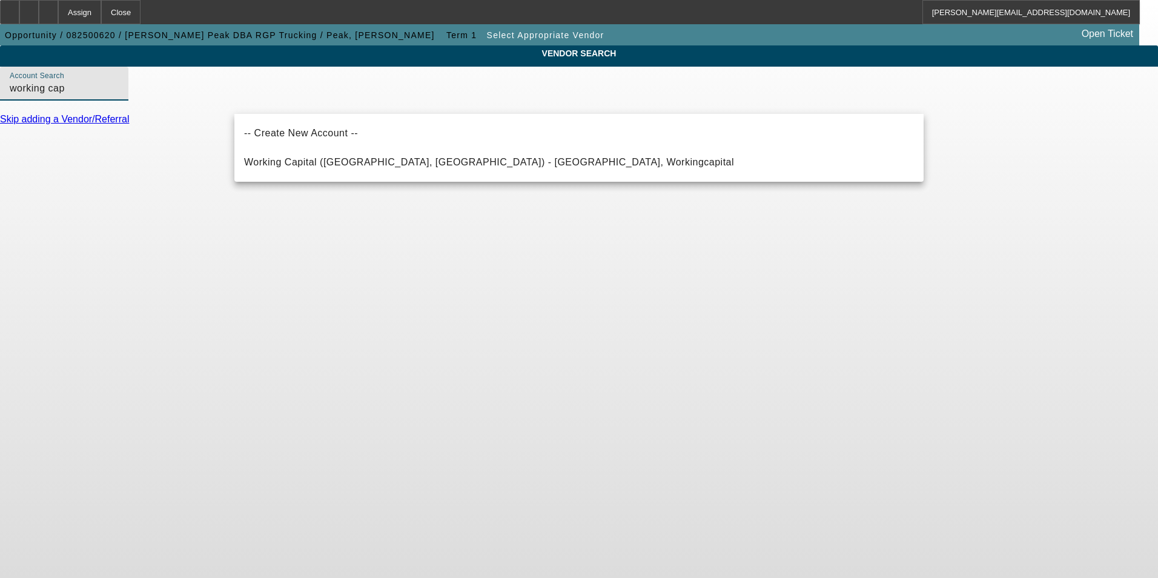
click at [370, 162] on span "Working Capital (Northbrook, IL) - Workingcapital, Workingcapital" at bounding box center [489, 162] width 490 height 10
type input "Working Capital (Northbrook, IL) - Workingcapital, Workingcapital"
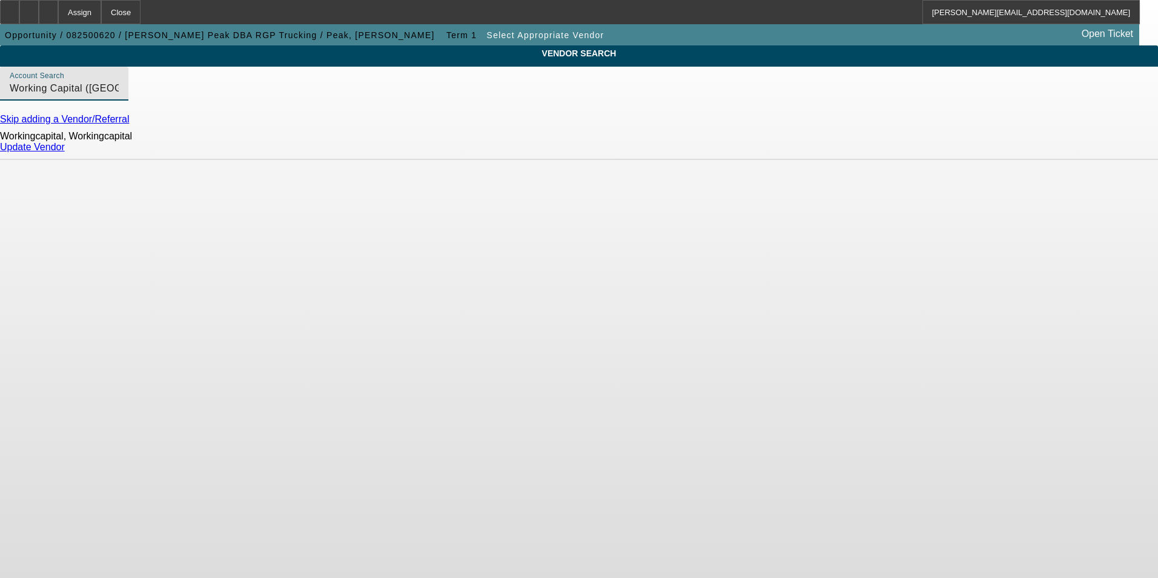
click at [65, 152] on link "Update Vendor" at bounding box center [32, 147] width 65 height 10
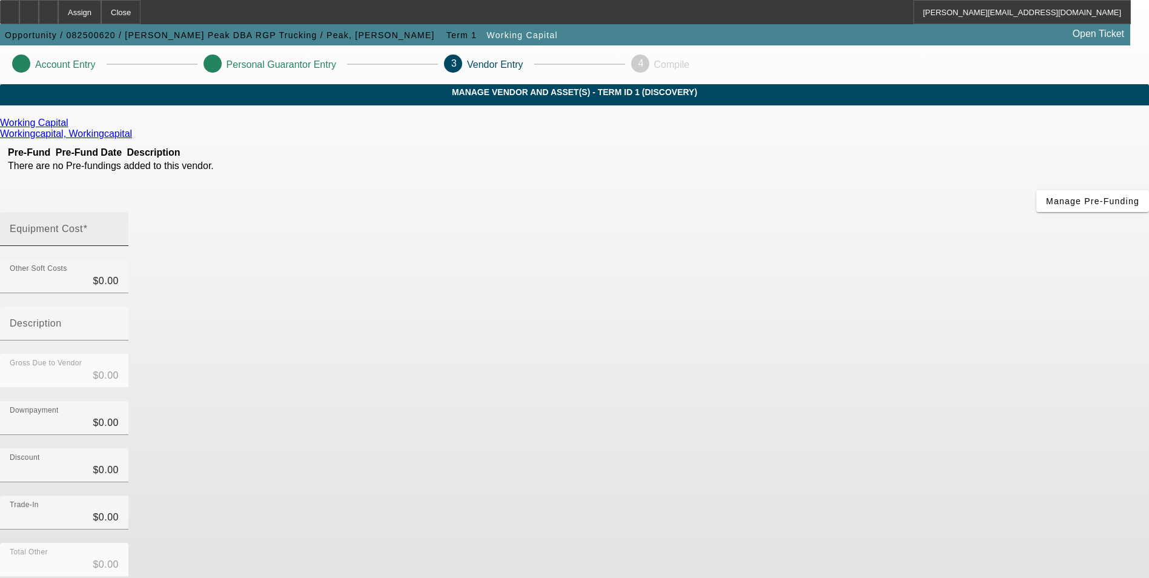
click at [119, 227] on input "Equipment Cost" at bounding box center [64, 234] width 109 height 15
type input "5"
type input "$5.00"
type input "50"
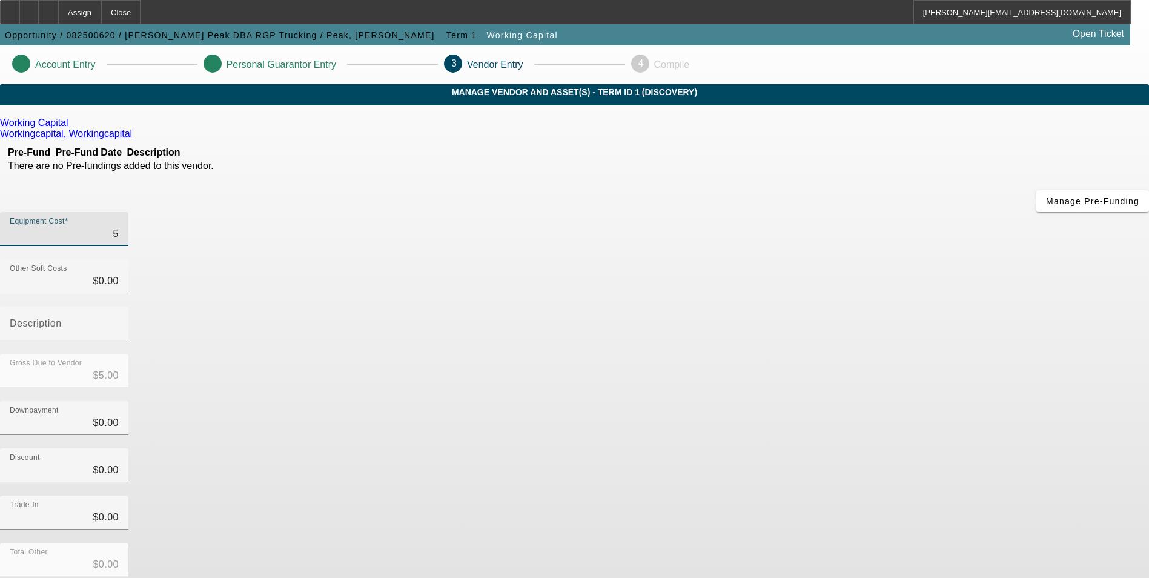
type input "$50.00"
type input "500"
type input "$500.00"
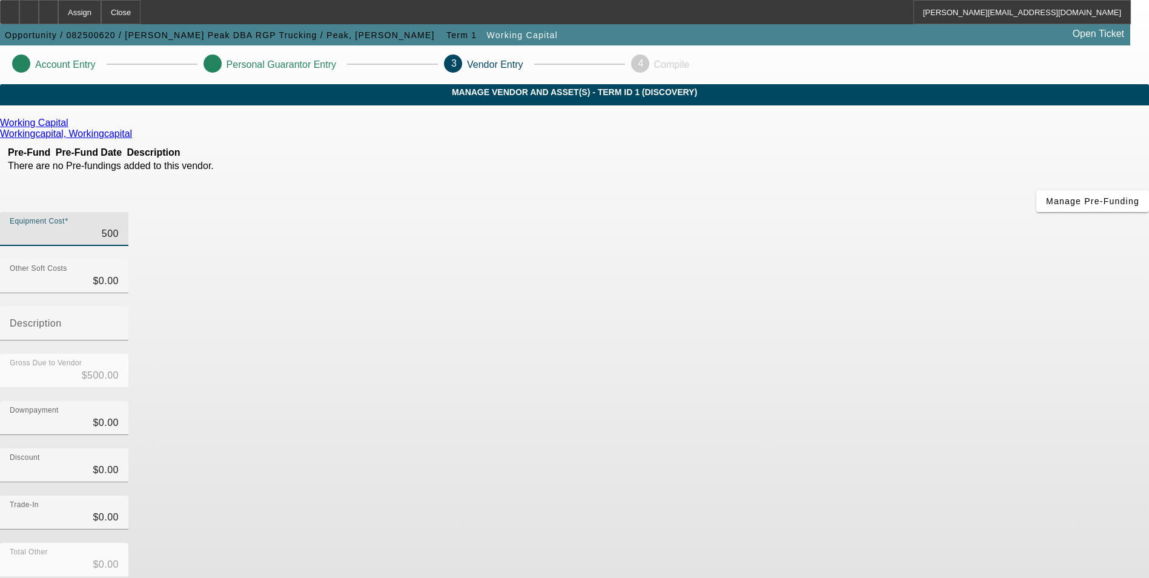
type input "5000"
type input "$5,000.00"
type input "50000"
type input "$50,000.00"
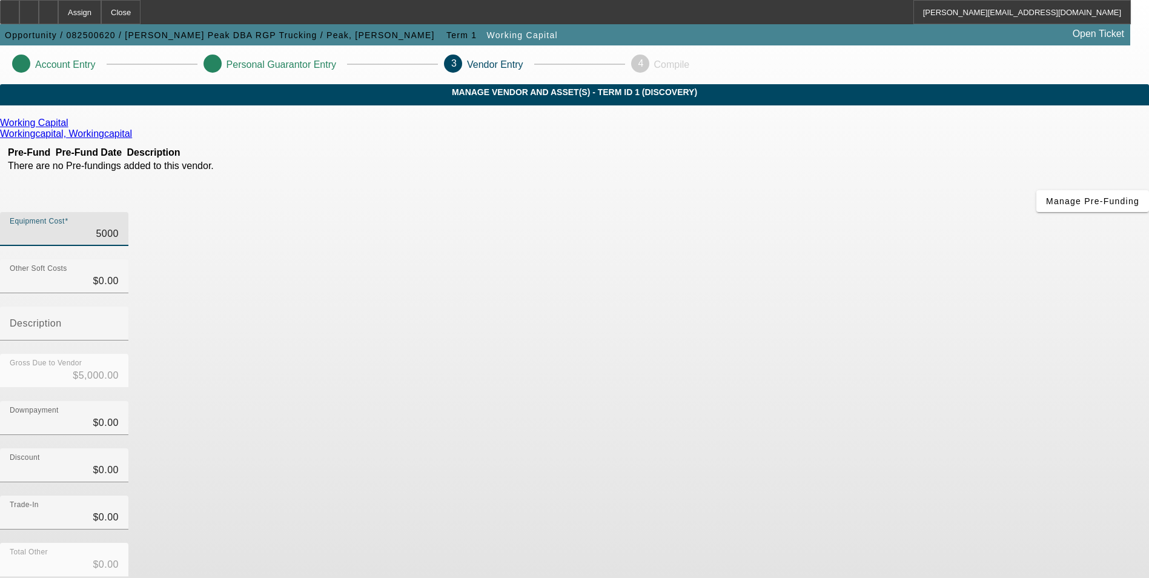
type input "$50,000.00"
click at [819, 448] on div "Discount $0.00" at bounding box center [574, 471] width 1149 height 47
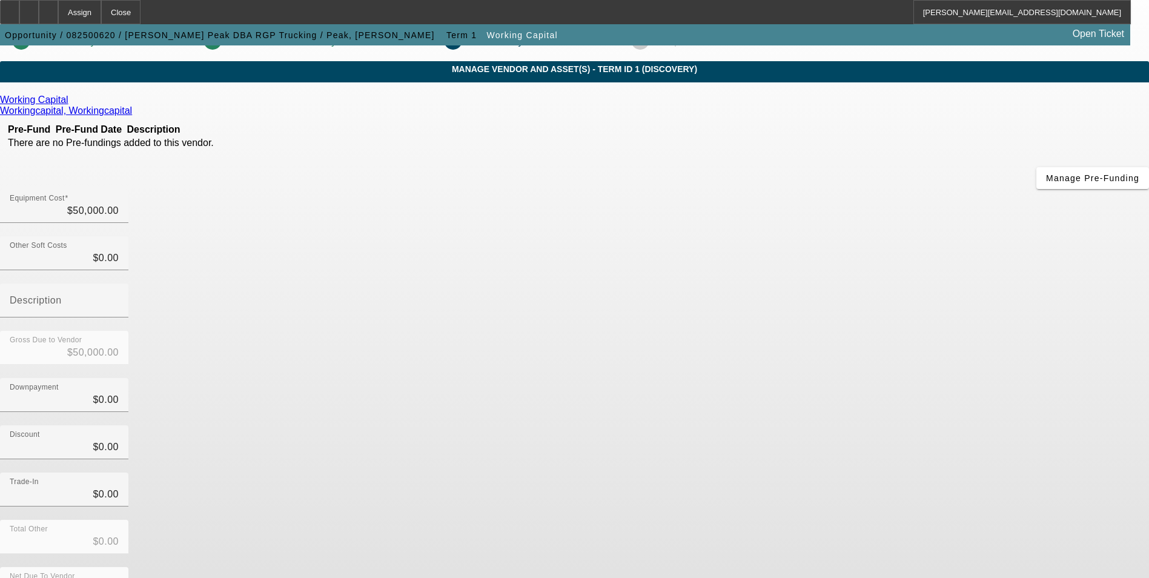
scroll to position [36, 0]
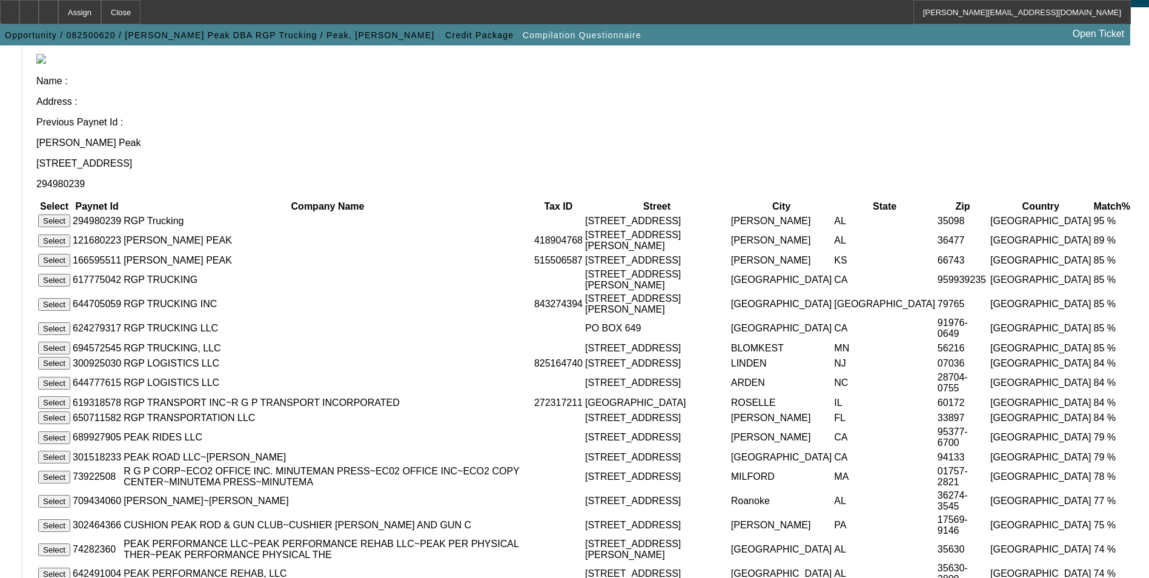
scroll to position [77, 0]
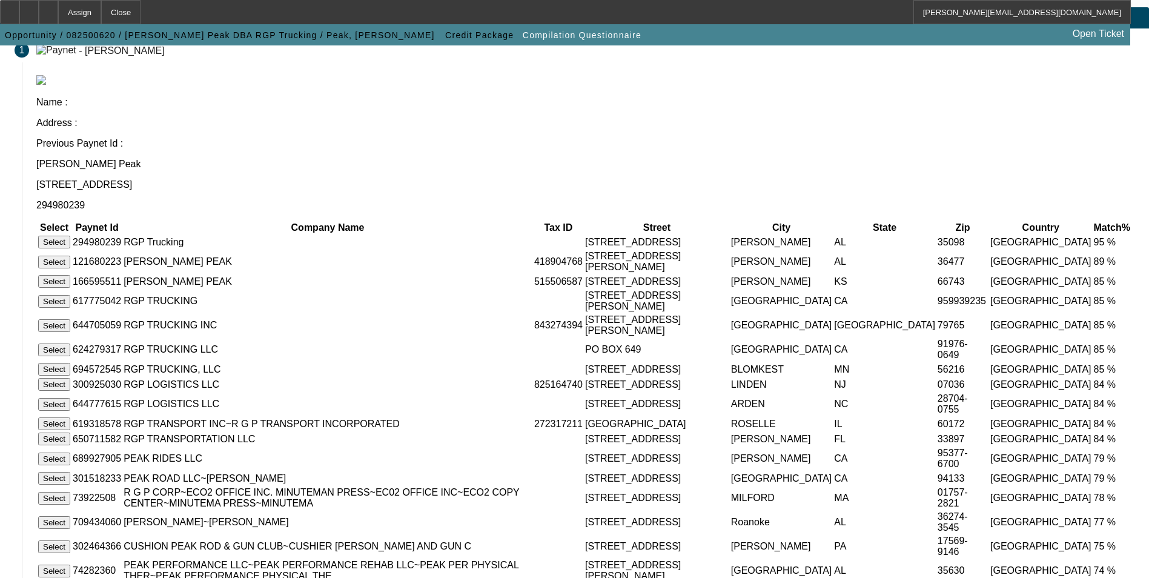
click at [70, 236] on button "Select" at bounding box center [54, 242] width 32 height 13
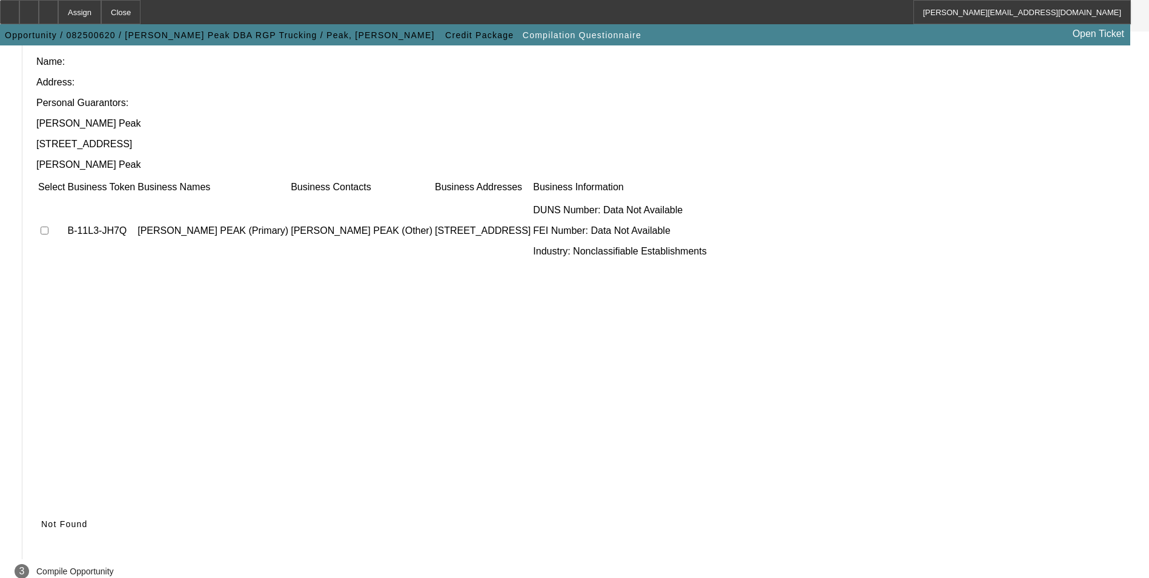
scroll to position [92, 0]
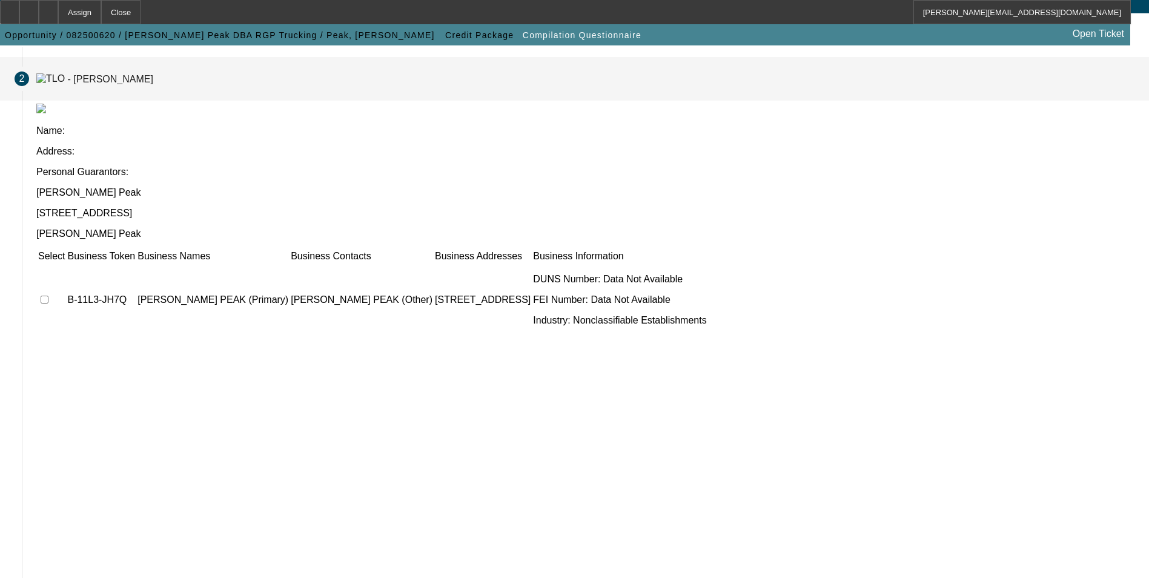
click at [48, 296] on input "checkbox" at bounding box center [45, 300] width 8 height 8
checkbox input "true"
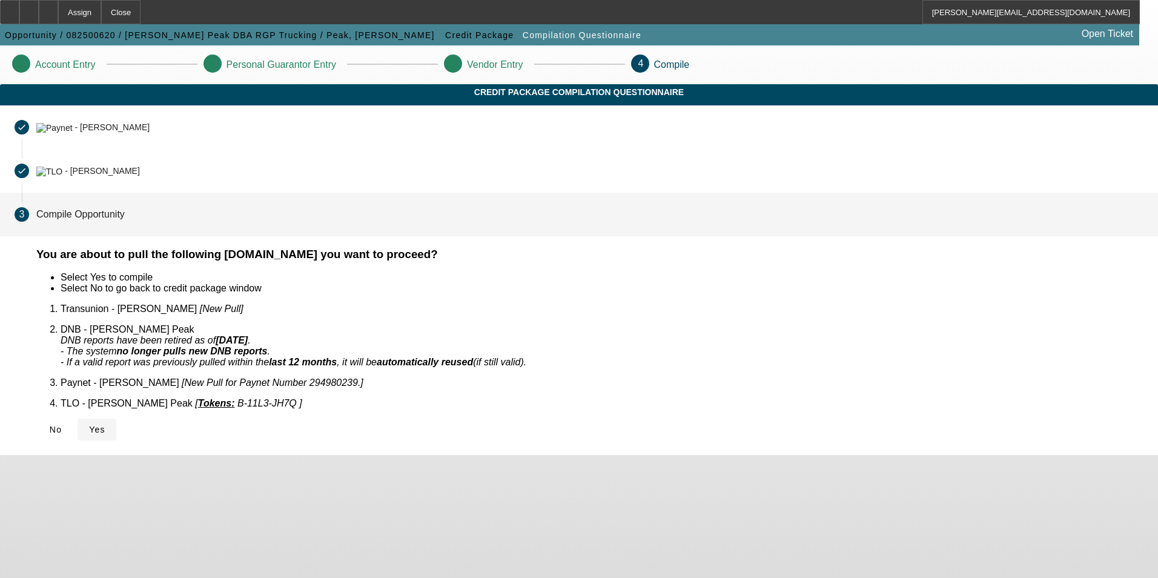
click at [105, 425] on span "Yes" at bounding box center [97, 430] width 16 height 10
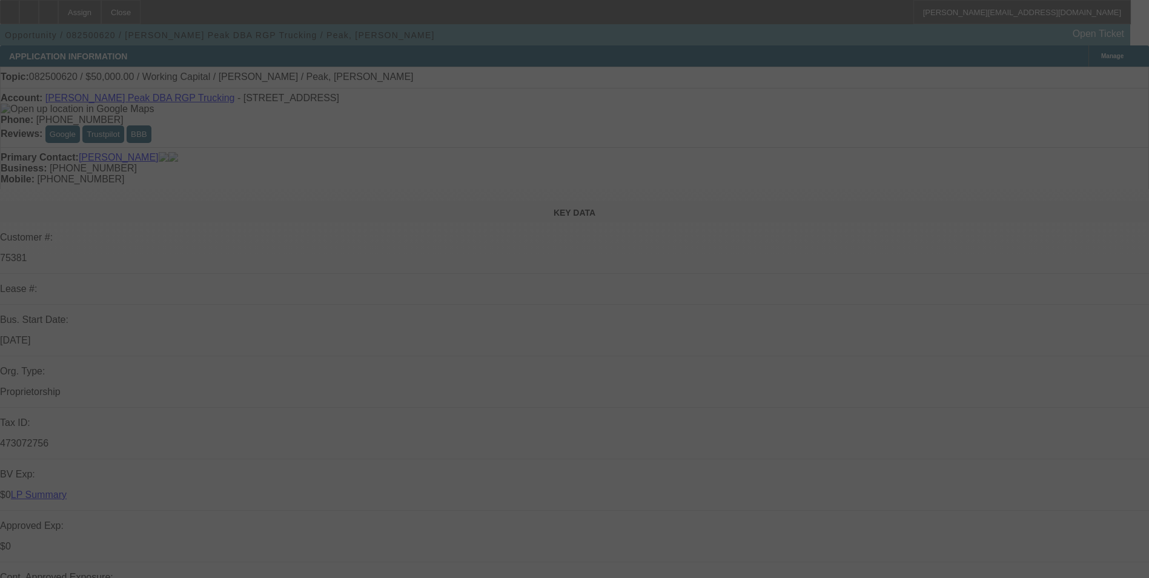
select select "0"
select select "2"
select select "0.1"
select select "4"
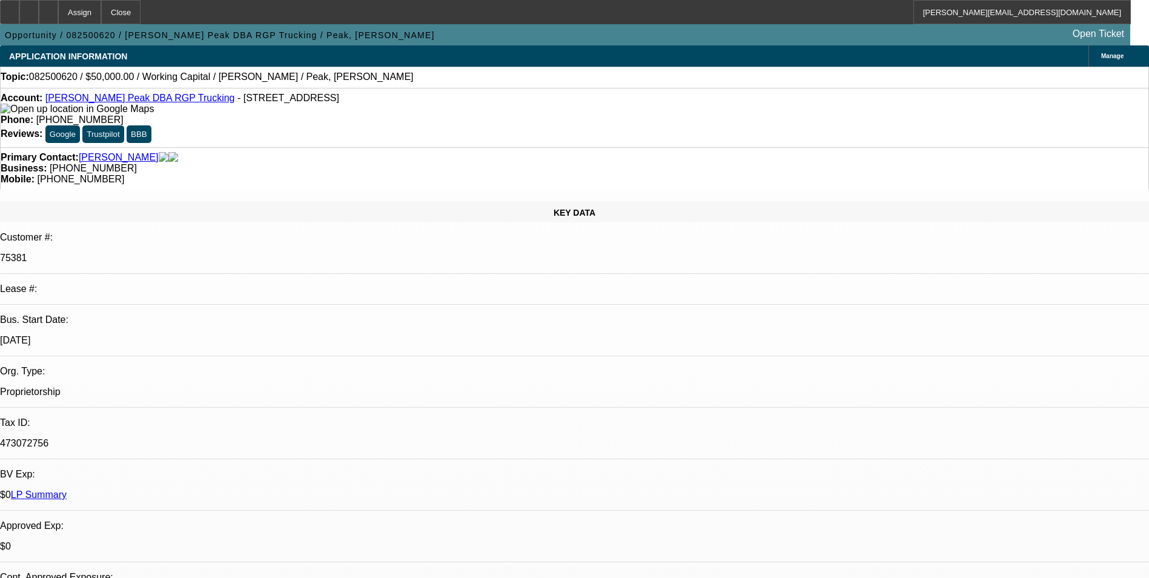
click at [48, 8] on icon at bounding box center [48, 8] width 0 height 0
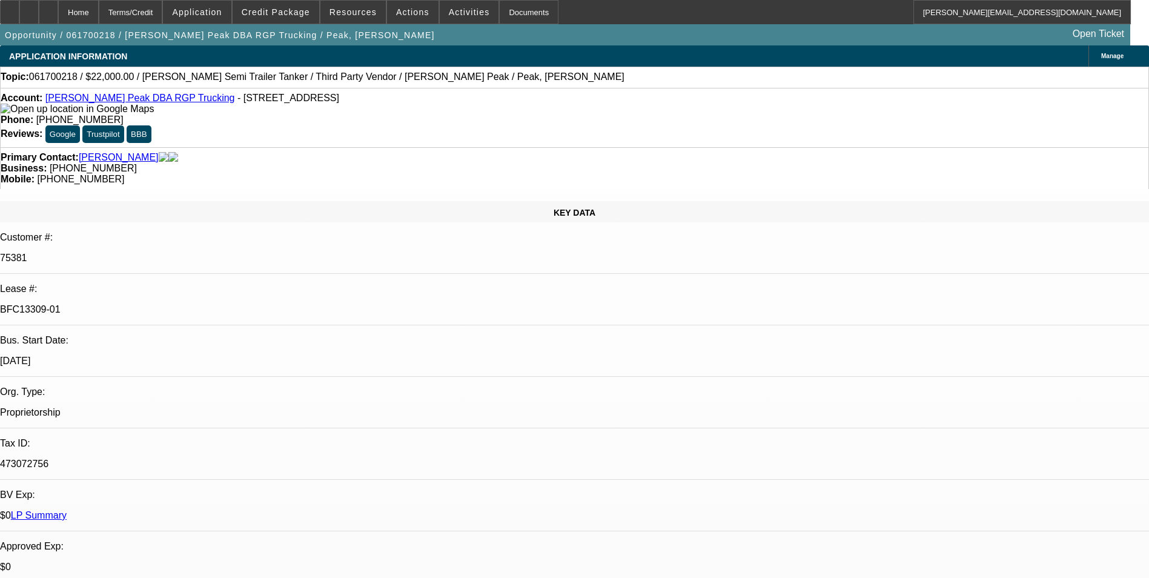
select select "0"
select select "2"
select select "0"
select select "6"
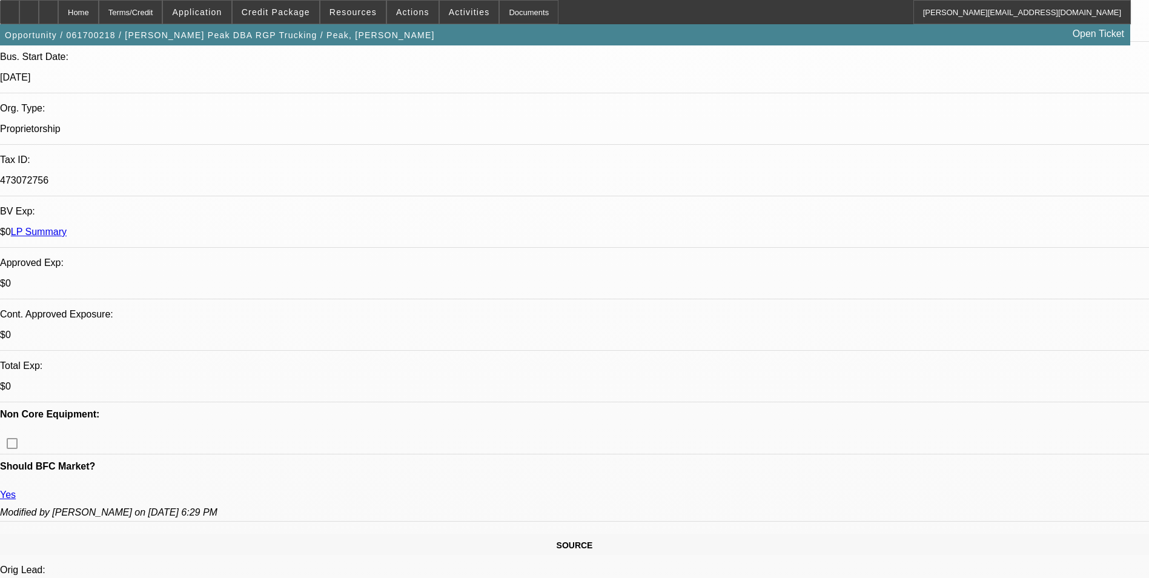
scroll to position [363, 0]
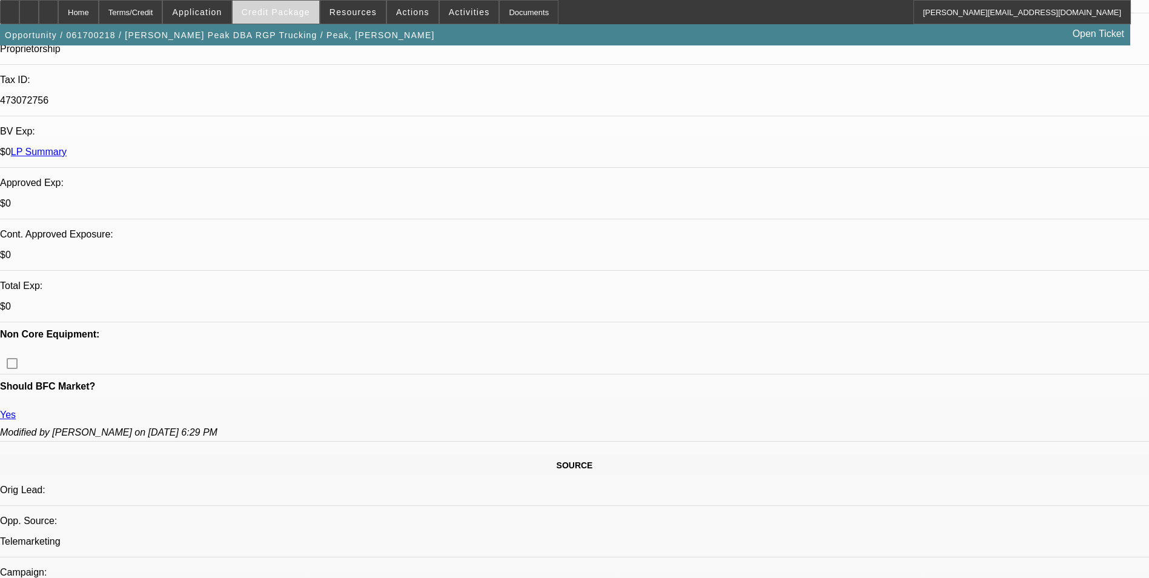
click at [302, 14] on span "Credit Package" at bounding box center [276, 12] width 68 height 10
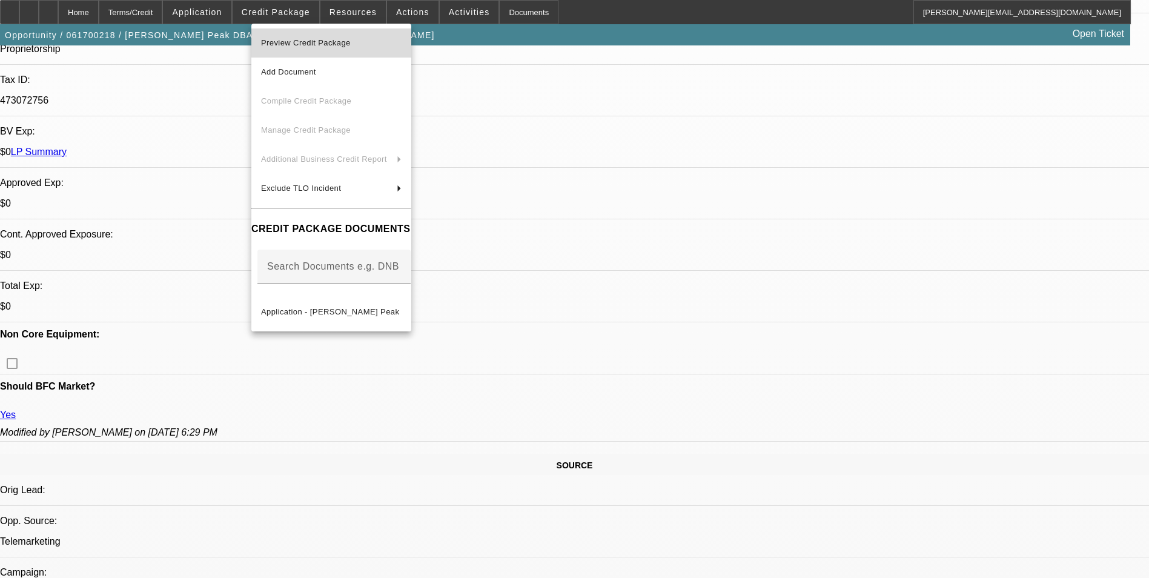
click at [343, 43] on span "Preview Credit Package" at bounding box center [306, 42] width 90 height 9
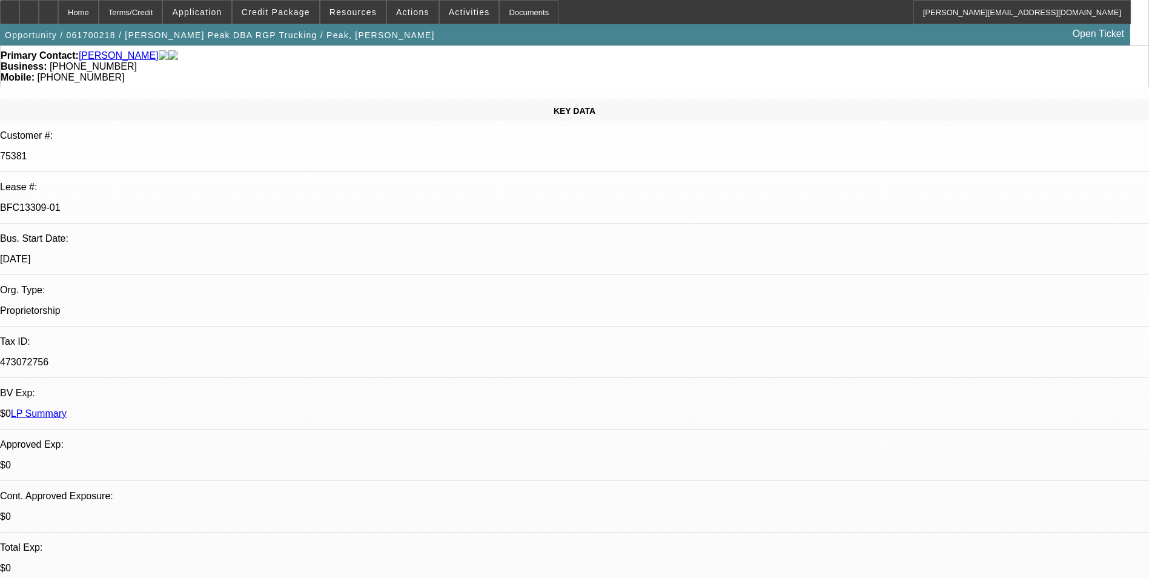
scroll to position [0, 0]
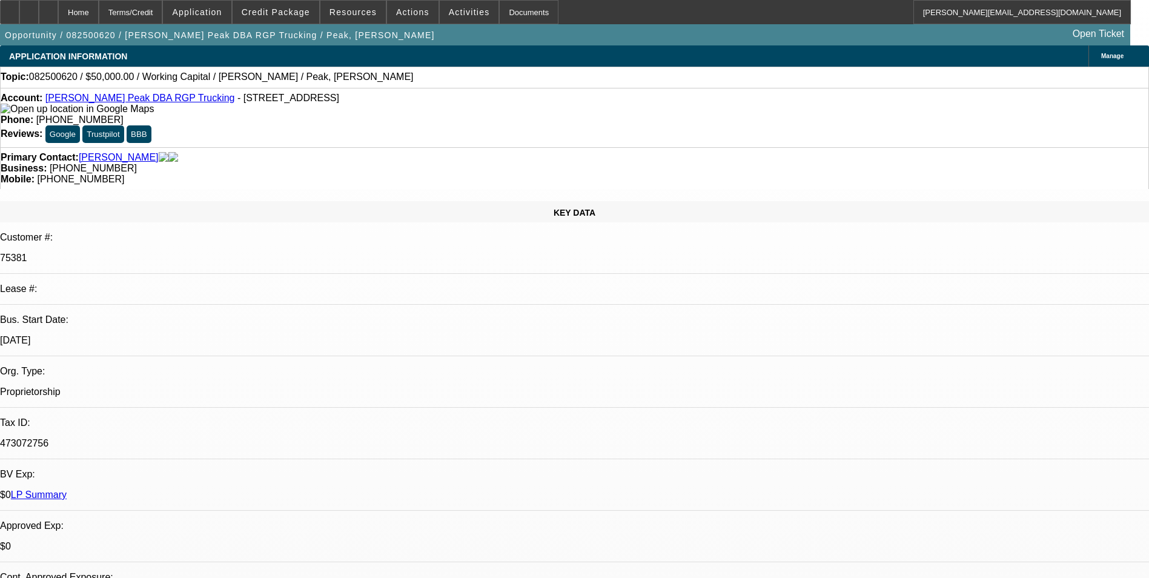
select select "0"
select select "2"
select select "0.1"
select select "1"
select select "2"
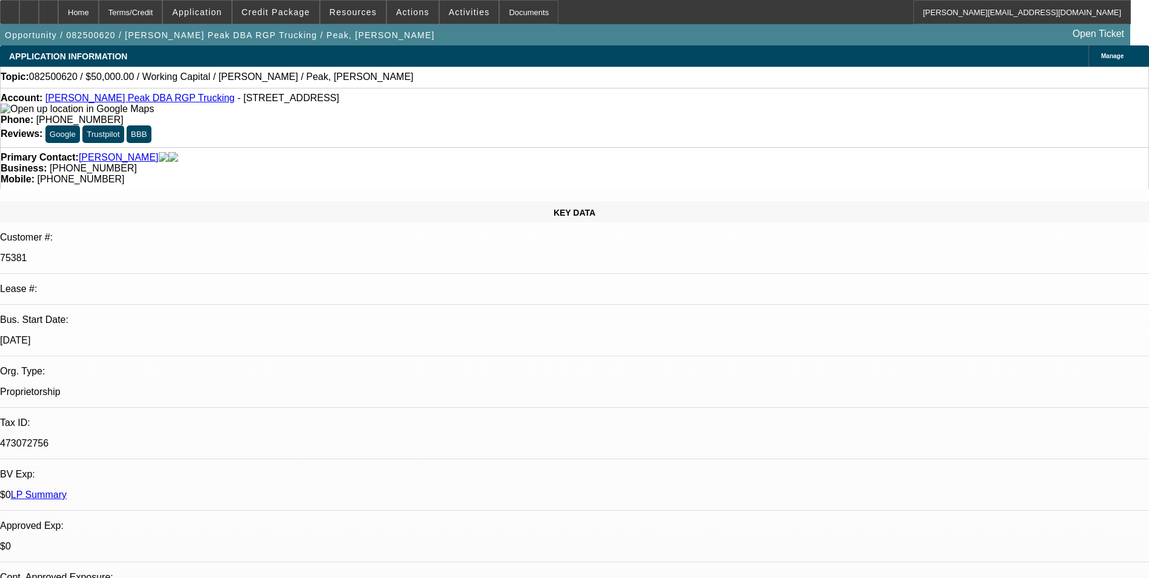
select select "4"
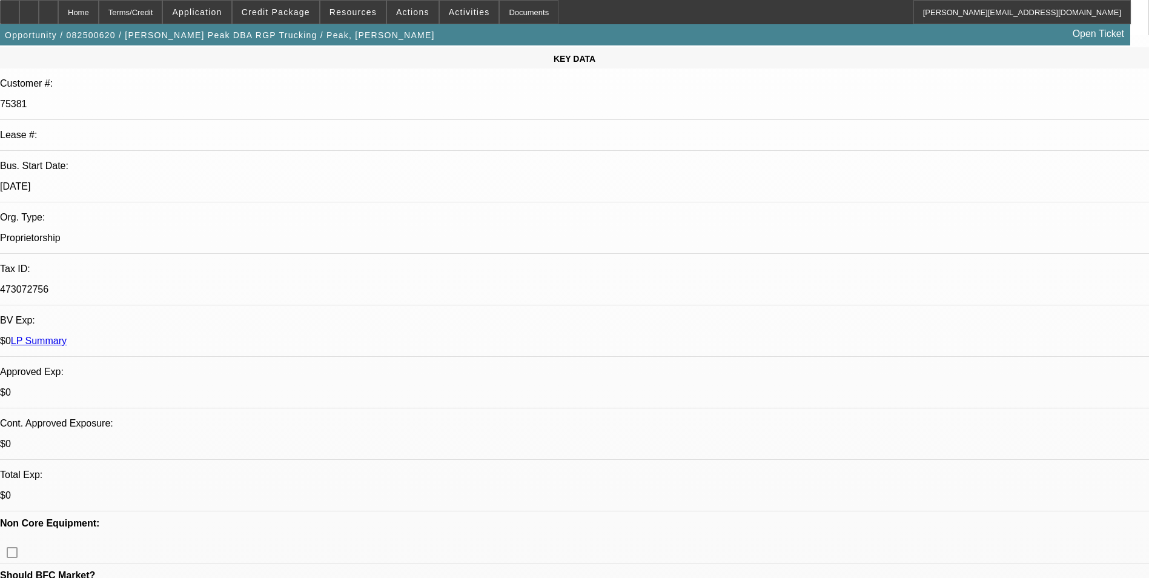
scroll to position [121, 0]
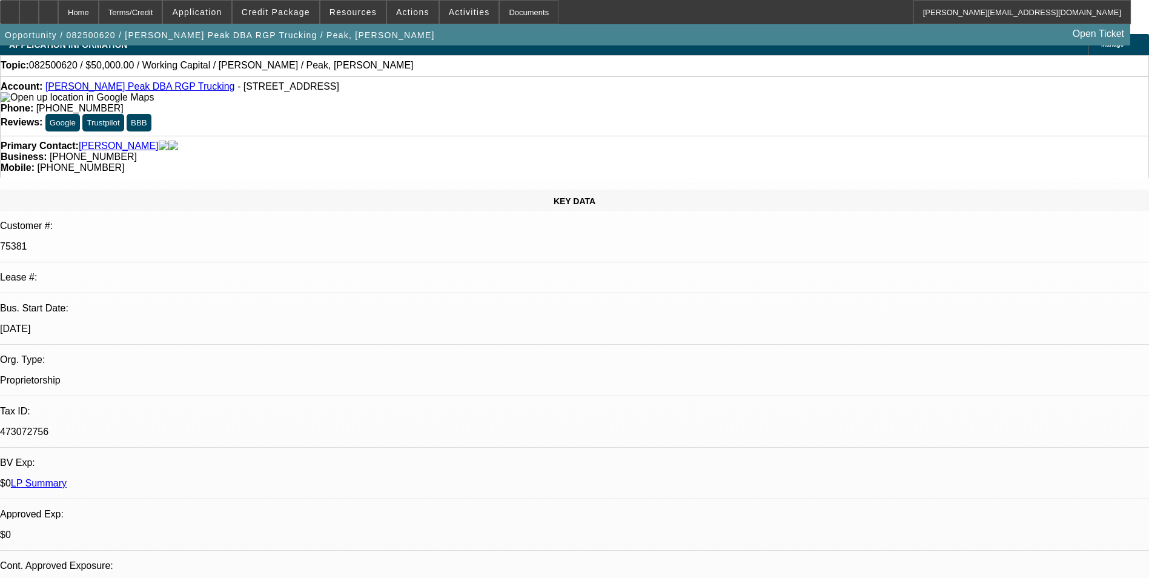
scroll to position [0, 0]
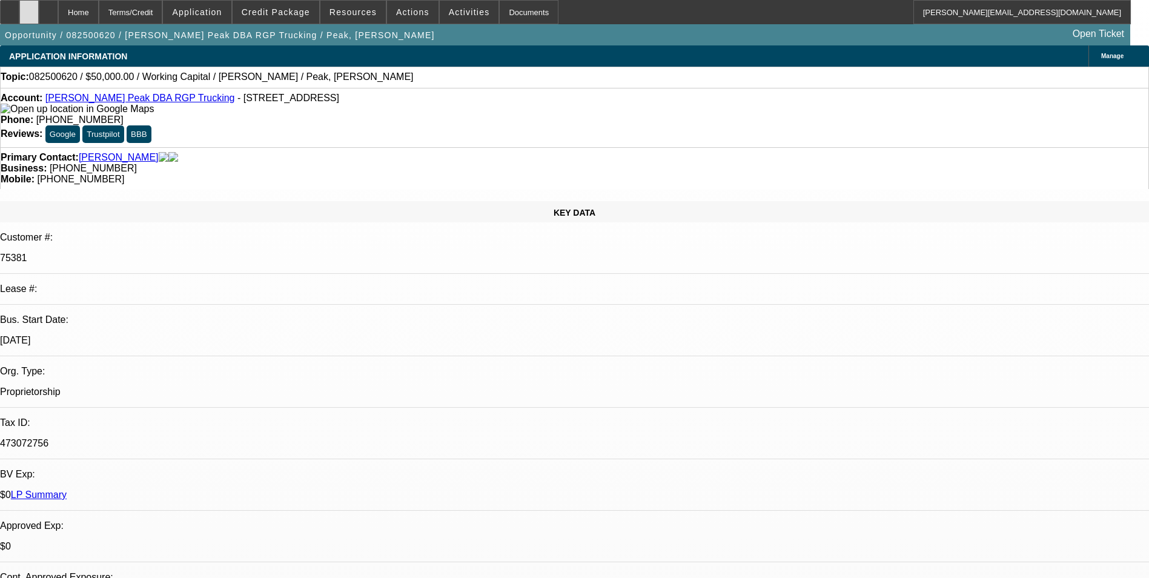
click at [39, 8] on div at bounding box center [28, 12] width 19 height 24
click at [58, 16] on div at bounding box center [48, 12] width 19 height 24
select select "0"
select select "2"
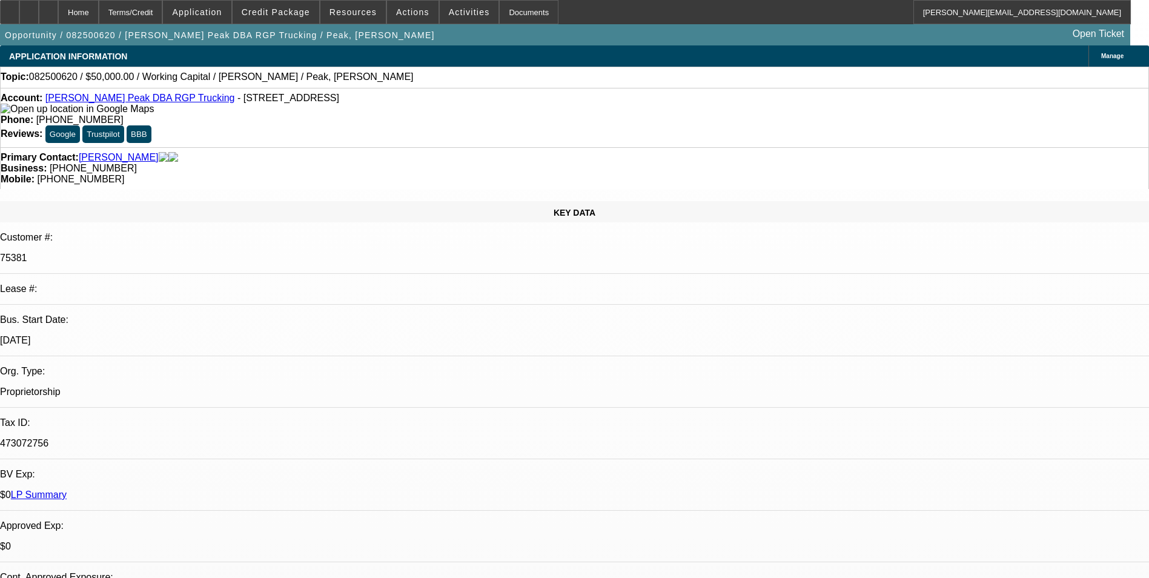
select select "0.1"
select select "4"
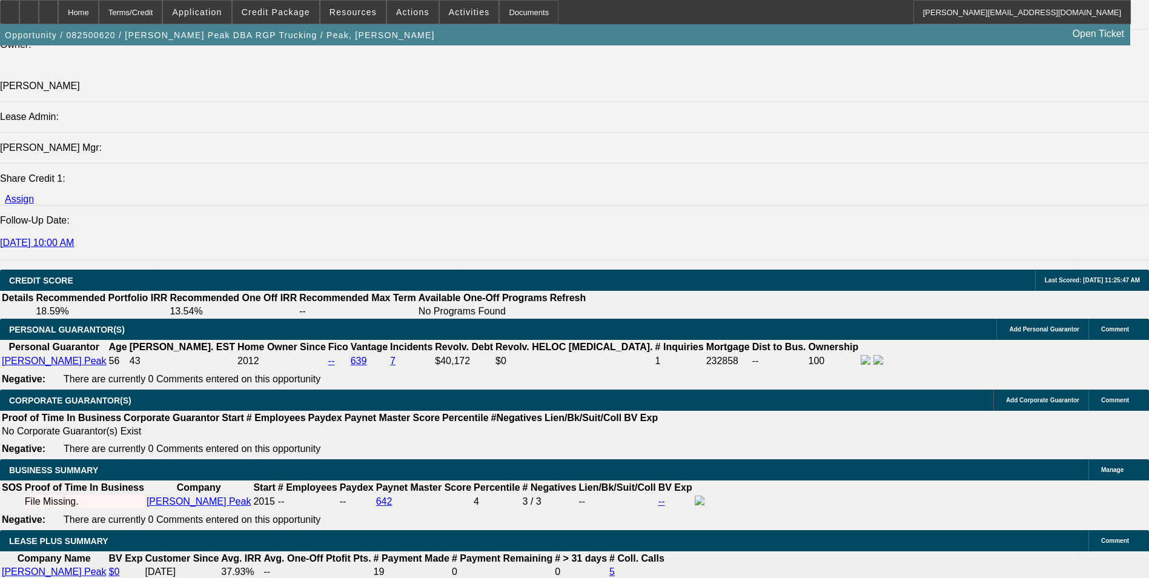
scroll to position [1636, 0]
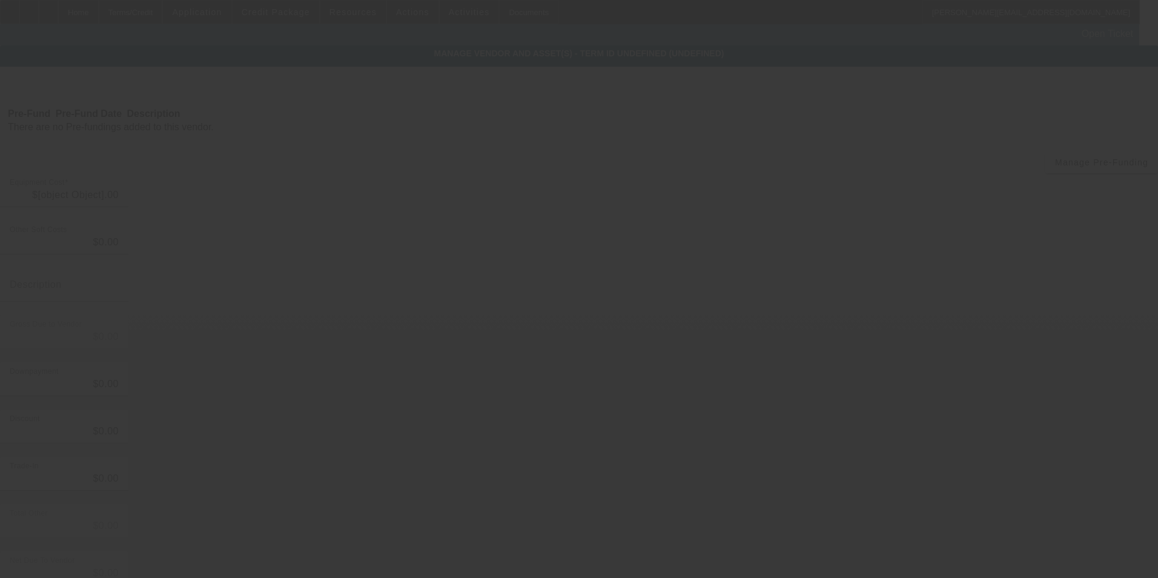
type input "$50,000.00"
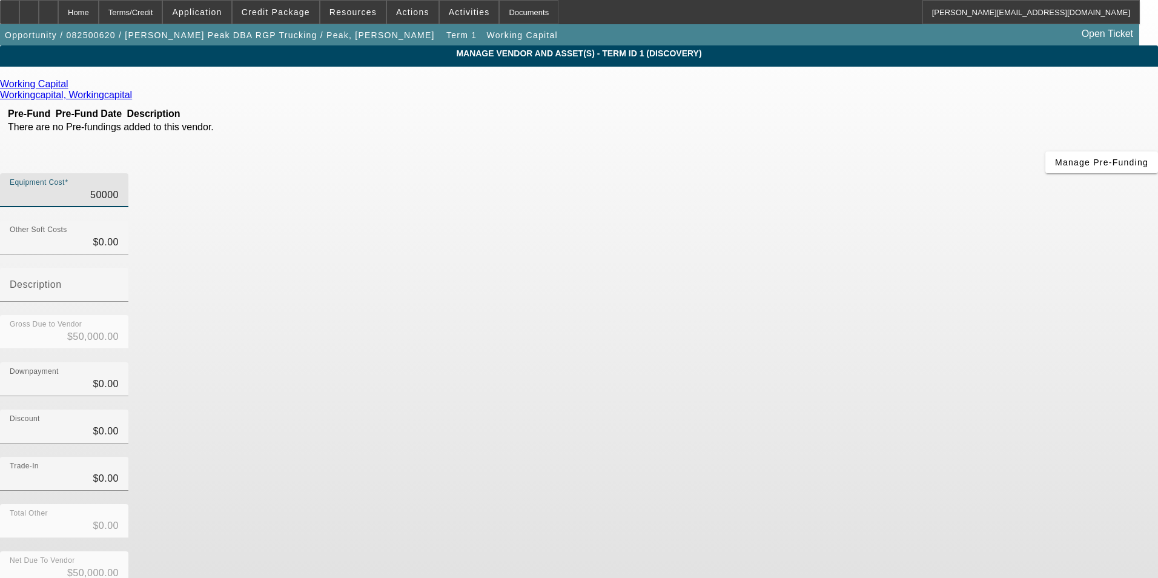
drag, startPoint x: 676, startPoint y: 100, endPoint x: 841, endPoint y: 95, distance: 165.5
click at [841, 173] on div "Equipment Cost 50000" at bounding box center [579, 196] width 1158 height 47
type input "2"
type input "$2.00"
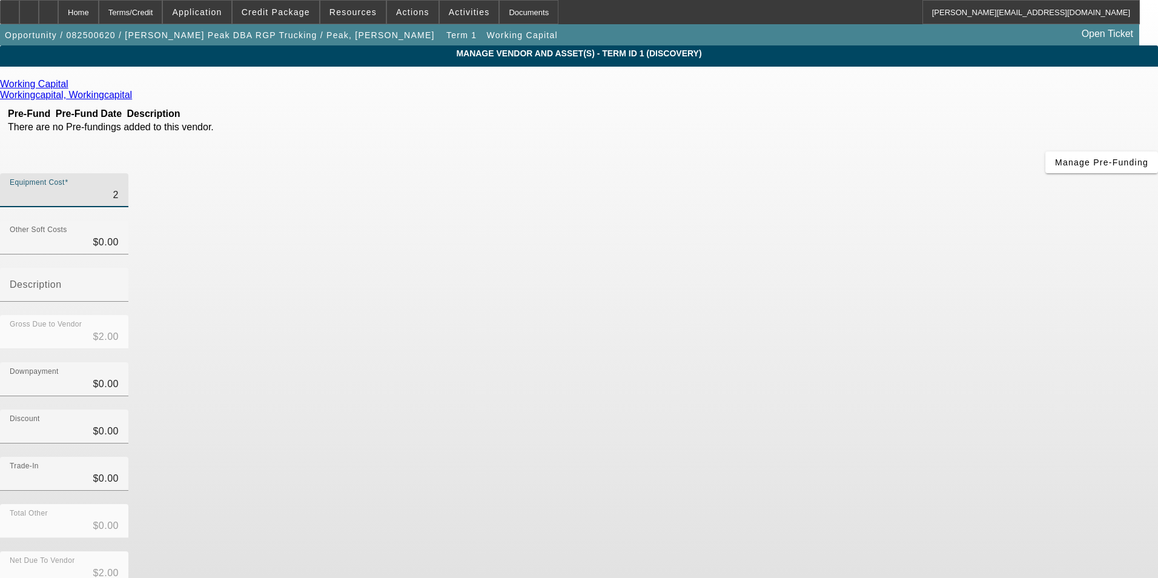
type input "20"
type input "$20.00"
type input "200"
type input "$200.00"
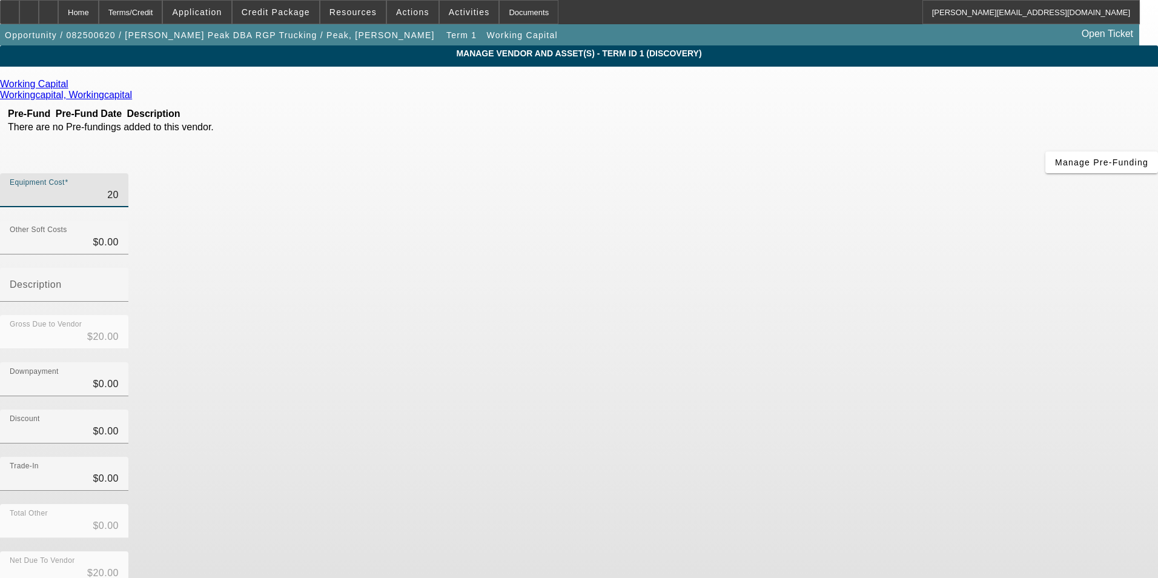
type input "$200.00"
type input "2000"
type input "$2,000.00"
type input "20000"
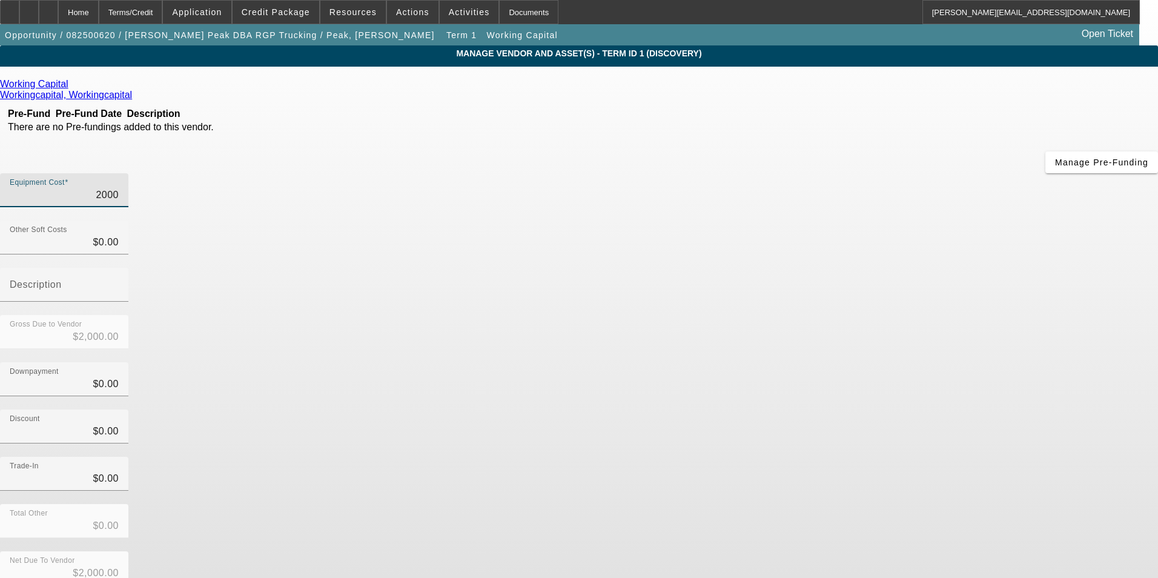
type input "$20,000.00"
click at [881, 410] on div "Discount $0.00" at bounding box center [579, 433] width 1158 height 47
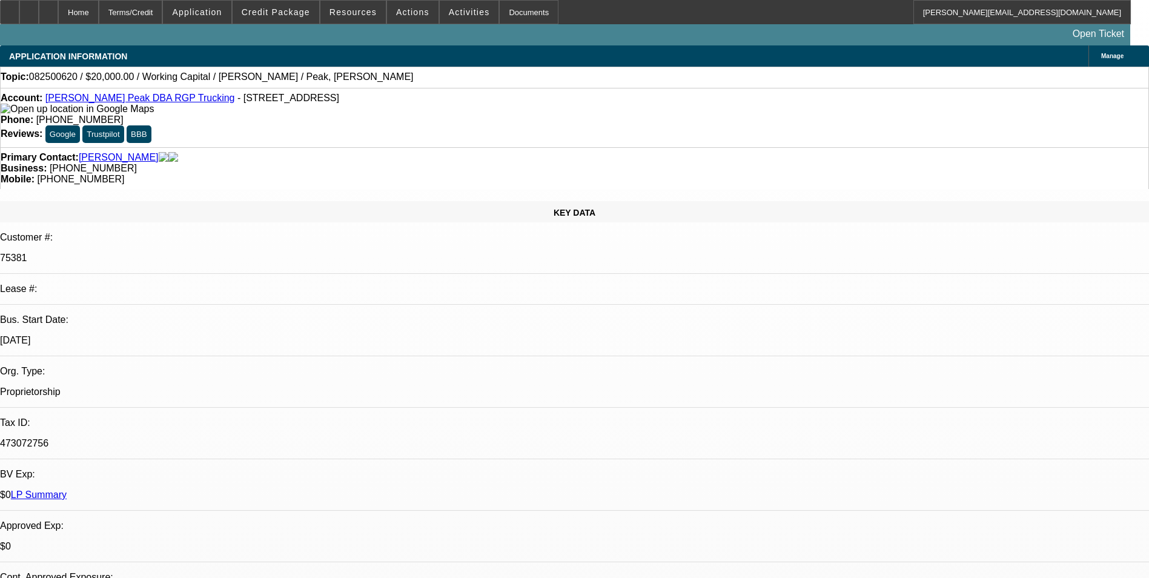
select select "0"
select select "2"
select select "0.1"
select select "4"
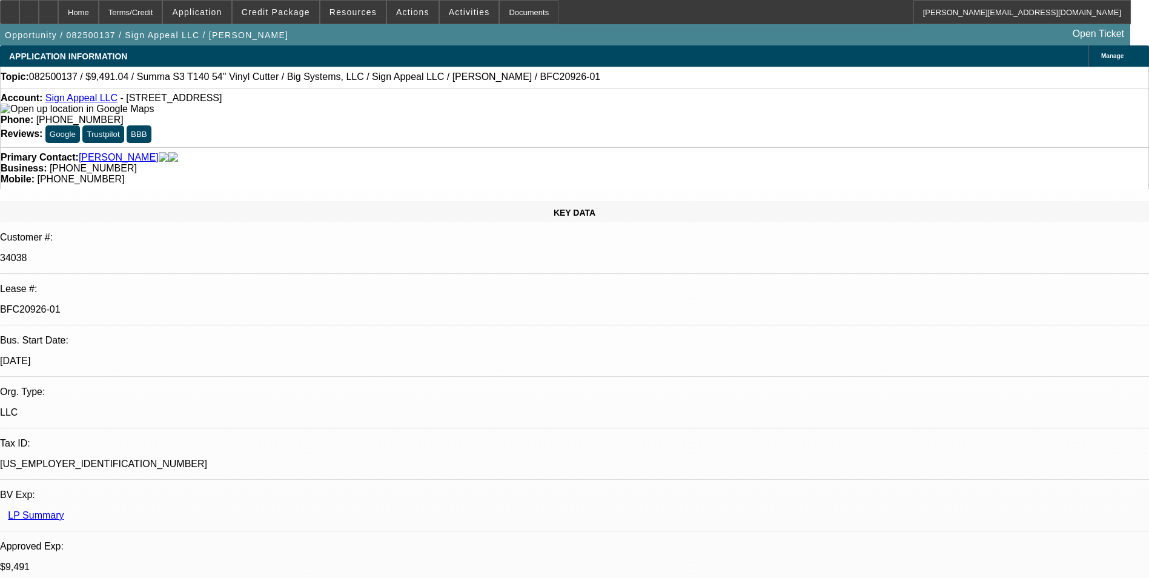
select select "0"
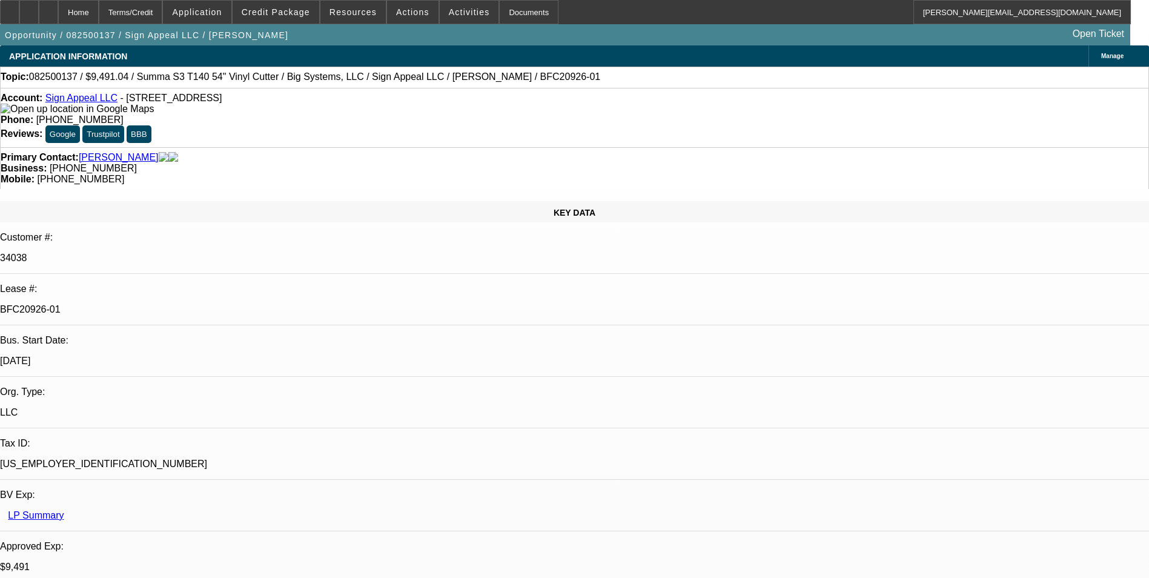
select select "0"
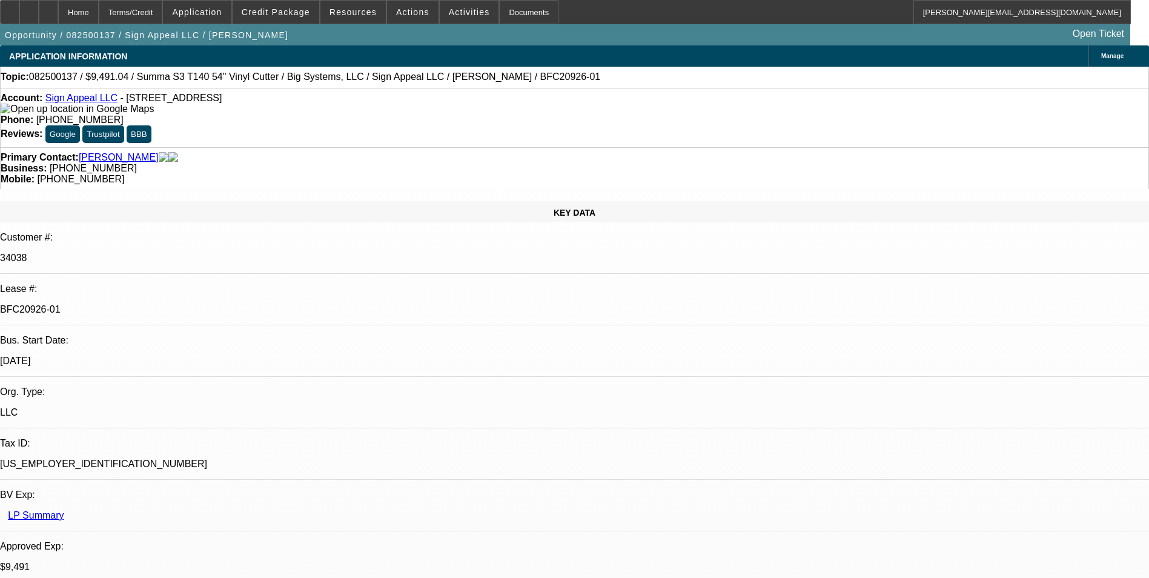
select select "2"
select select "0"
select select "1"
select select "6"
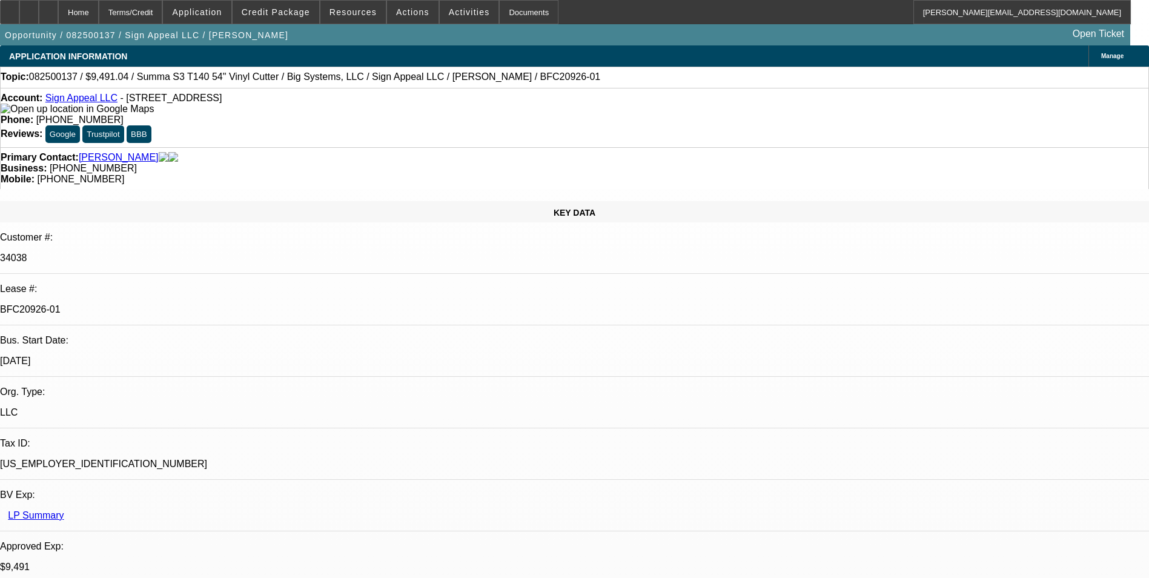
select select "1"
select select "6"
select select "1"
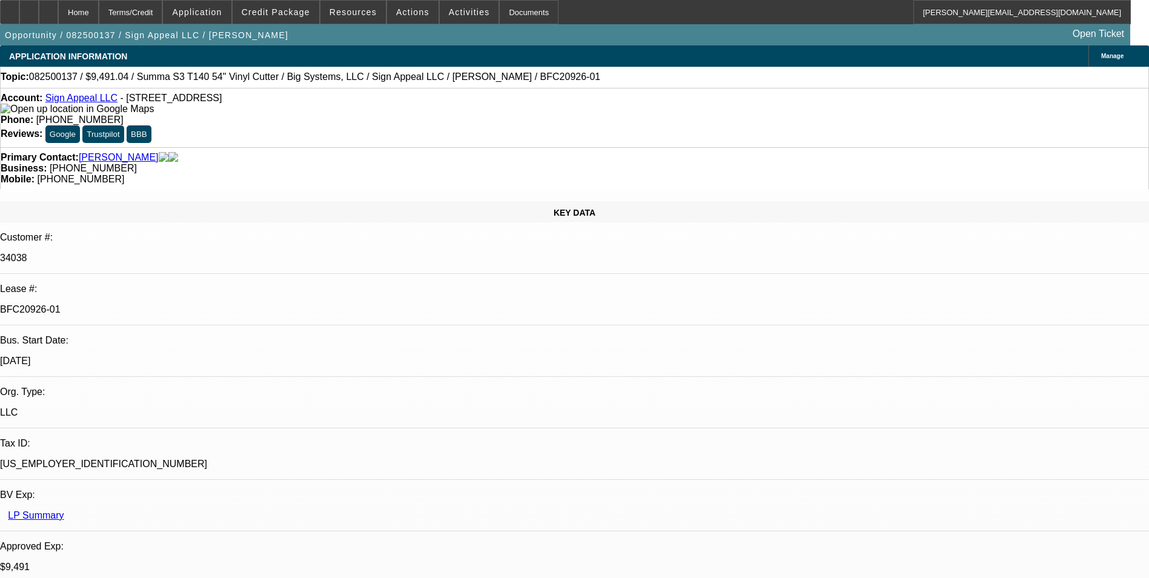
select select "6"
select select "1"
select select "2"
select select "6"
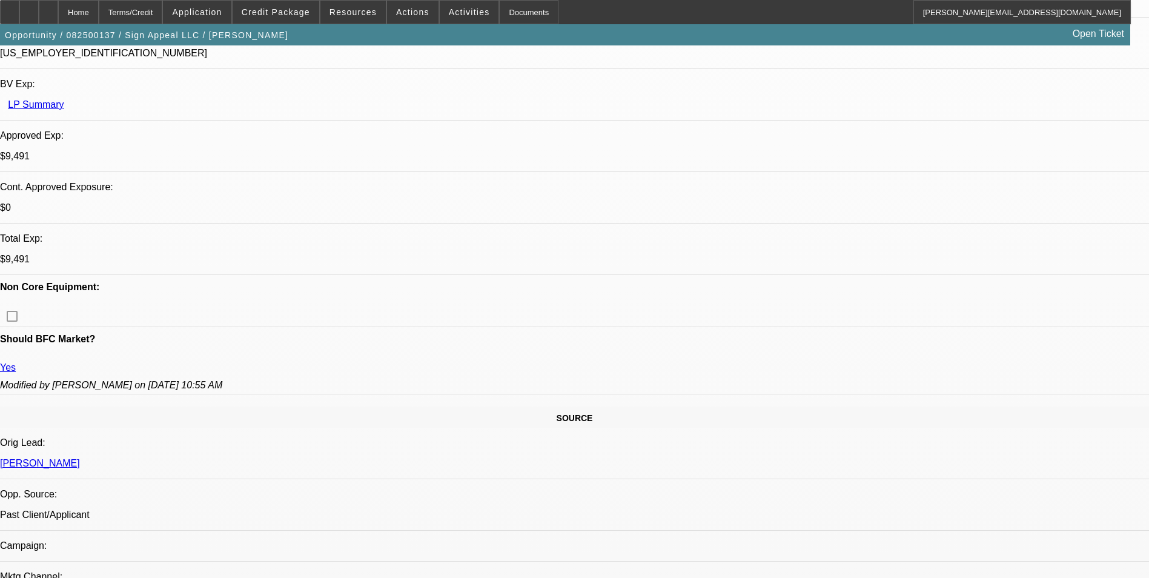
scroll to position [545, 0]
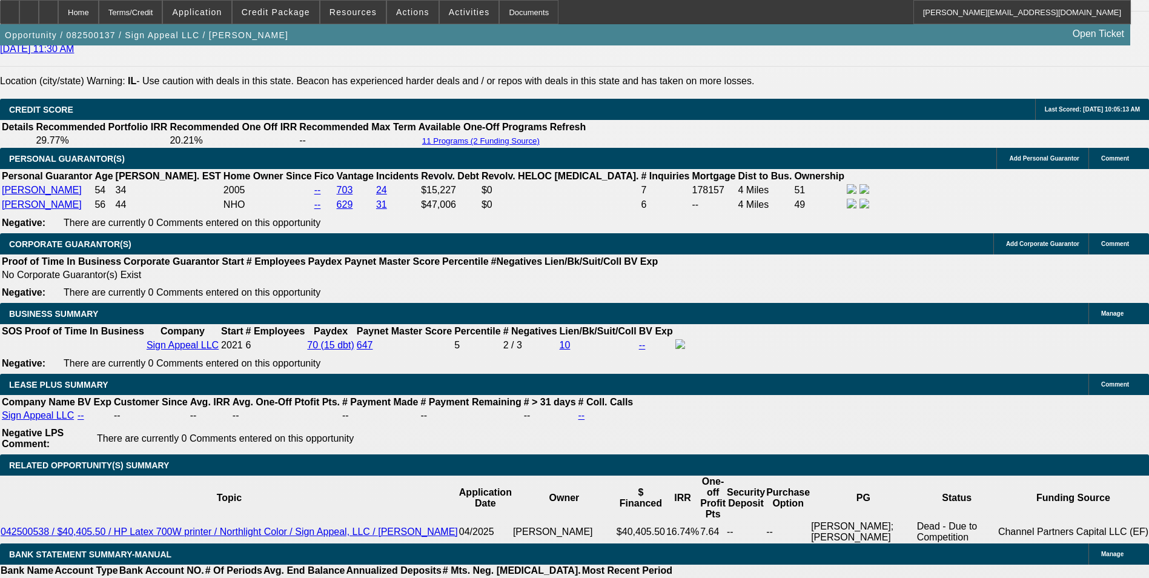
scroll to position [1878, 0]
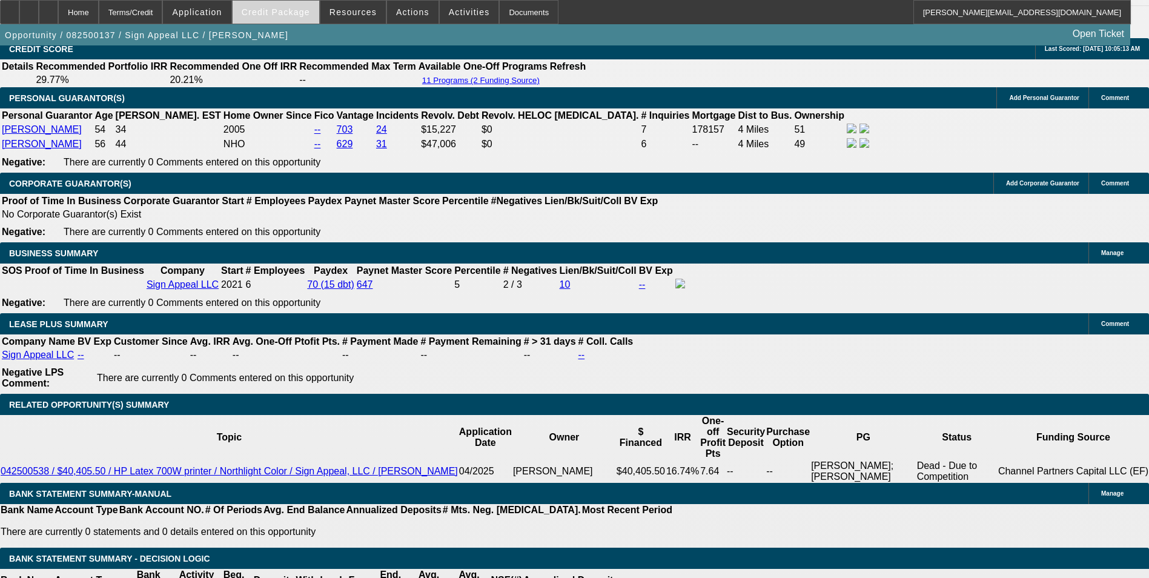
click at [271, 4] on span at bounding box center [276, 12] width 87 height 29
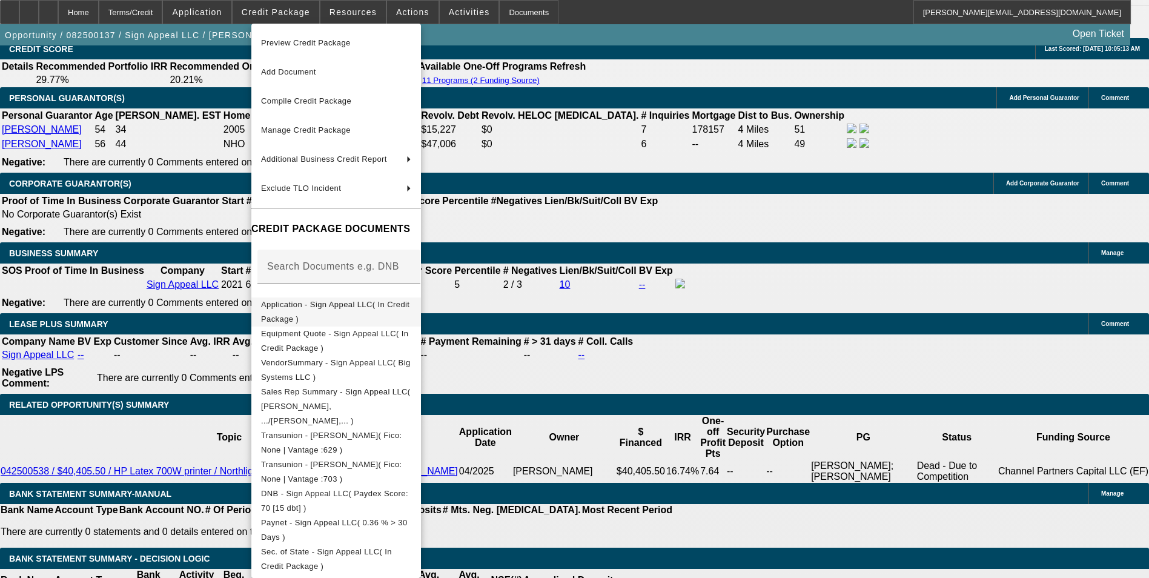
click at [408, 307] on span "Application - Sign Appeal LLC( In Credit Package )" at bounding box center [335, 312] width 148 height 24
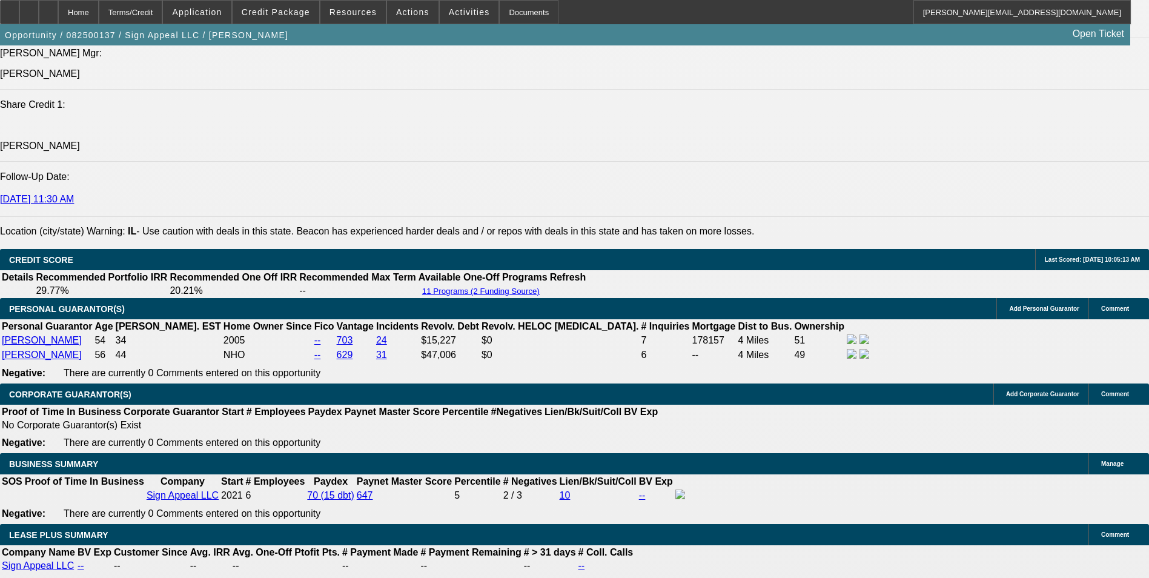
scroll to position [1696, 0]
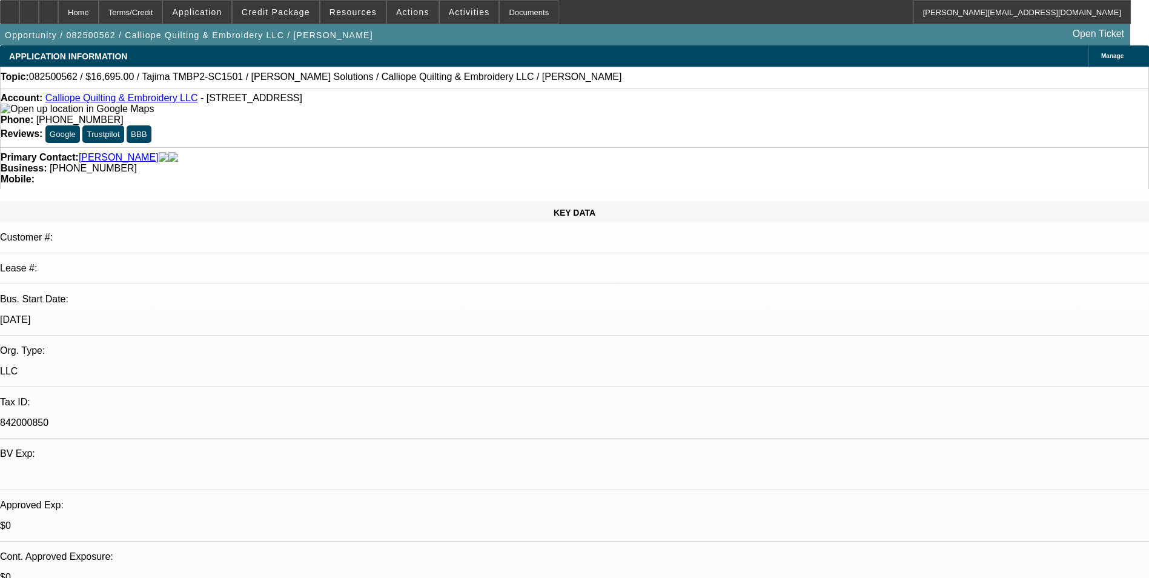
select select "0"
select select "2"
select select "0.1"
select select "4"
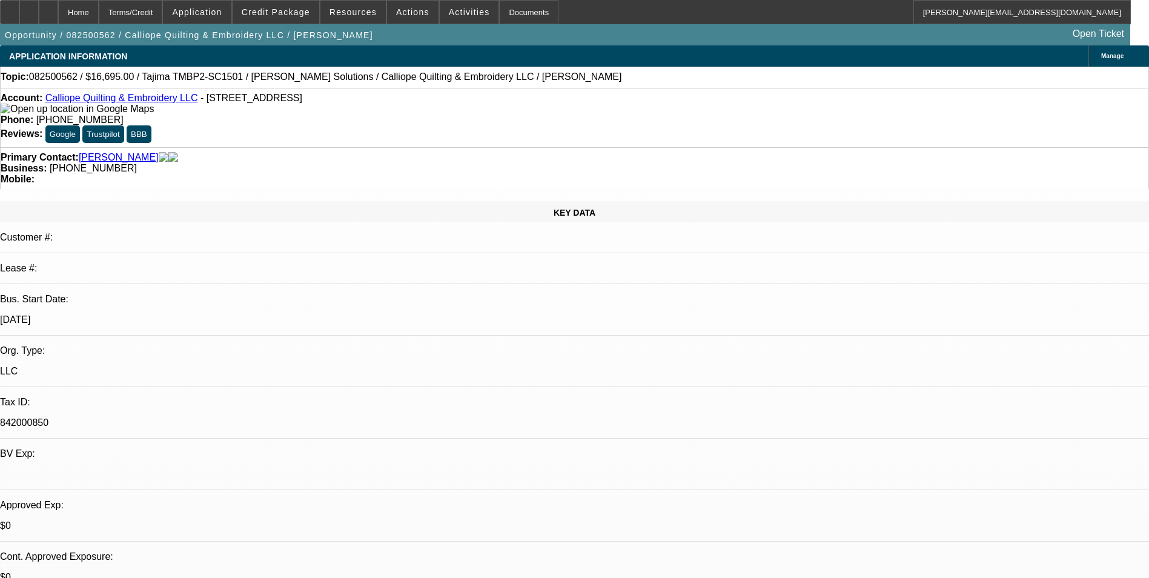
click at [48, 8] on icon at bounding box center [48, 8] width 0 height 0
select select "0"
select select "2"
select select "0.1"
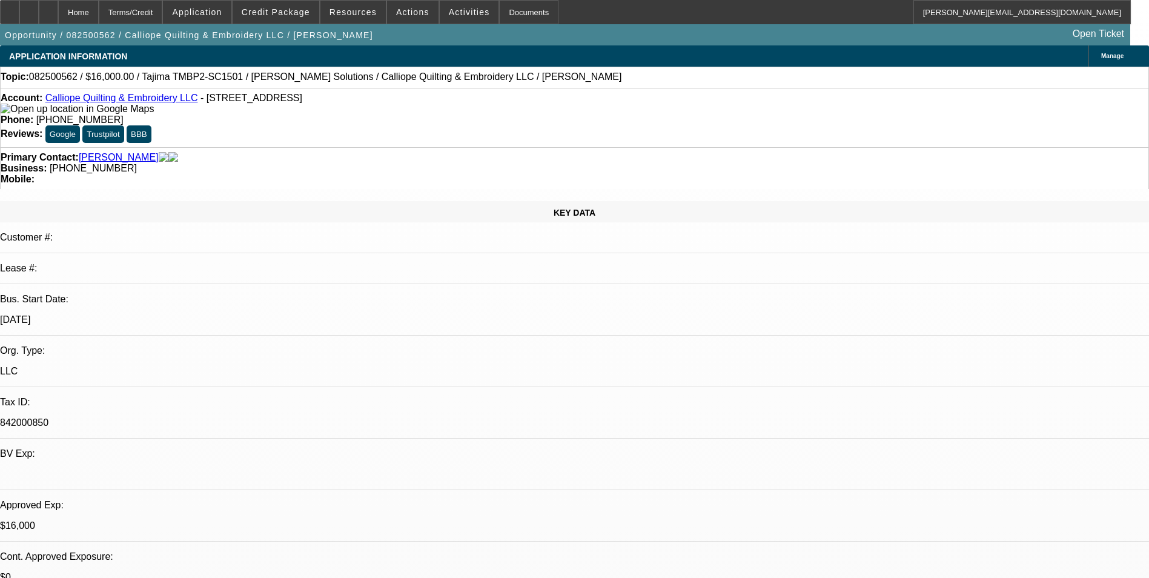
select select "0"
select select "2"
select select "0.1"
select select "1"
select select "2"
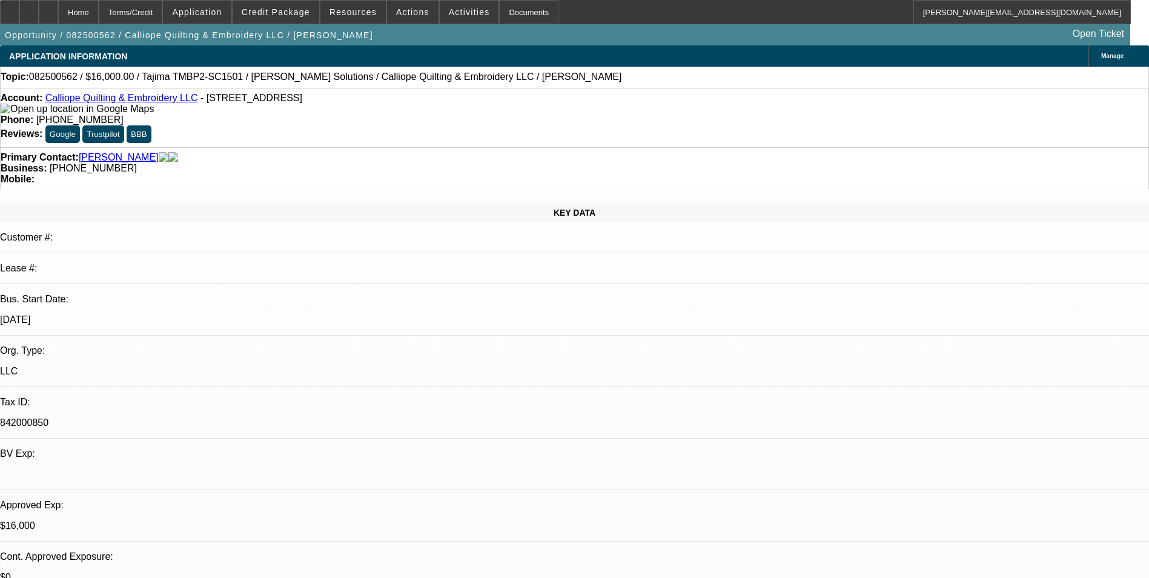
select select "4"
select select "1"
select select "2"
select select "4"
click at [58, 16] on div at bounding box center [48, 12] width 19 height 24
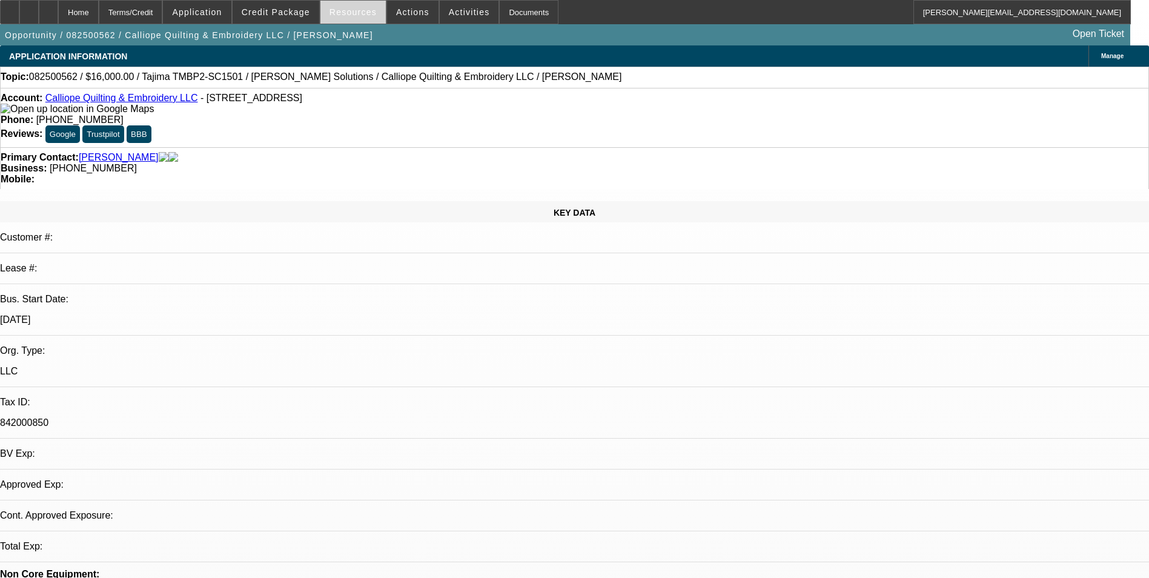
select select "0"
select select "2"
select select "0.1"
select select "4"
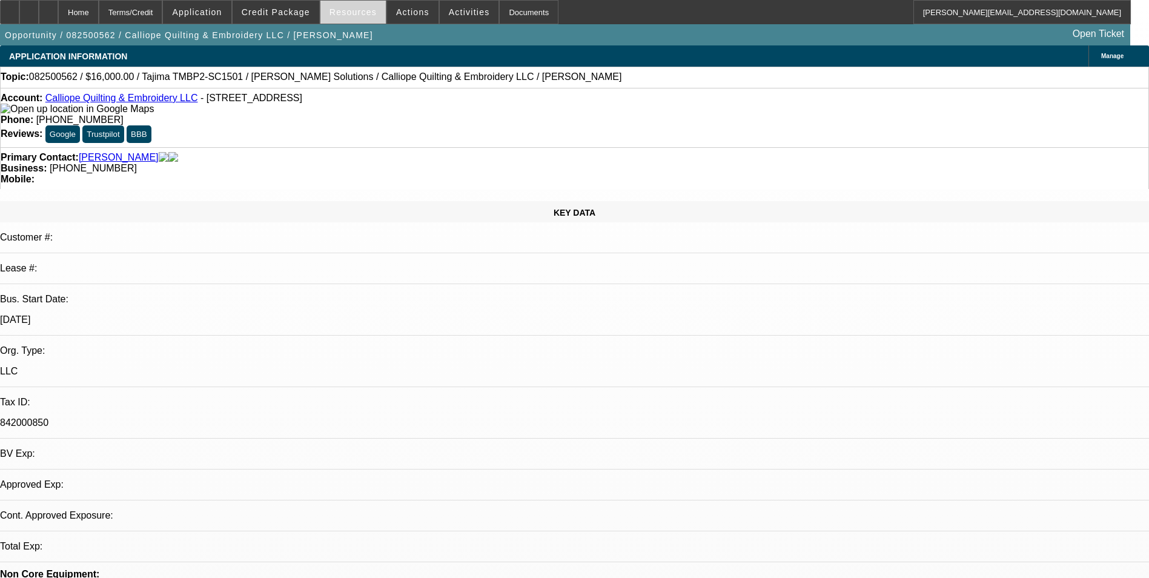
select select "0"
select select "2"
select select "0.1"
select select "4"
